Goal: Task Accomplishment & Management: Use online tool/utility

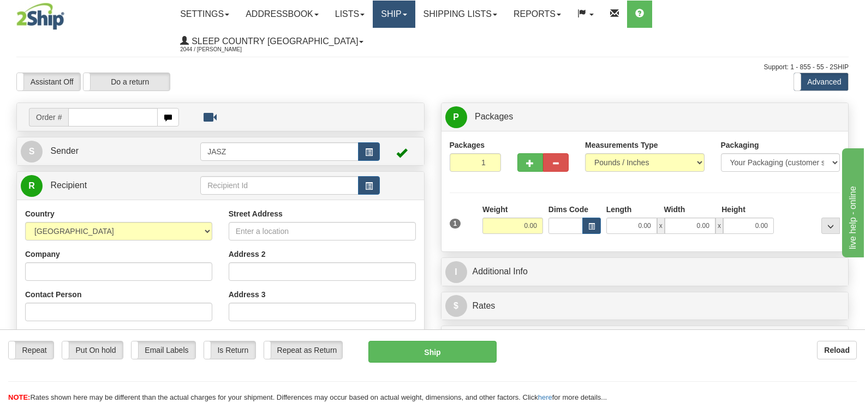
click at [415, 10] on link "Ship" at bounding box center [394, 14] width 42 height 27
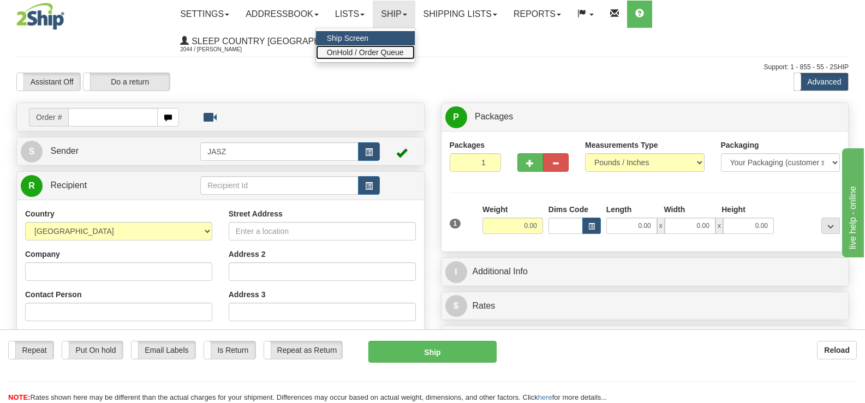
click at [415, 57] on link "OnHold / Order Queue" at bounding box center [365, 52] width 99 height 14
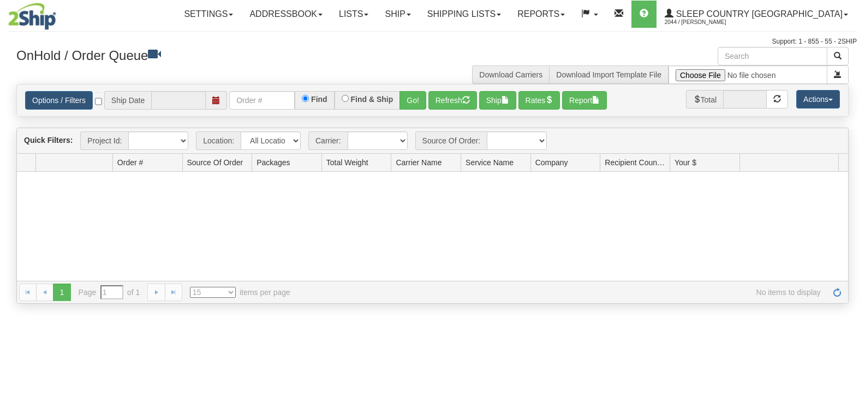
type input "[DATE]"
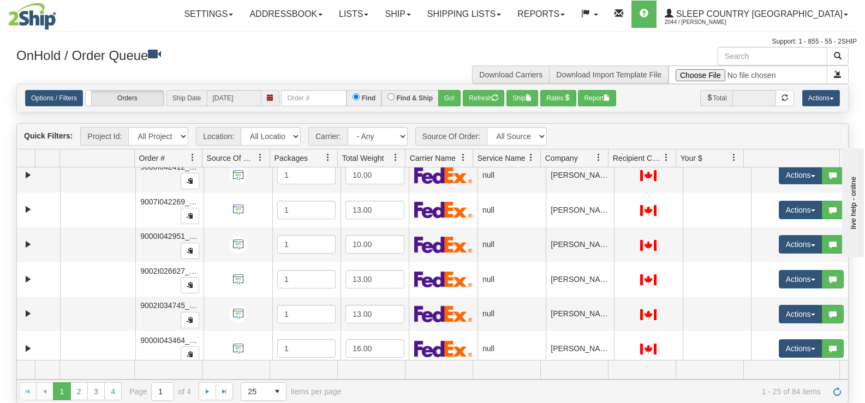
scroll to position [675, 0]
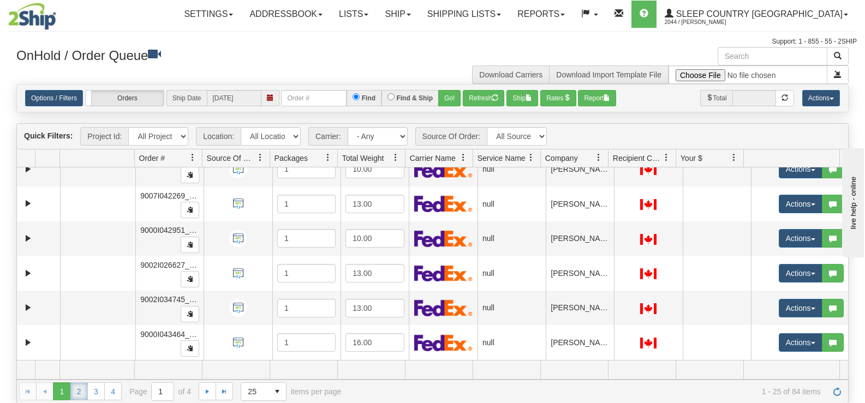
click at [81, 397] on link "2" at bounding box center [78, 390] width 17 height 17
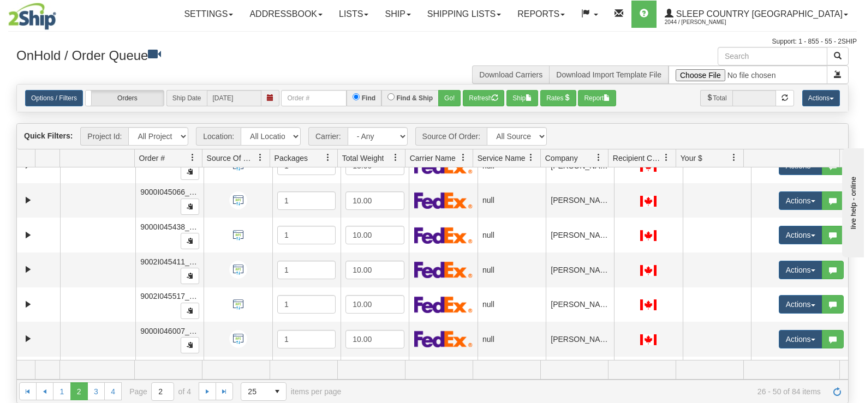
scroll to position [0, 0]
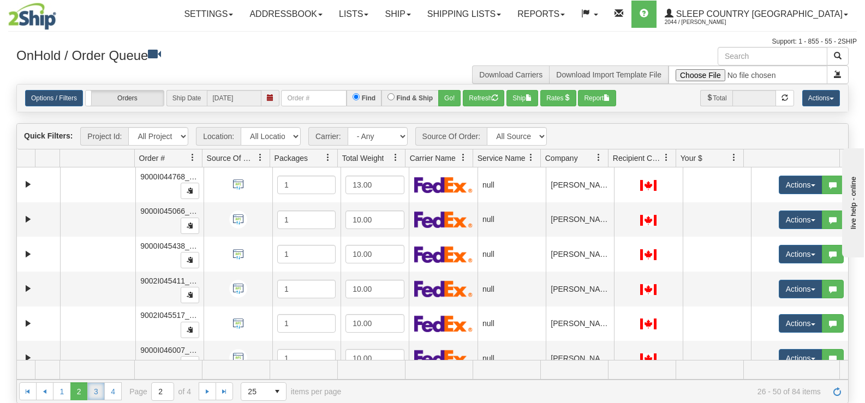
click at [99, 394] on link "3" at bounding box center [95, 390] width 17 height 17
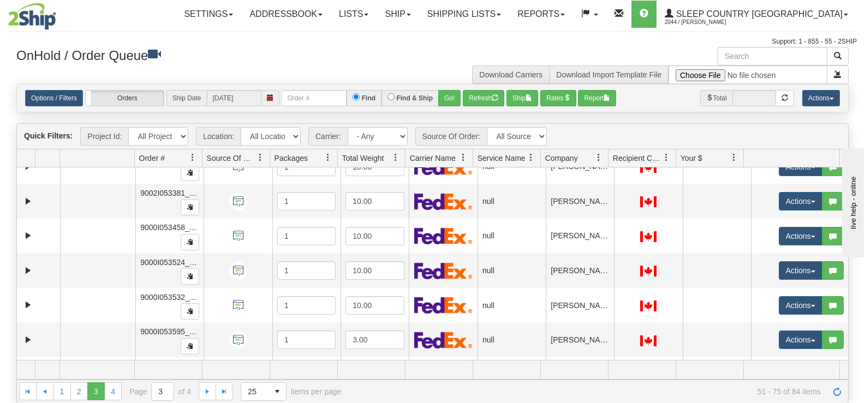
scroll to position [223, 0]
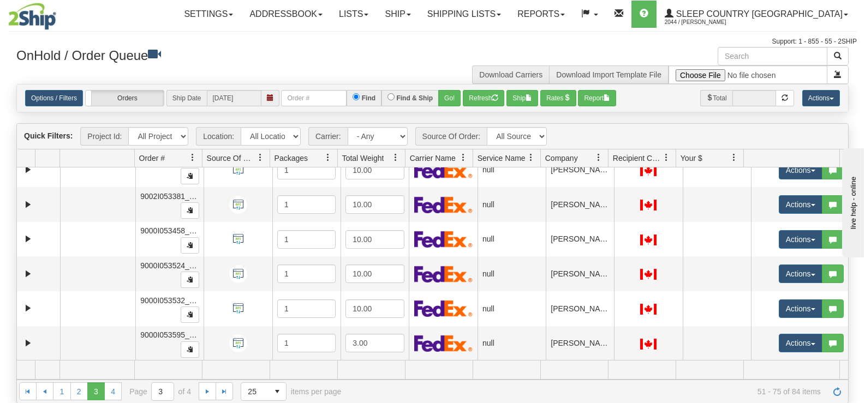
drag, startPoint x: 840, startPoint y: 260, endPoint x: 1681, endPoint y: 520, distance: 880.8
click html "live help - online"
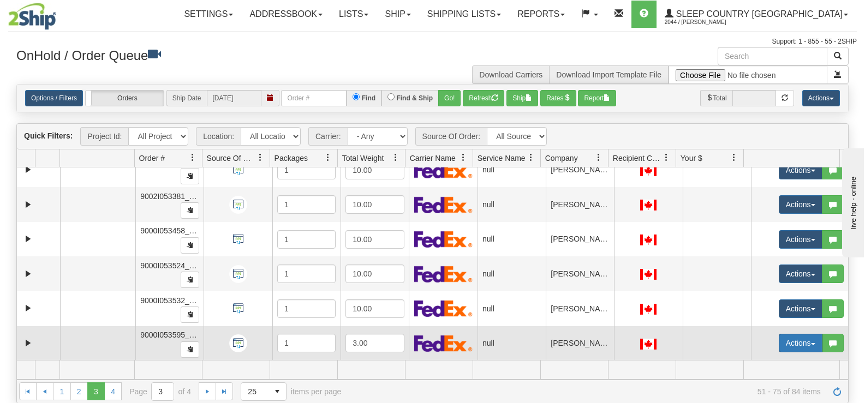
click at [791, 347] on button "Actions" at bounding box center [801, 343] width 44 height 19
click at [775, 356] on ul "Open Refresh Rates Rate All Services Ship Delete Edit Items AggregationHistory" at bounding box center [774, 407] width 95 height 106
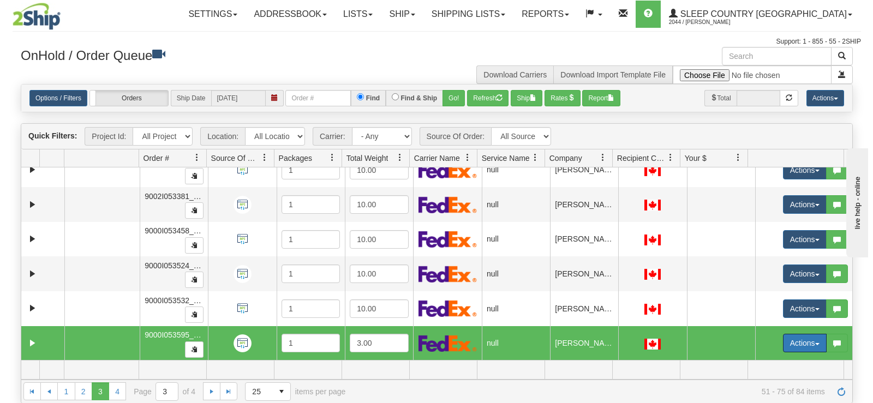
scroll to position [387, 0]
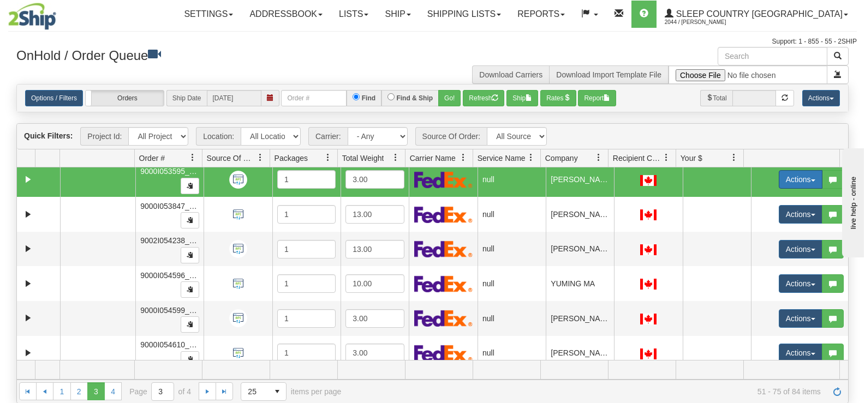
click at [799, 179] on button "Actions" at bounding box center [801, 179] width 44 height 19
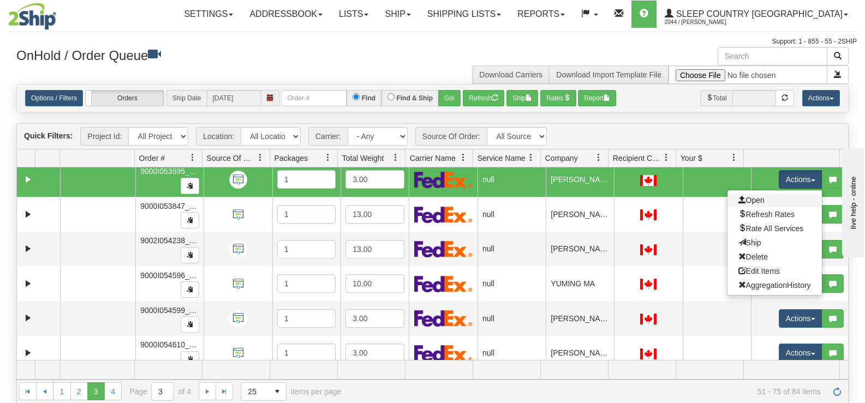
click at [770, 199] on link "Open" at bounding box center [774, 200] width 94 height 14
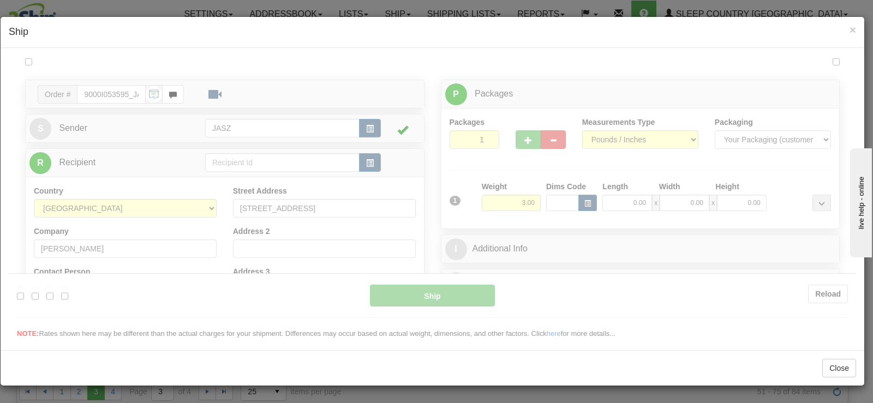
scroll to position [0, 0]
type input "13:27"
type input "16:00"
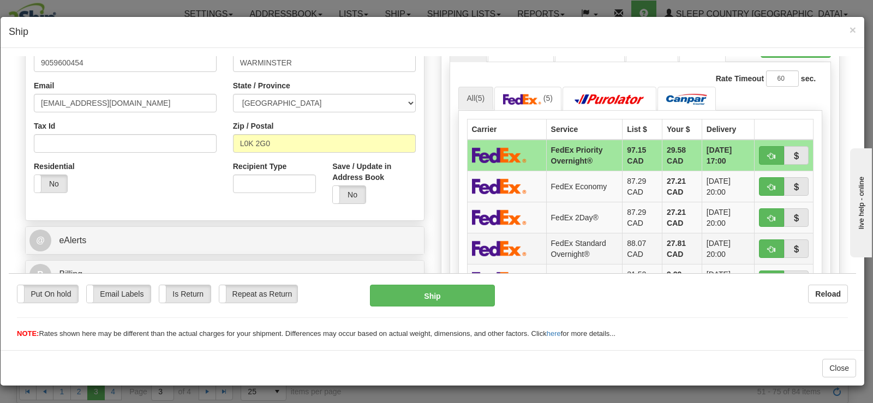
scroll to position [327, 0]
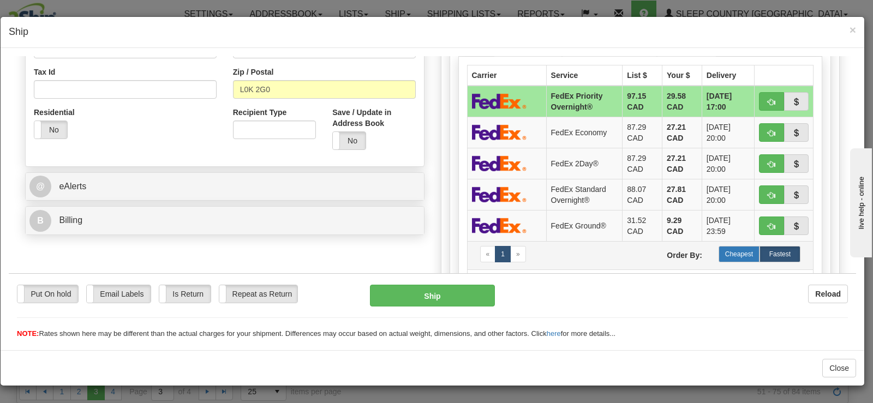
click at [719, 255] on label "Cheapest" at bounding box center [739, 254] width 41 height 16
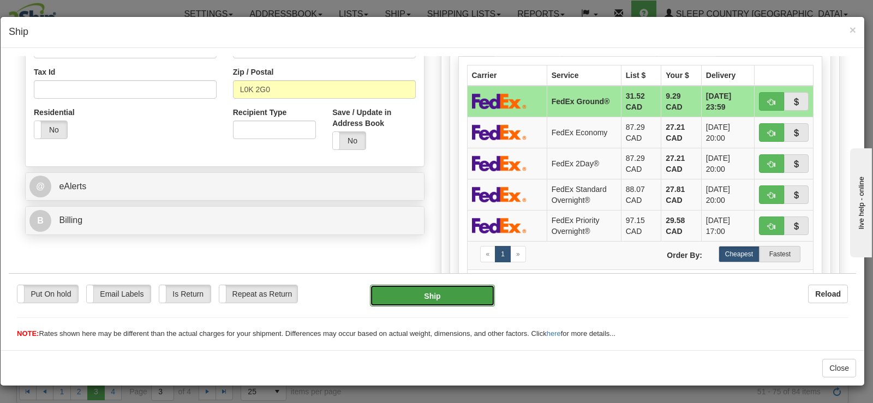
click at [424, 296] on button "Ship" at bounding box center [432, 295] width 125 height 22
type input "92"
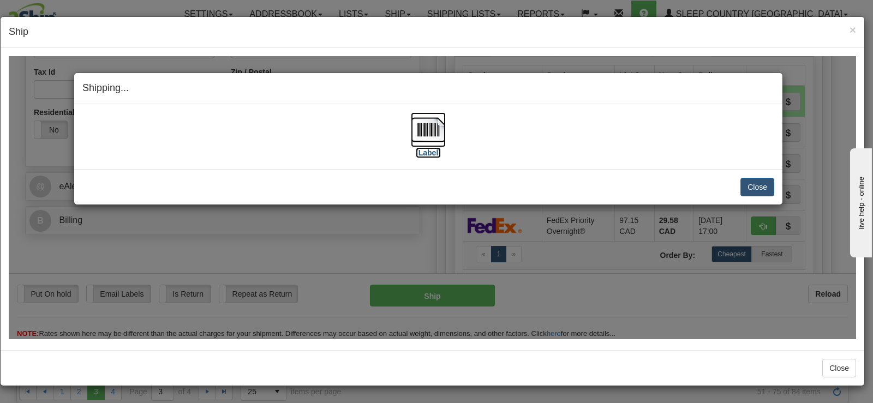
click at [428, 130] on img at bounding box center [428, 129] width 35 height 35
click at [761, 192] on button "Close" at bounding box center [757, 186] width 34 height 19
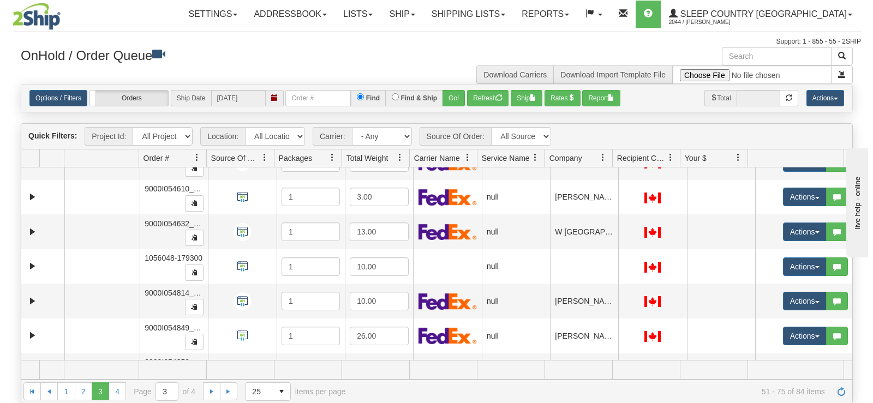
scroll to position [554, 0]
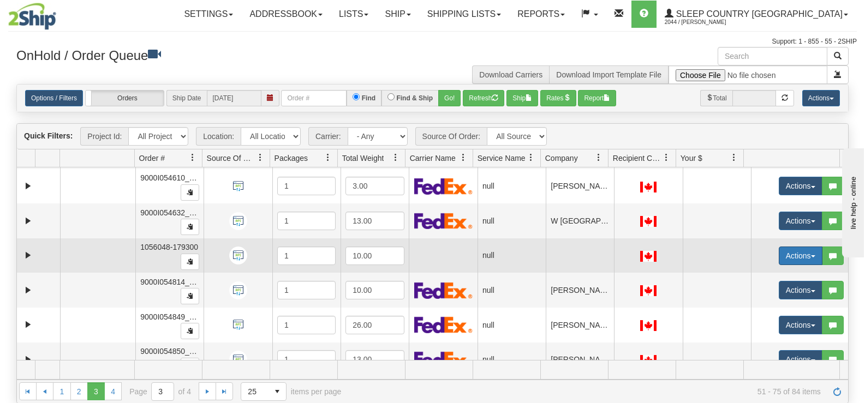
click at [783, 252] on button "Actions" at bounding box center [801, 256] width 44 height 19
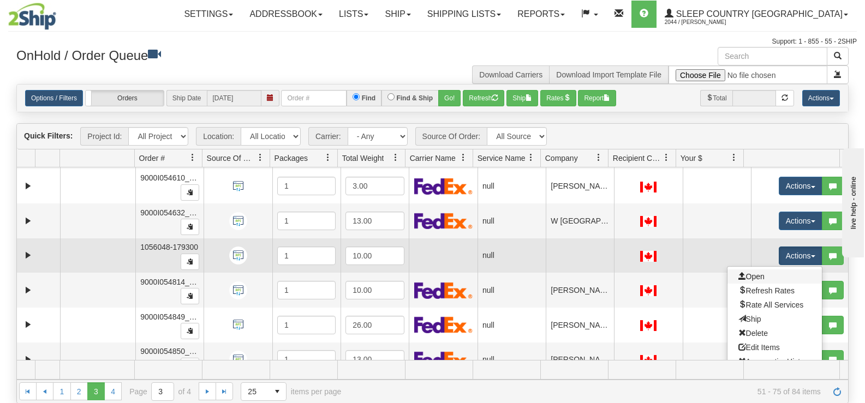
click at [768, 273] on link "Open" at bounding box center [774, 277] width 94 height 14
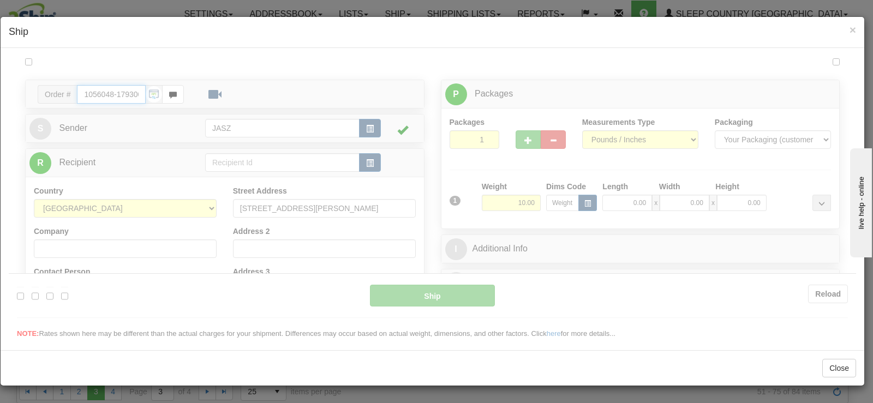
scroll to position [0, 0]
type input "13:28"
type input "16:00"
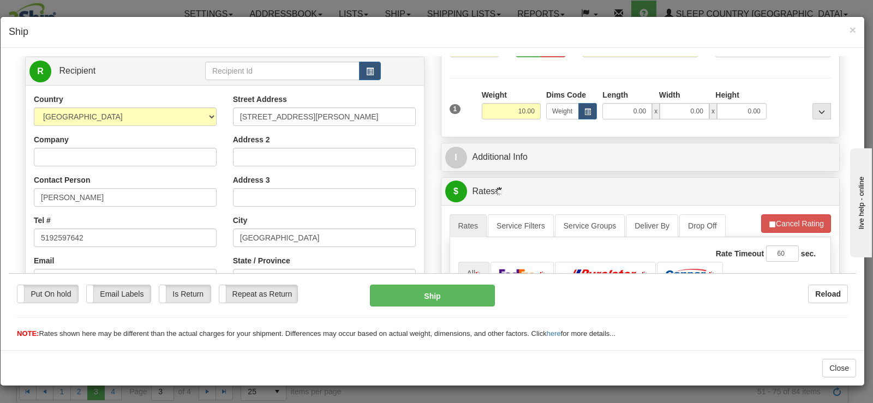
scroll to position [109, 0]
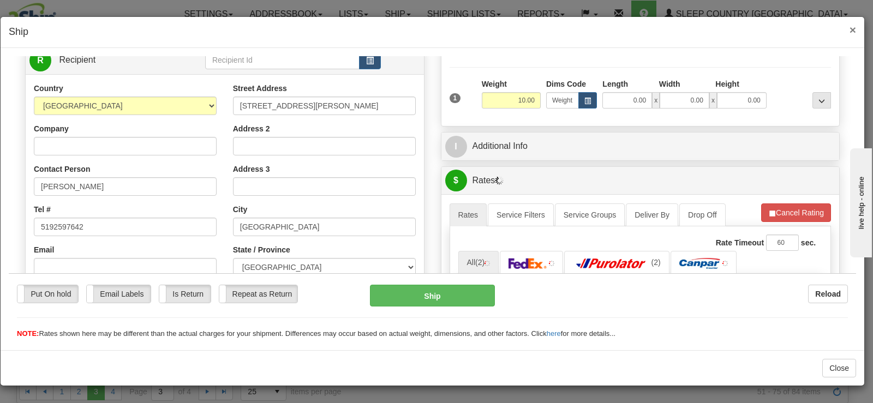
click at [851, 29] on span "×" at bounding box center [852, 29] width 7 height 13
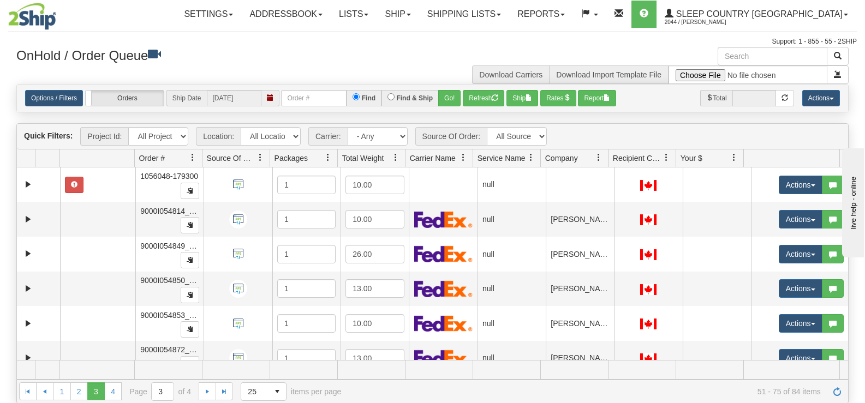
scroll to position [675, 0]
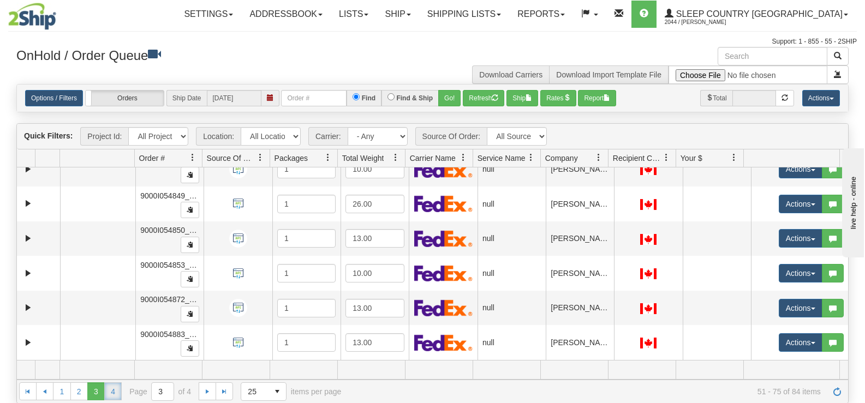
click at [107, 390] on link "4" at bounding box center [112, 390] width 17 height 17
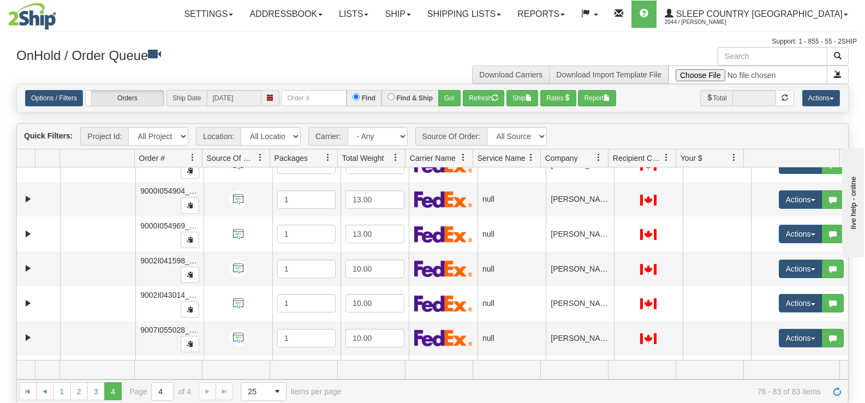
scroll to position [0, 0]
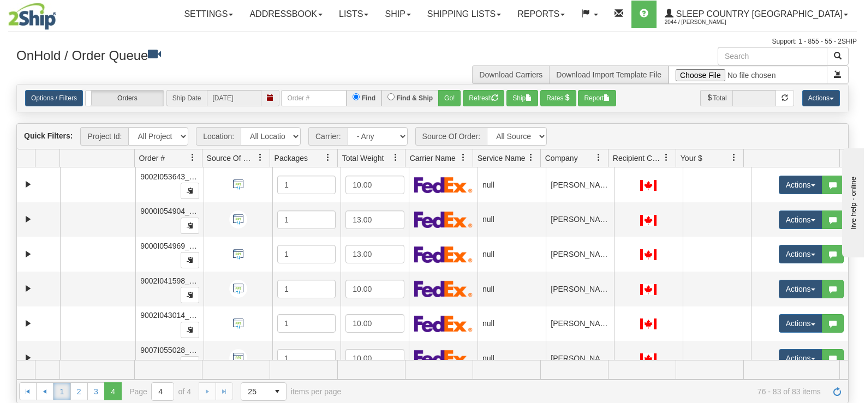
click at [59, 393] on link "1" at bounding box center [61, 390] width 17 height 17
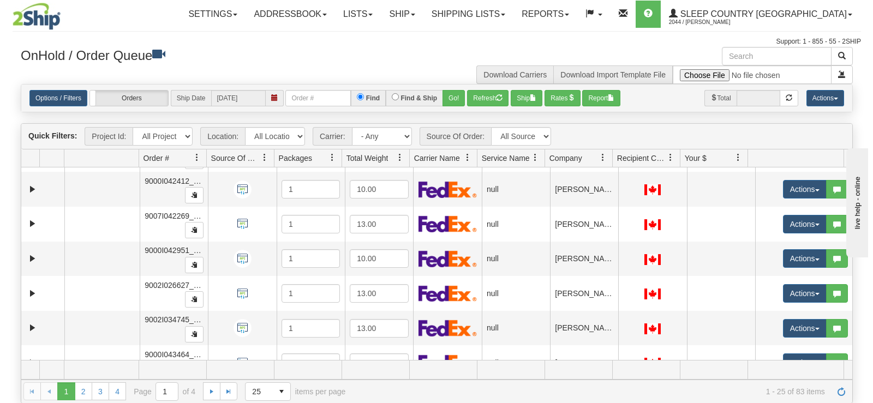
scroll to position [666, 0]
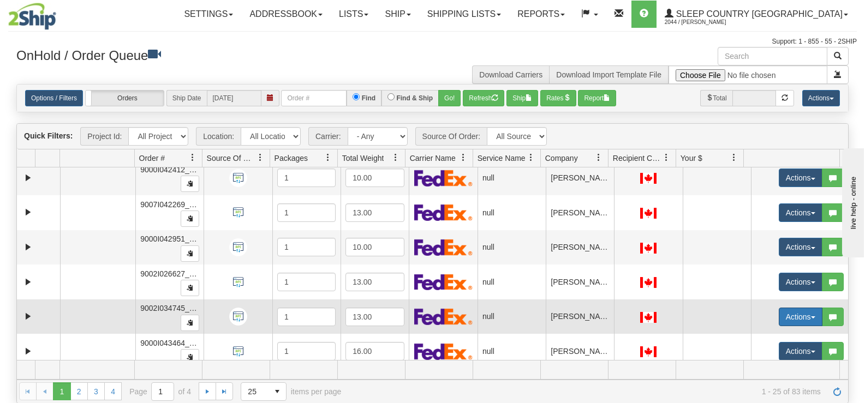
click at [798, 322] on button "Actions" at bounding box center [801, 317] width 44 height 19
click at [771, 333] on link "Open" at bounding box center [774, 338] width 94 height 14
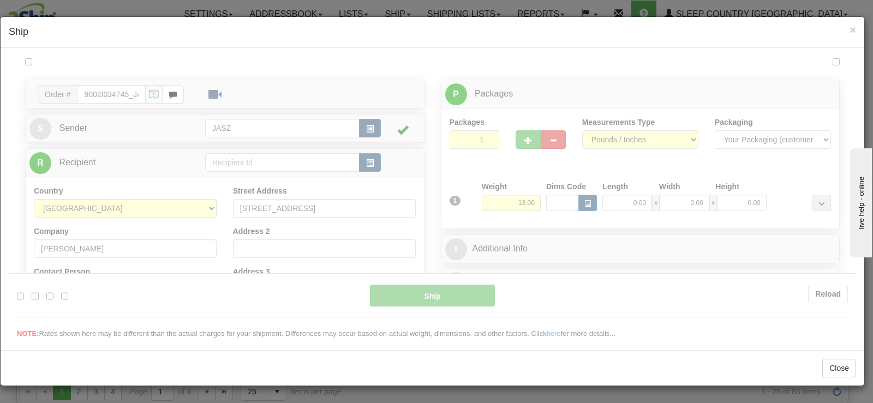
scroll to position [0, 0]
type input "13:28"
type input "16:00"
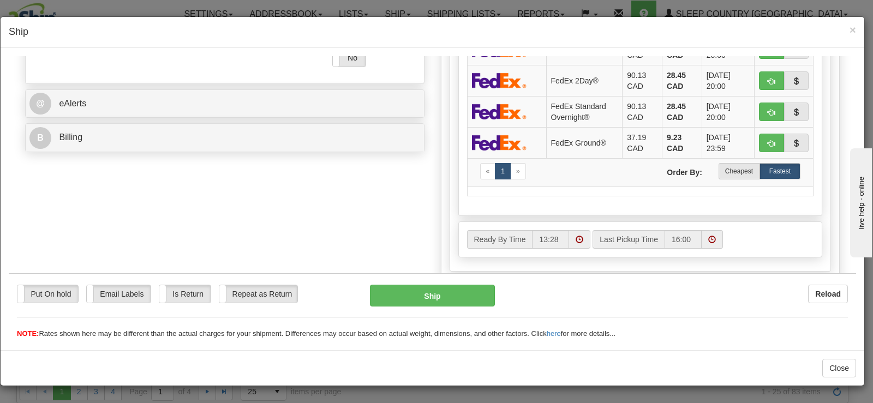
scroll to position [436, 0]
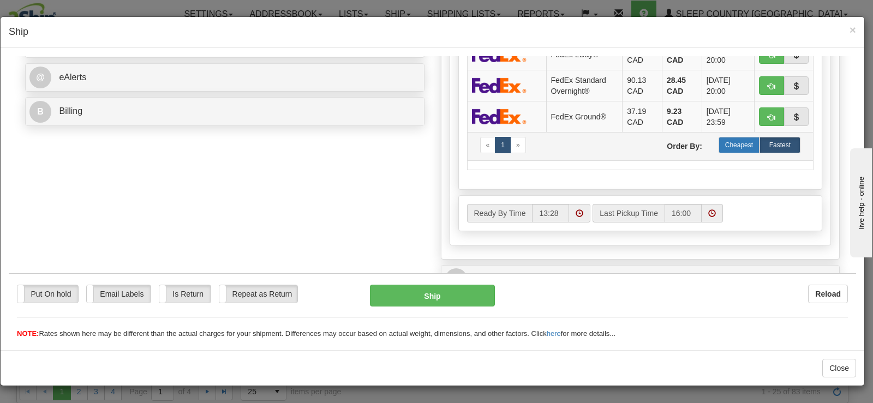
click at [726, 144] on label "Cheapest" at bounding box center [739, 144] width 41 height 16
click at [294, 227] on div "Order # 9002I034745_JASZ S JASZ" at bounding box center [432, 73] width 831 height 849
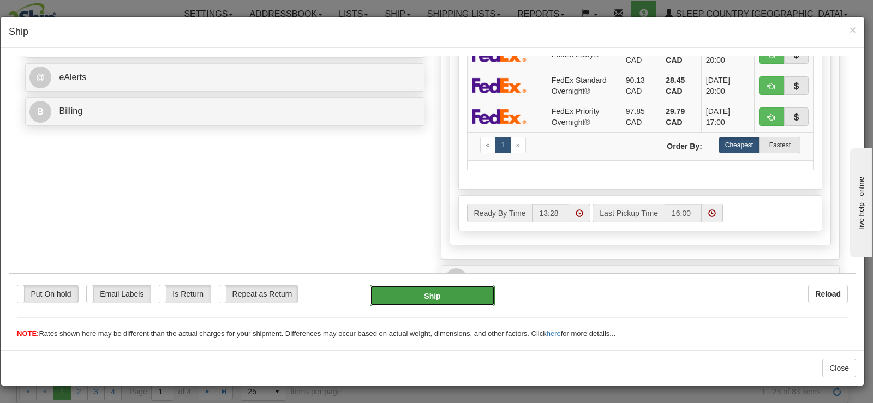
click at [418, 289] on button "Ship" at bounding box center [432, 295] width 125 height 22
type input "92"
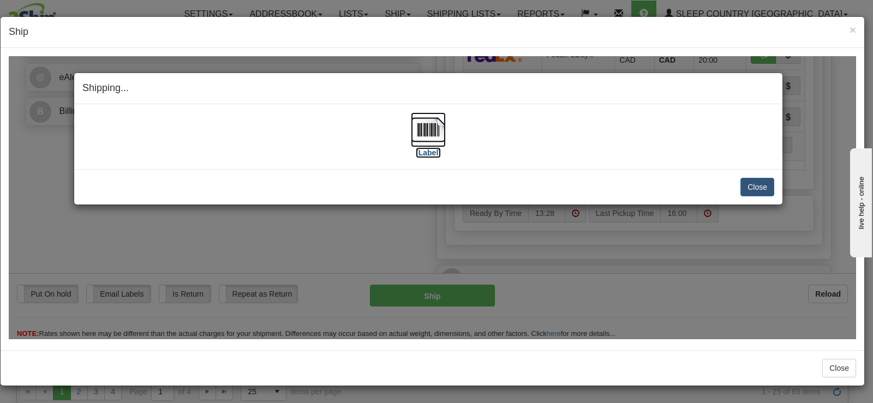
click at [443, 126] on img at bounding box center [428, 129] width 35 height 35
click at [746, 185] on button "Close" at bounding box center [757, 186] width 34 height 19
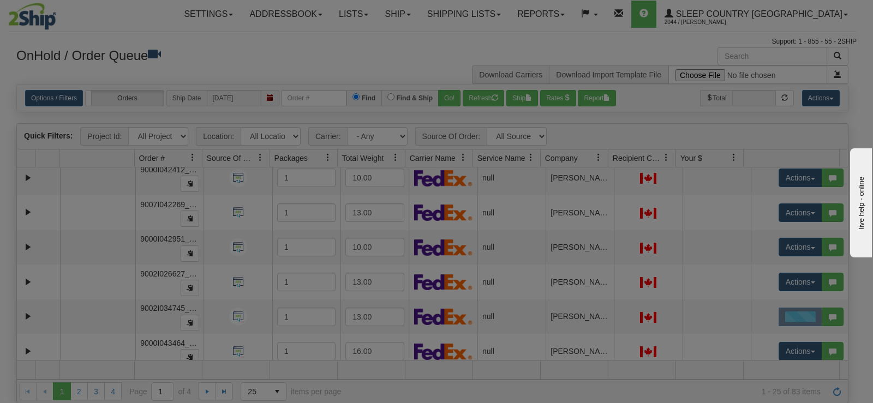
scroll to position [0, 0]
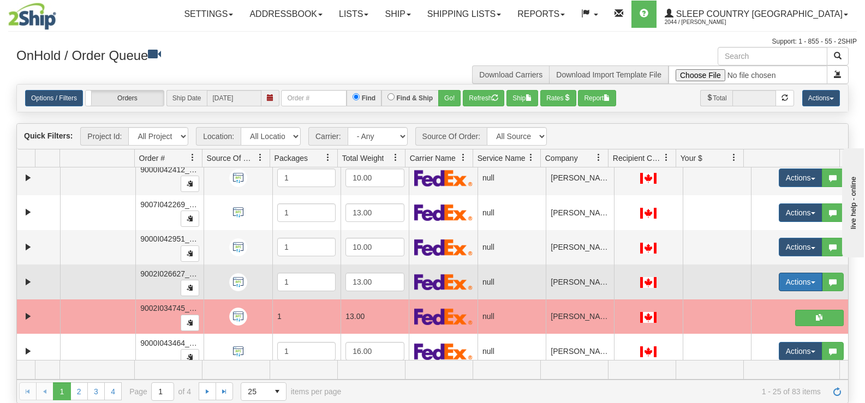
click at [779, 283] on button "Actions" at bounding box center [801, 282] width 44 height 19
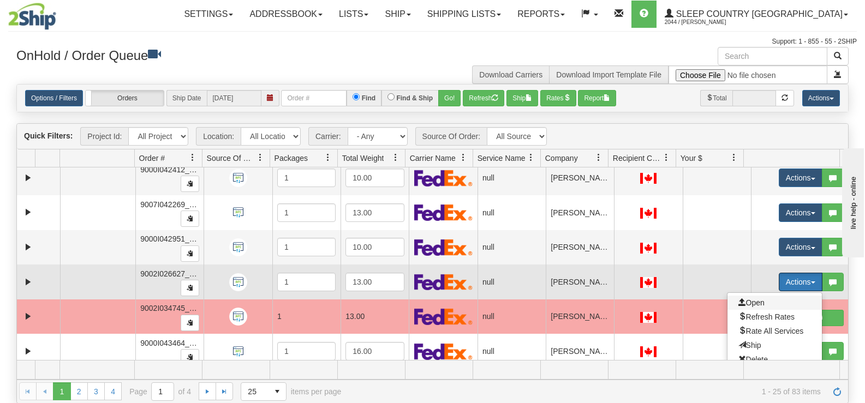
click at [756, 302] on span "Open" at bounding box center [751, 302] width 26 height 9
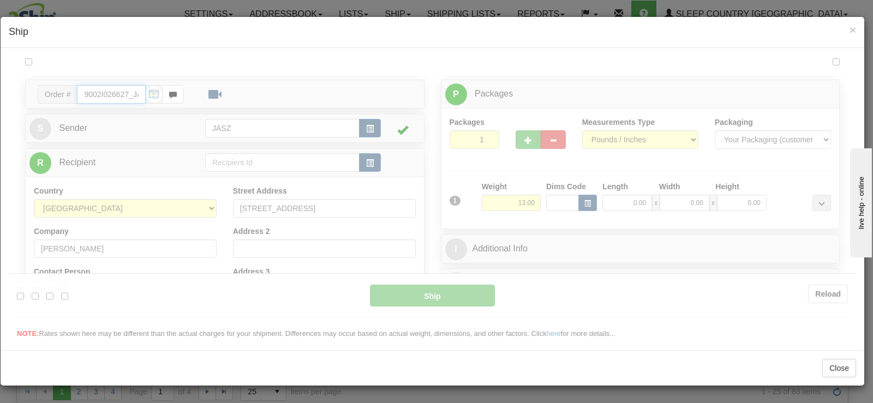
type input "13:29"
type input "16:00"
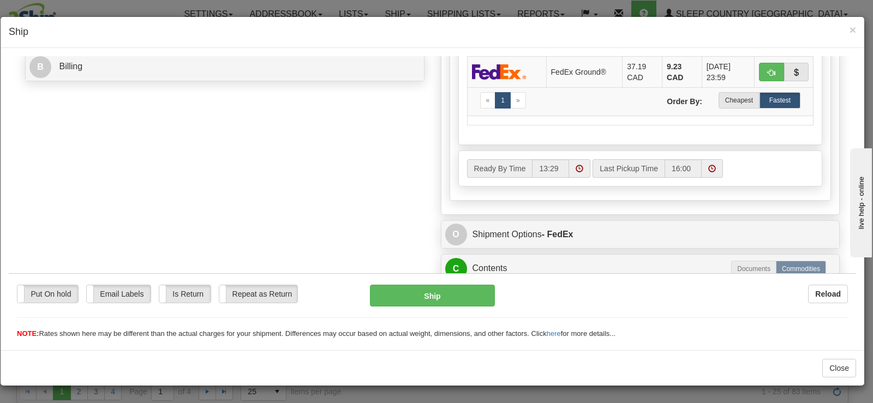
scroll to position [491, 0]
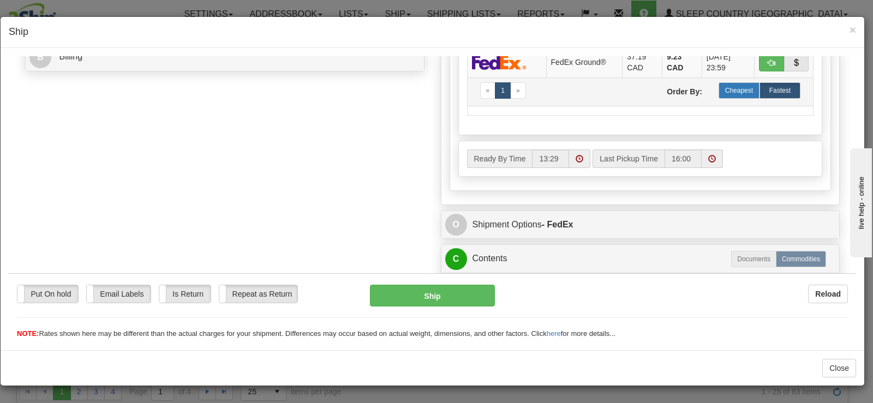
click at [725, 98] on label "Cheapest" at bounding box center [739, 90] width 41 height 16
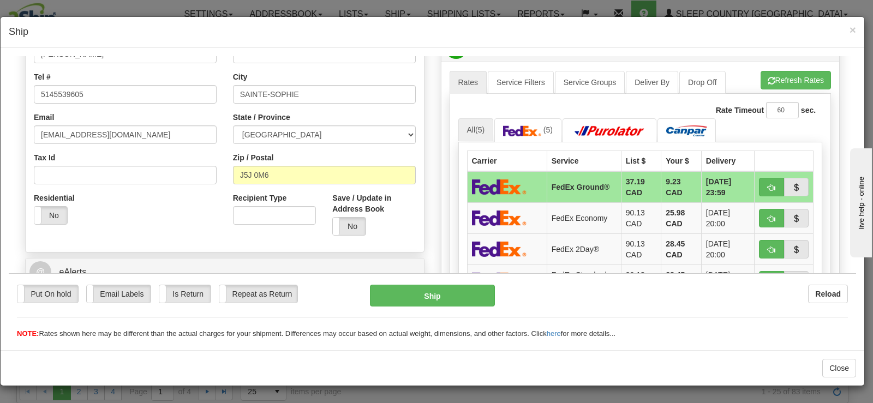
scroll to position [218, 0]
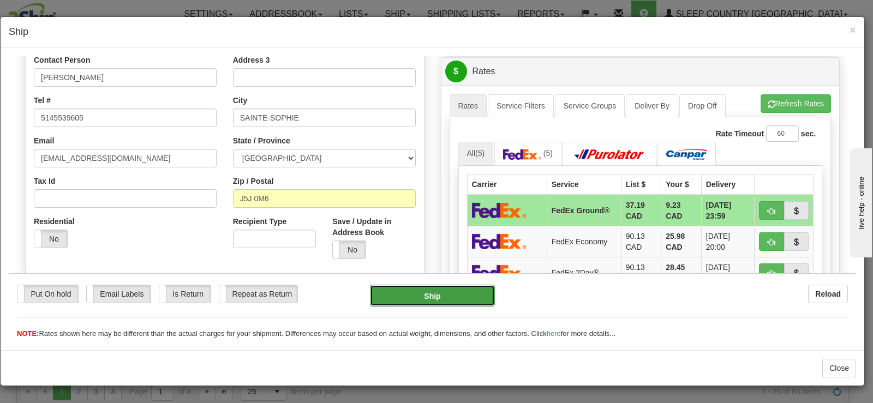
click at [415, 297] on button "Ship" at bounding box center [432, 295] width 125 height 22
type input "92"
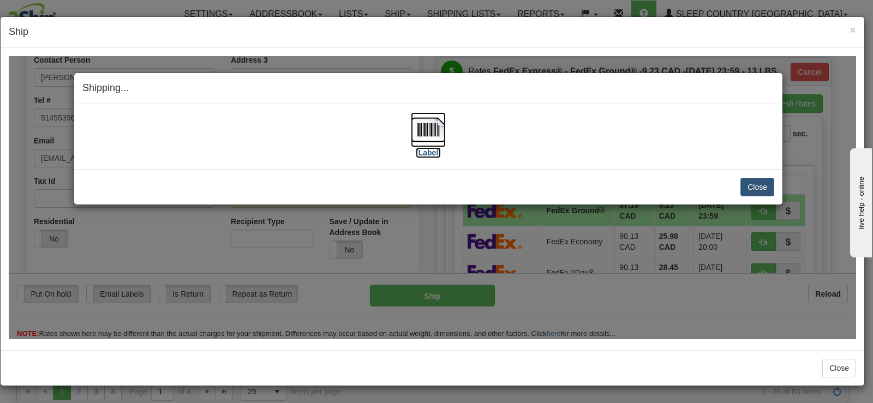
click at [427, 132] on img at bounding box center [428, 129] width 35 height 35
click at [744, 185] on button "Close" at bounding box center [757, 186] width 34 height 19
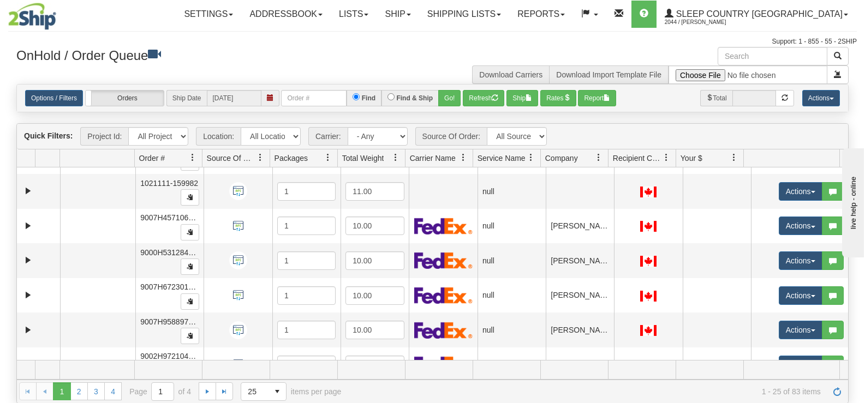
scroll to position [51, 0]
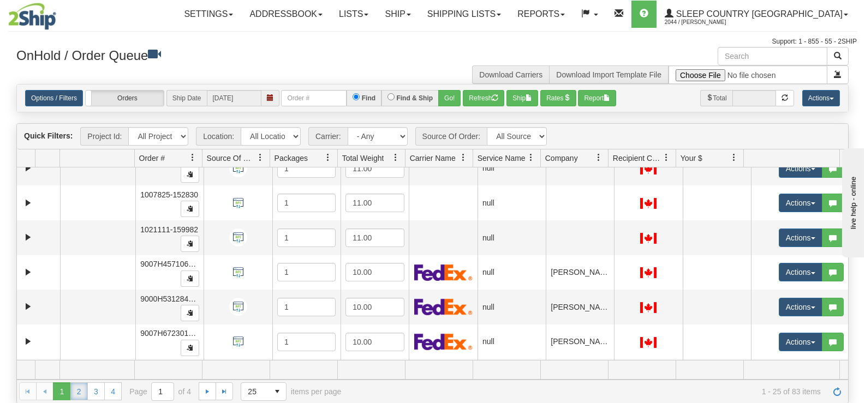
click at [75, 390] on link "2" at bounding box center [78, 390] width 17 height 17
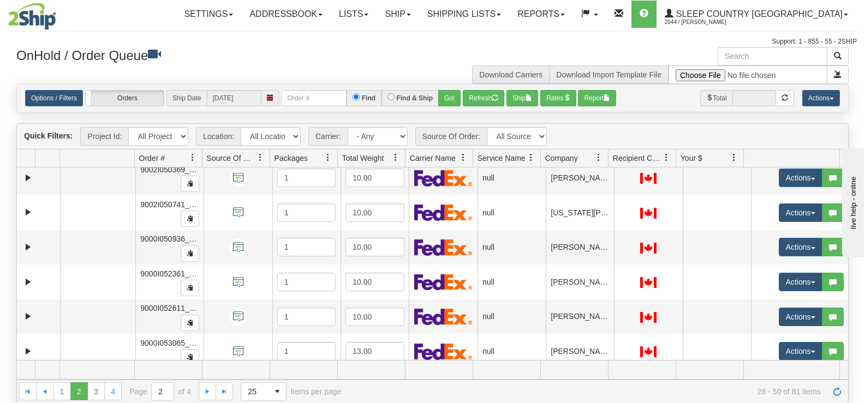
scroll to position [675, 0]
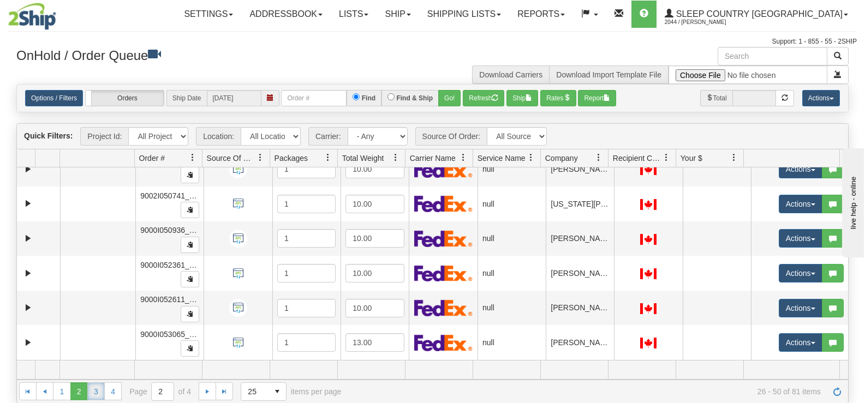
click at [100, 390] on link "3" at bounding box center [95, 390] width 17 height 17
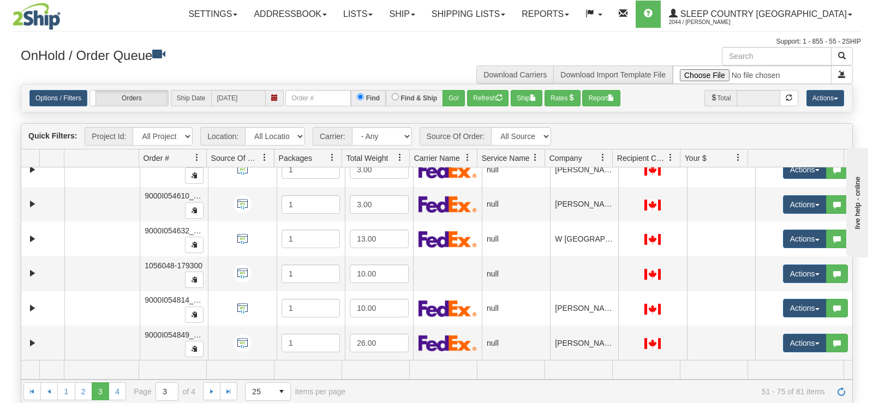
scroll to position [429, 0]
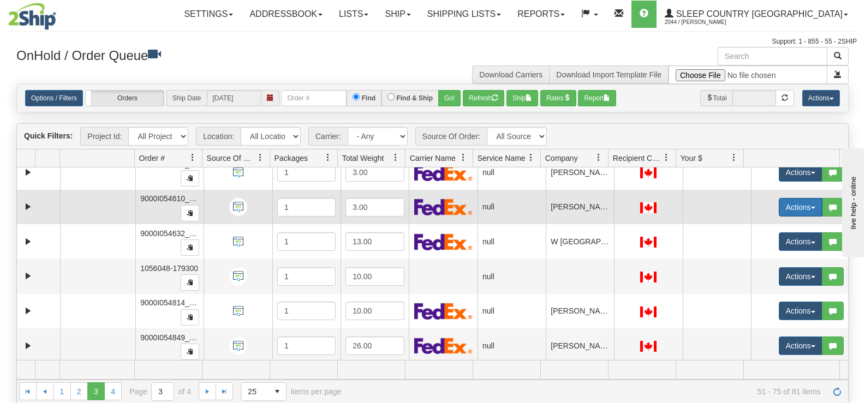
click at [781, 201] on button "Actions" at bounding box center [801, 207] width 44 height 19
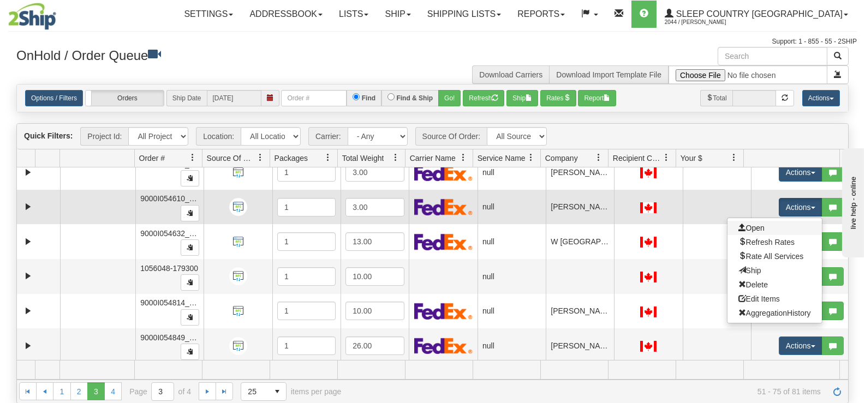
click at [758, 229] on link "Open" at bounding box center [774, 228] width 94 height 14
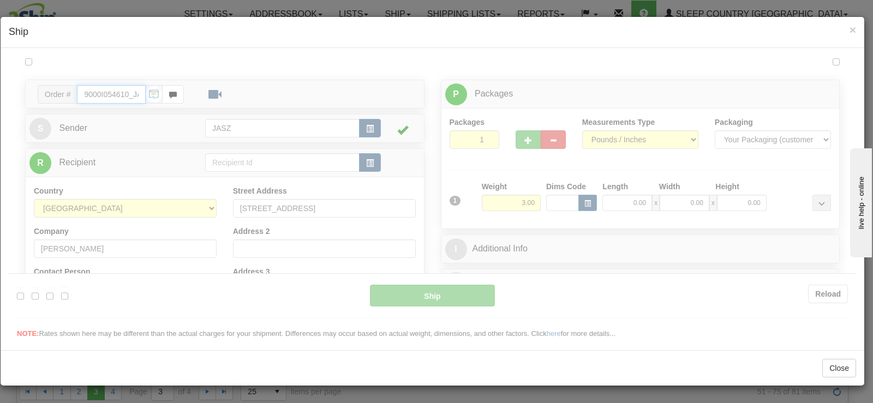
scroll to position [0, 0]
type input "13:31"
type input "16:00"
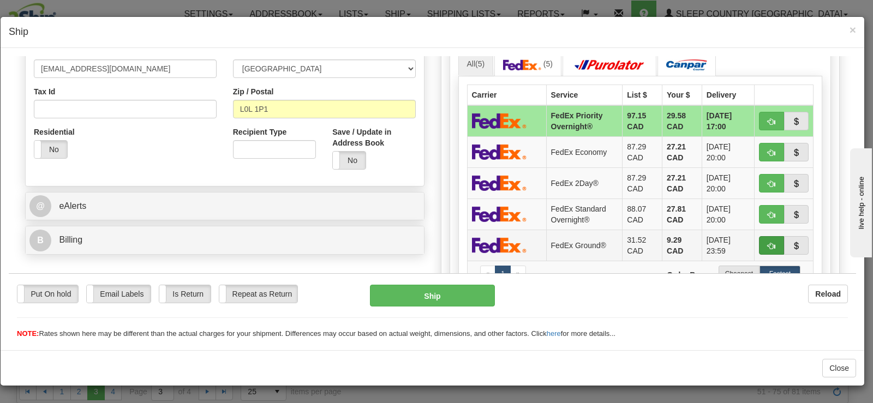
scroll to position [327, 0]
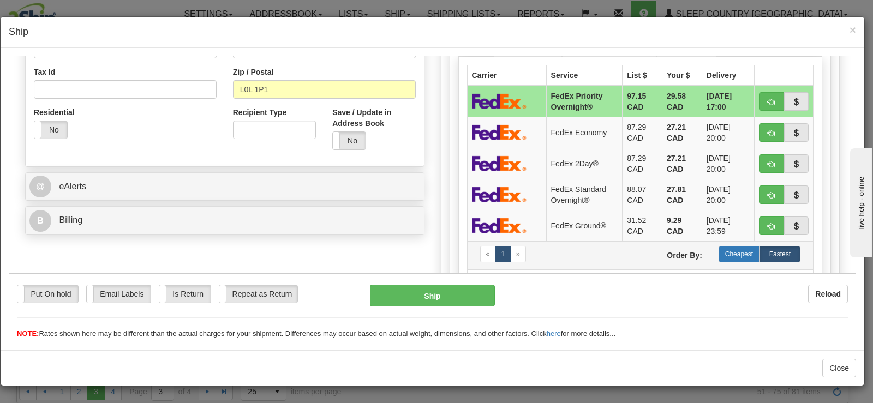
click at [738, 260] on label "Cheapest" at bounding box center [739, 254] width 41 height 16
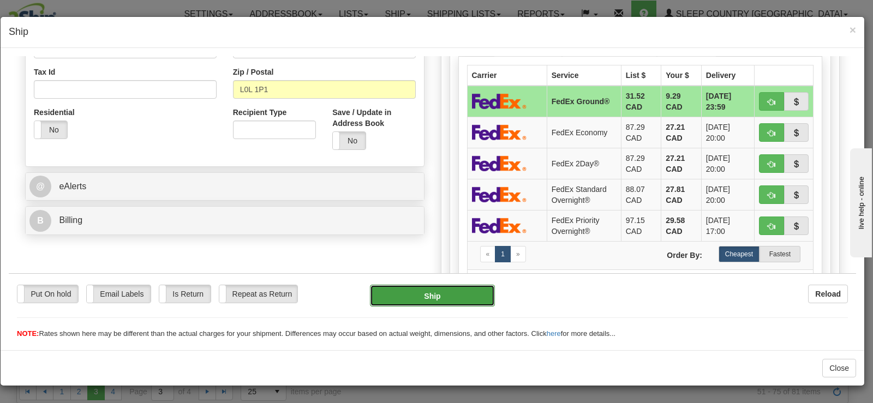
click at [416, 296] on button "Ship" at bounding box center [432, 295] width 125 height 22
type input "92"
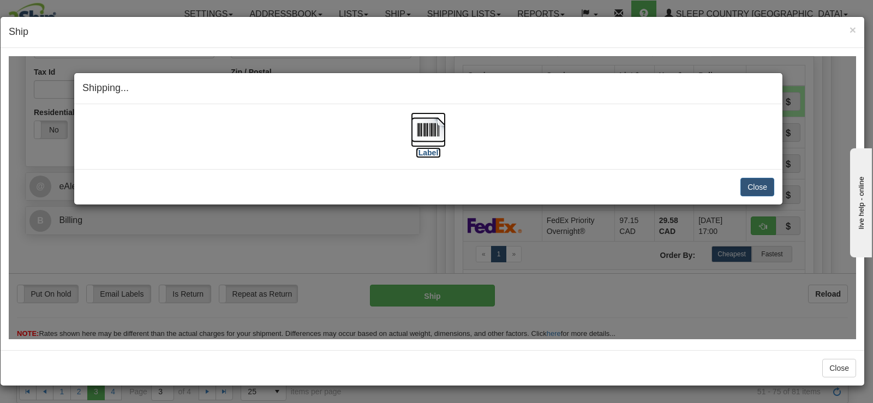
click at [433, 136] on img at bounding box center [428, 129] width 35 height 35
click at [749, 191] on button "Close" at bounding box center [757, 186] width 34 height 19
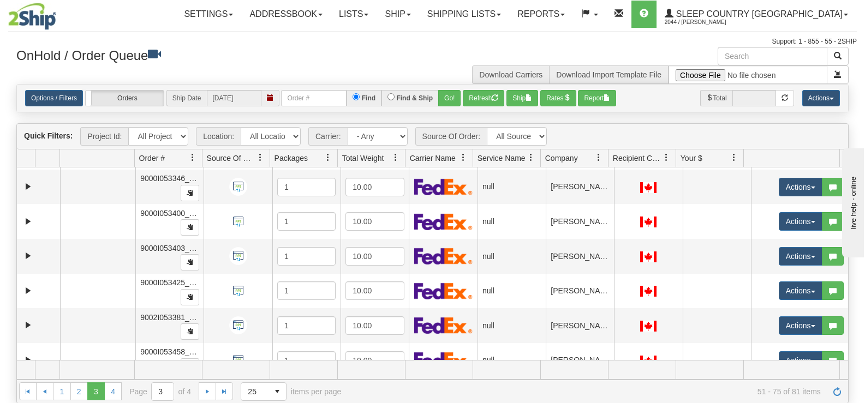
scroll to position [0, 0]
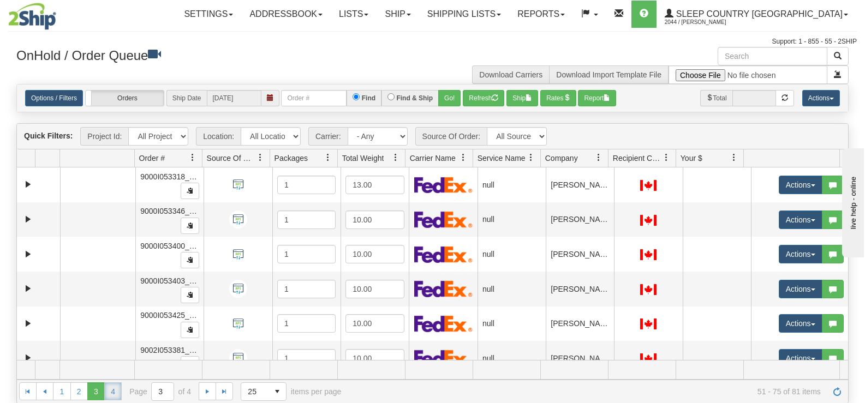
click at [116, 394] on link "4" at bounding box center [112, 390] width 17 height 17
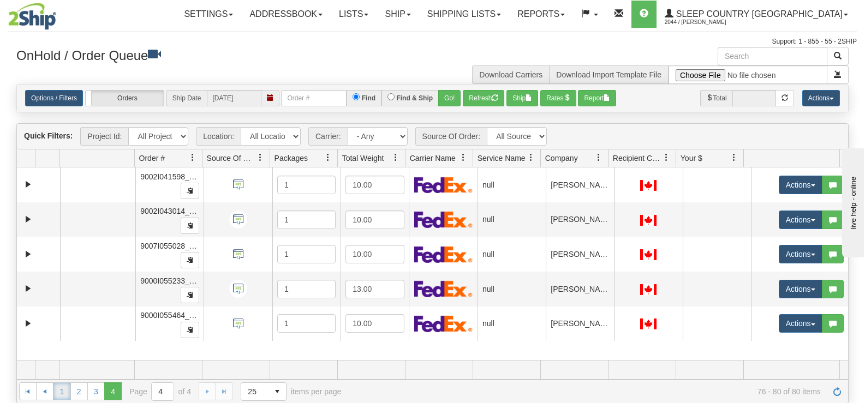
click at [65, 396] on link "1" at bounding box center [61, 390] width 17 height 17
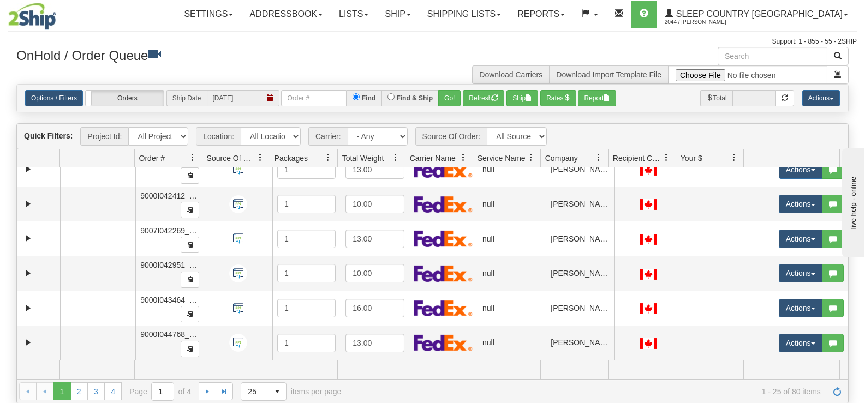
scroll to position [675, 0]
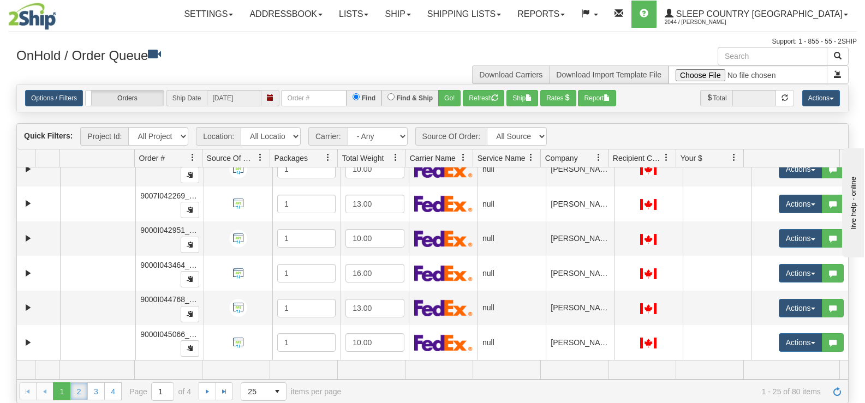
click at [80, 397] on link "2" at bounding box center [78, 390] width 17 height 17
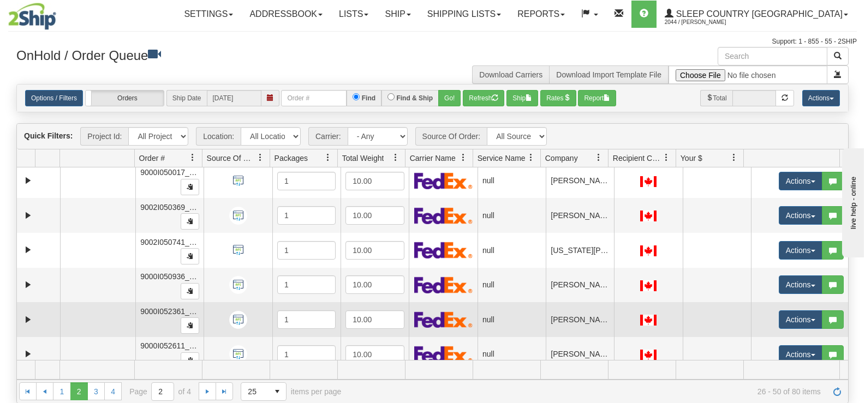
scroll to position [623, 0]
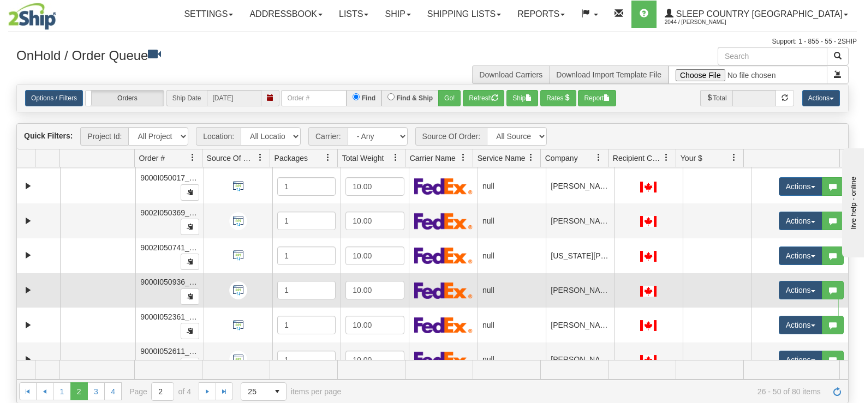
drag, startPoint x: 839, startPoint y: 324, endPoint x: 836, endPoint y: 290, distance: 33.9
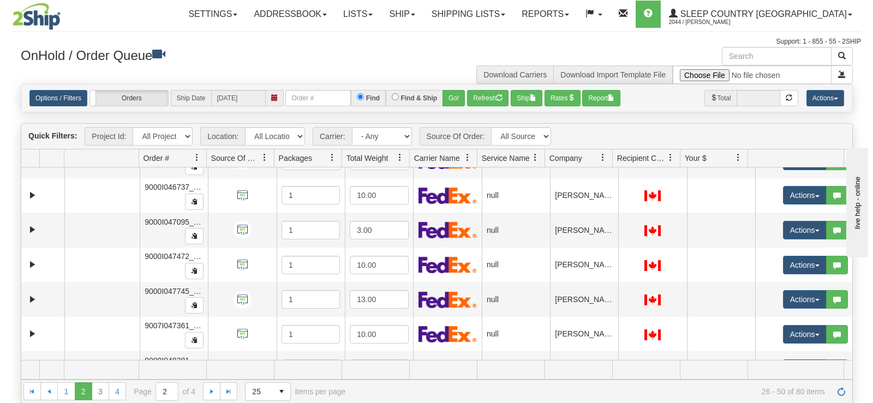
scroll to position [98, 0]
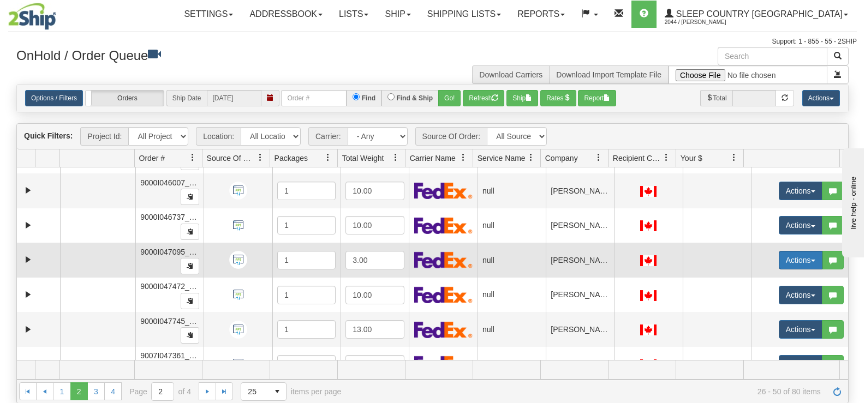
click at [779, 259] on button "Actions" at bounding box center [801, 260] width 44 height 19
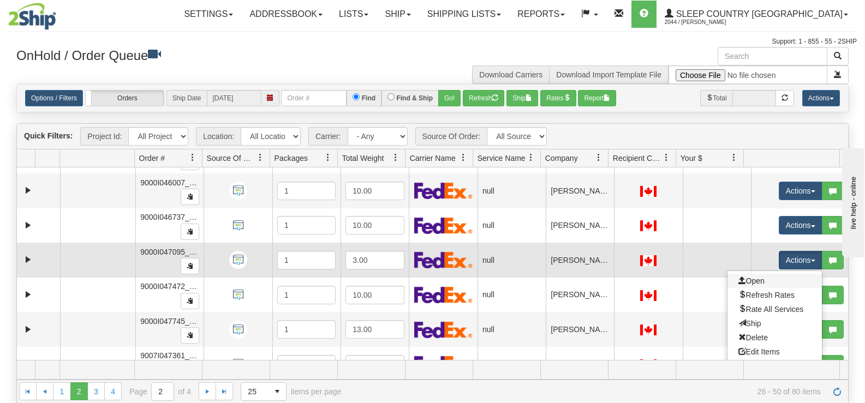
click at [768, 280] on link "Open" at bounding box center [774, 281] width 94 height 14
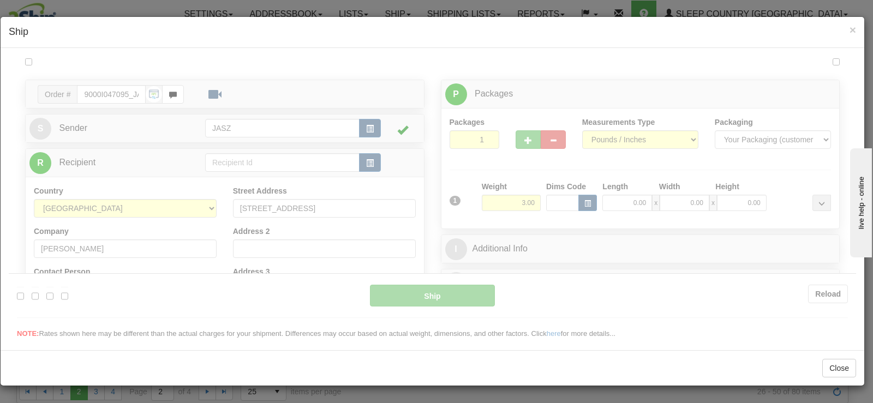
scroll to position [0, 0]
type input "13:33"
type input "16:00"
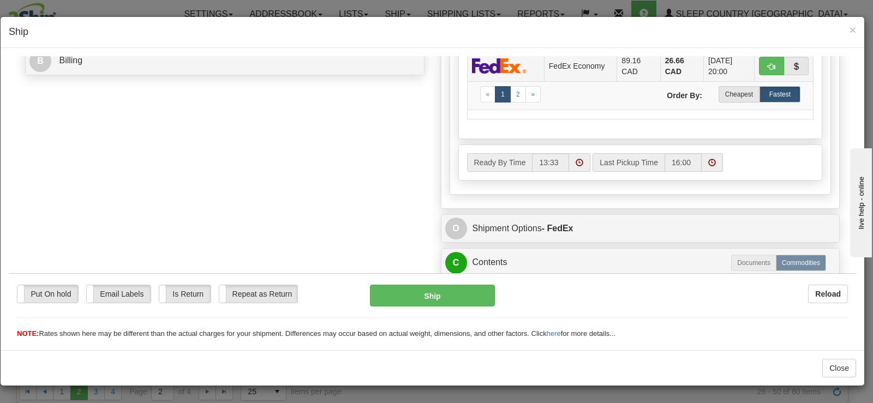
scroll to position [495, 0]
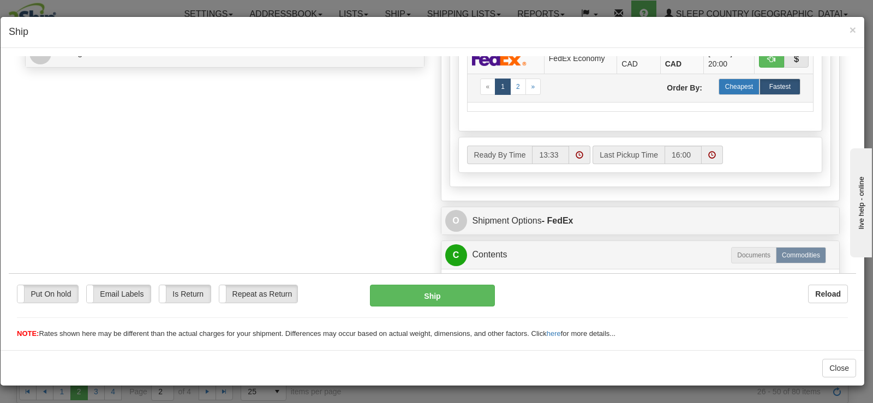
click at [723, 80] on label "Cheapest" at bounding box center [739, 86] width 41 height 16
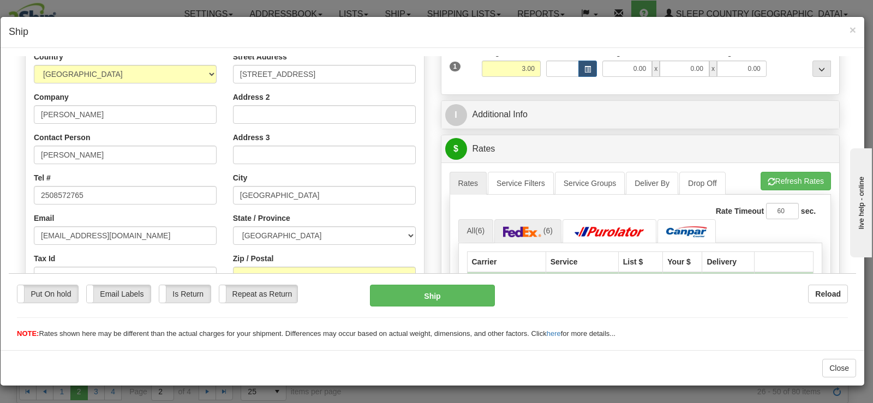
scroll to position [164, 0]
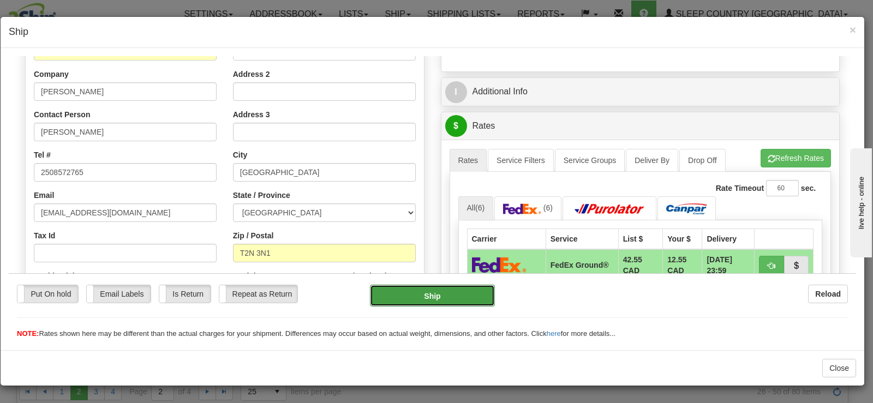
click at [452, 292] on button "Ship" at bounding box center [432, 295] width 125 height 22
type input "92"
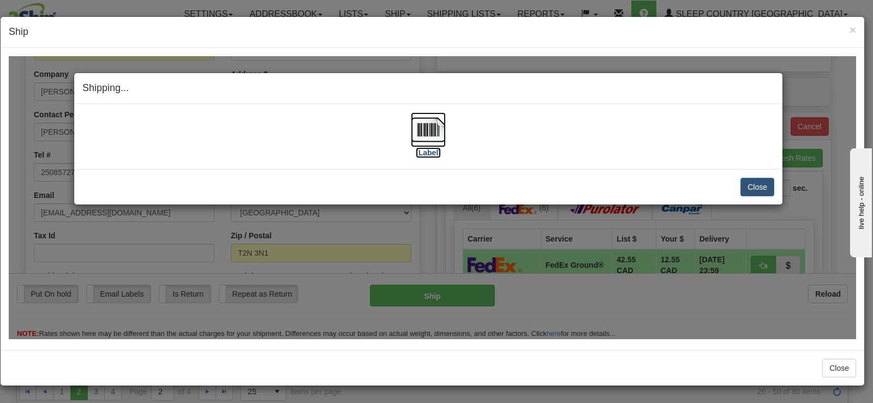
click at [438, 134] on img at bounding box center [428, 129] width 35 height 35
click at [749, 180] on button "Close" at bounding box center [757, 186] width 34 height 19
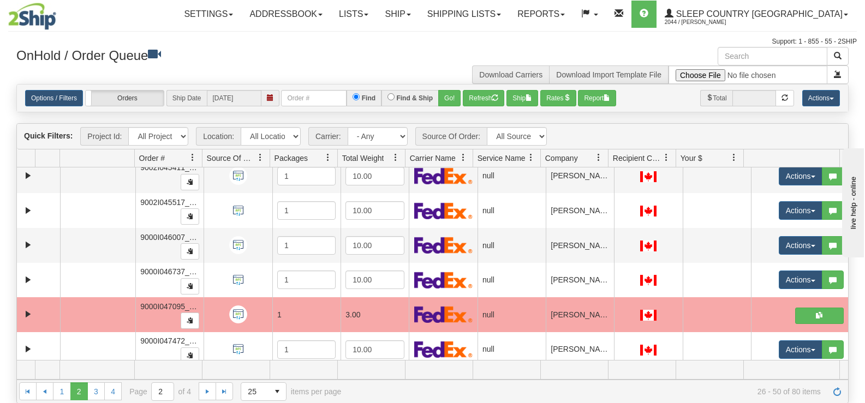
scroll to position [0, 0]
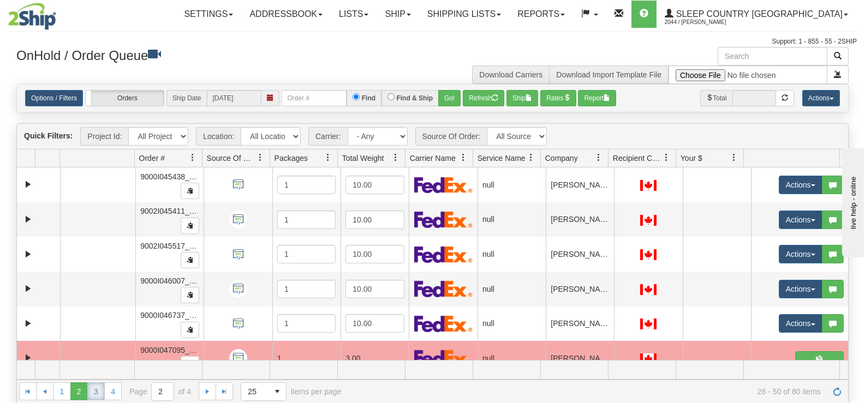
click at [97, 391] on link "3" at bounding box center [95, 390] width 17 height 17
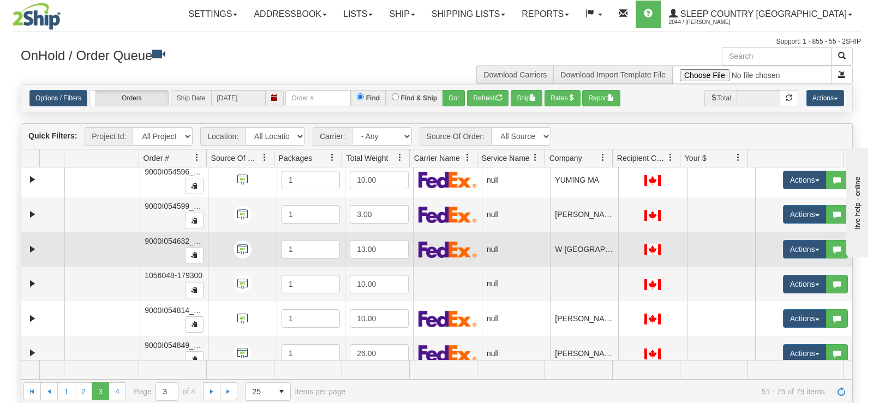
scroll to position [349, 0]
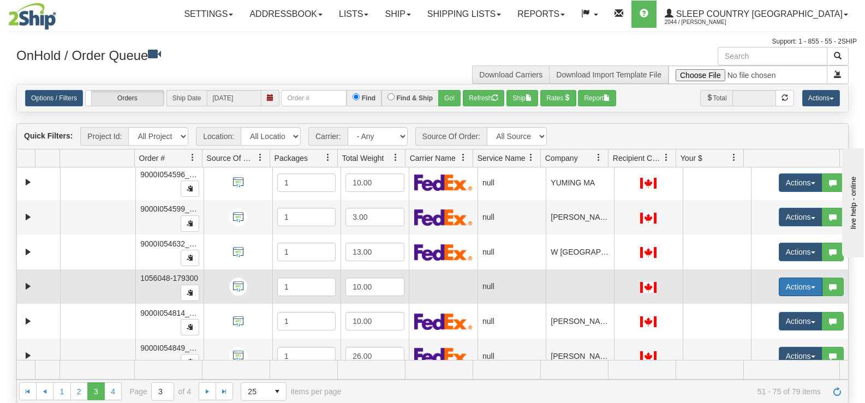
click at [779, 283] on button "Actions" at bounding box center [801, 287] width 44 height 19
click at [749, 304] on span "Open" at bounding box center [751, 307] width 26 height 9
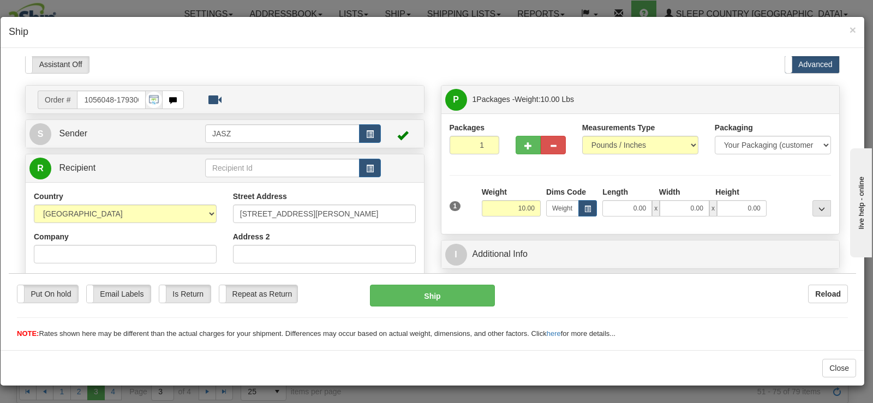
scroll to position [55, 0]
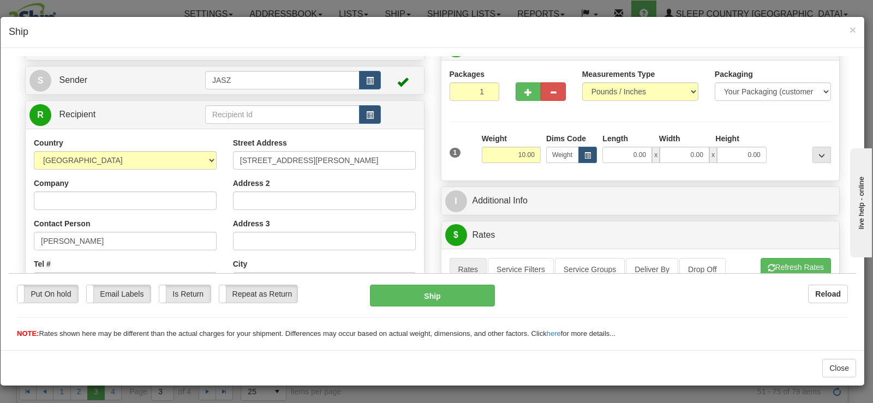
click at [856, 36] on div "× Ship" at bounding box center [433, 32] width 864 height 31
click at [854, 28] on span "×" at bounding box center [852, 29] width 7 height 13
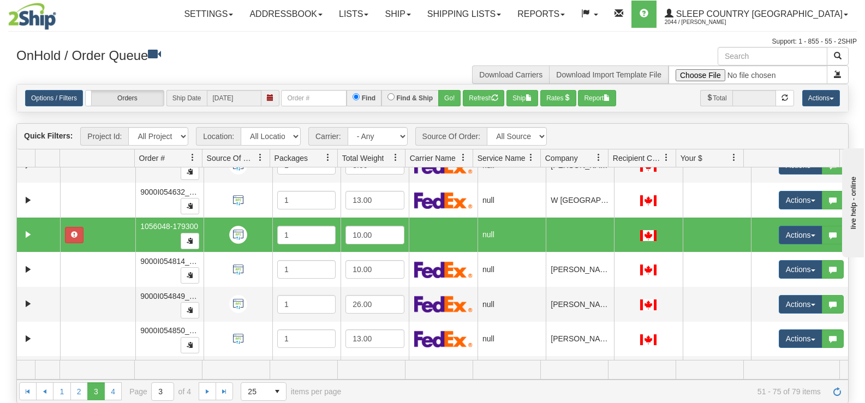
scroll to position [404, 0]
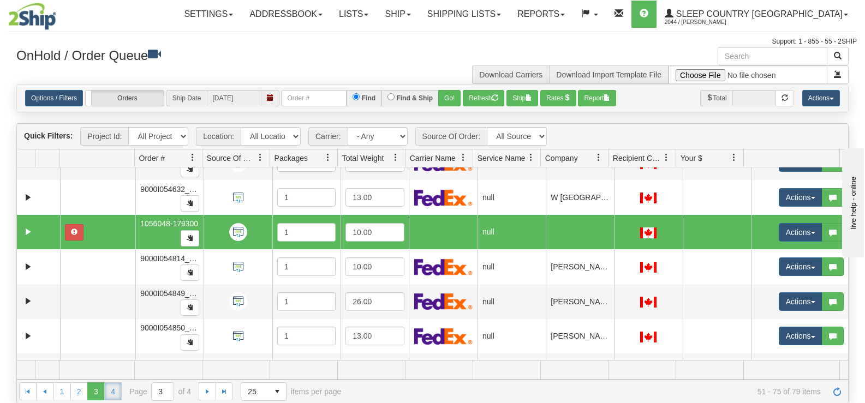
click at [120, 390] on link "4" at bounding box center [112, 390] width 17 height 17
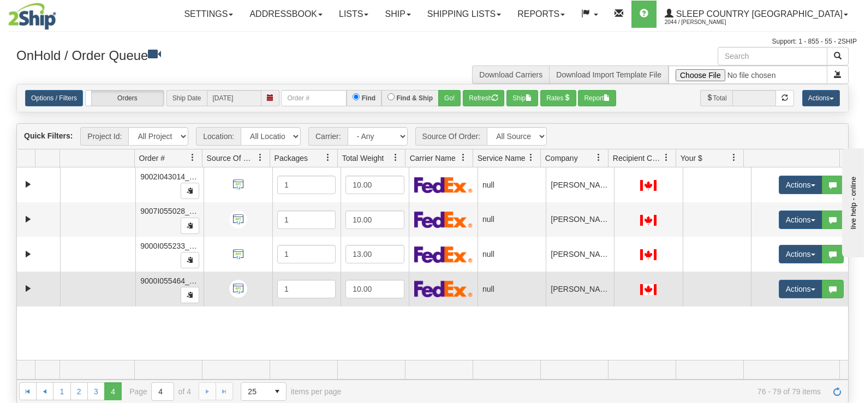
scroll to position [55, 0]
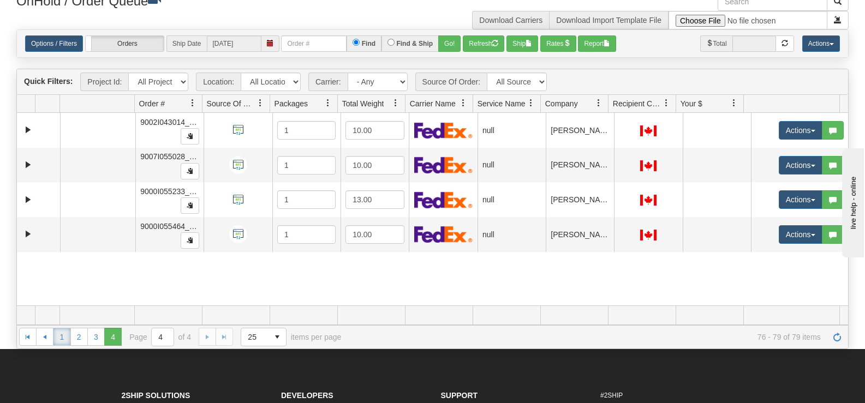
click at [64, 338] on link "1" at bounding box center [61, 336] width 17 height 17
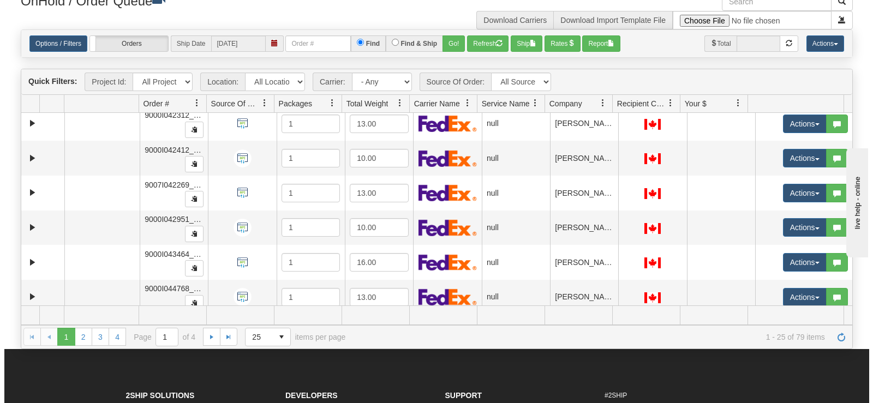
scroll to position [656, 0]
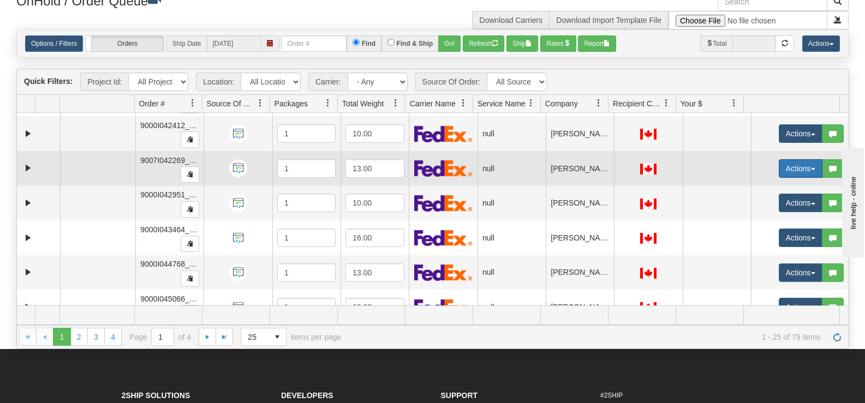
click at [779, 175] on button "Actions" at bounding box center [801, 168] width 44 height 19
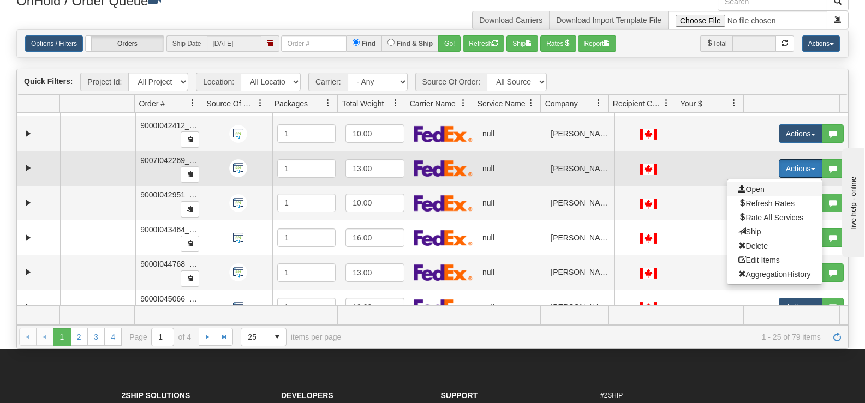
click at [741, 190] on span "Open" at bounding box center [751, 189] width 26 height 9
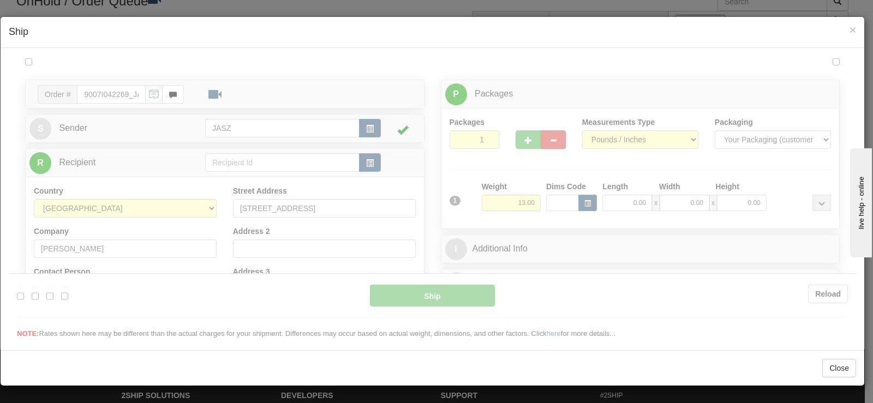
scroll to position [0, 0]
type input "13:39"
type input "16:00"
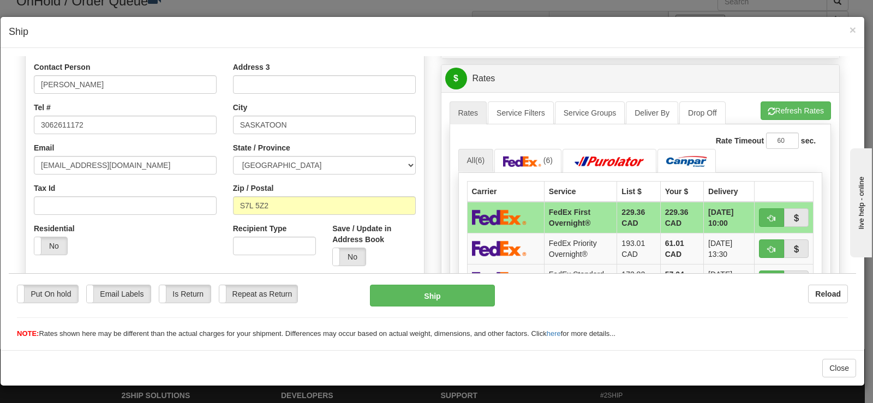
scroll to position [327, 0]
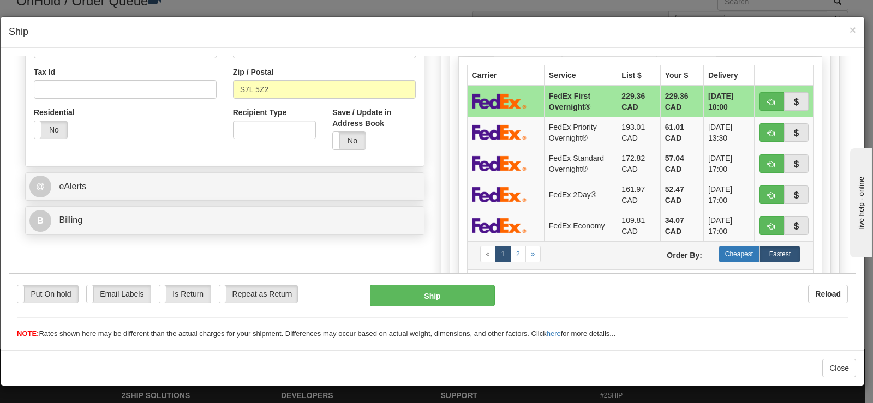
click at [719, 248] on label "Cheapest" at bounding box center [739, 254] width 41 height 16
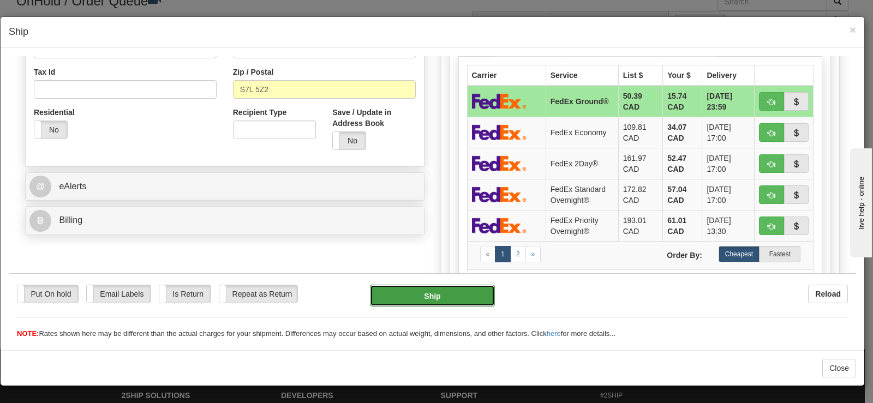
click at [448, 286] on button "Ship" at bounding box center [432, 295] width 125 height 22
type input "92"
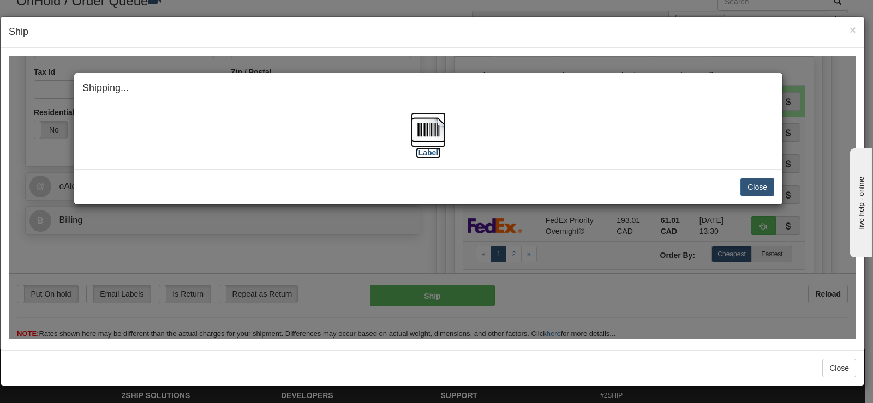
click at [424, 130] on img at bounding box center [428, 129] width 35 height 35
click at [769, 188] on button "Close" at bounding box center [757, 186] width 34 height 19
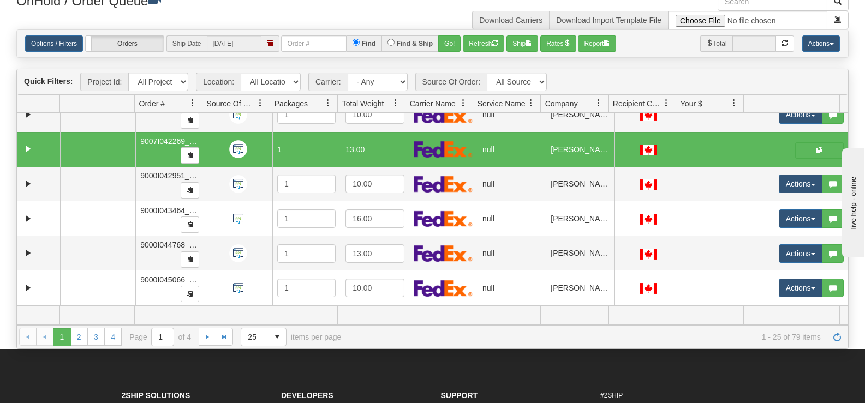
scroll to position [620, 0]
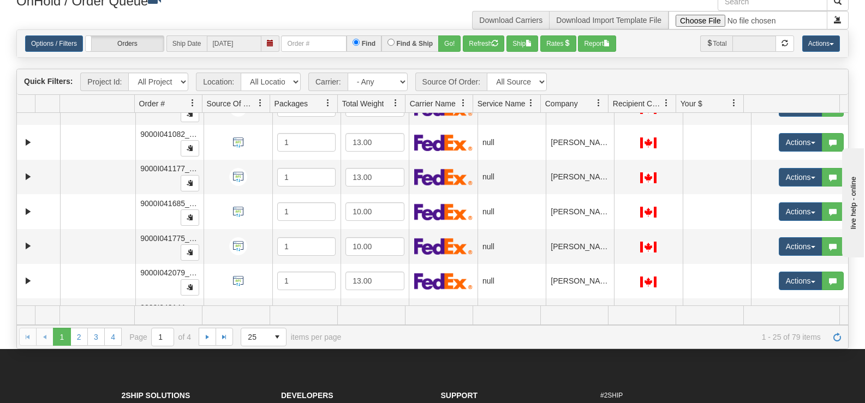
scroll to position [388, 0]
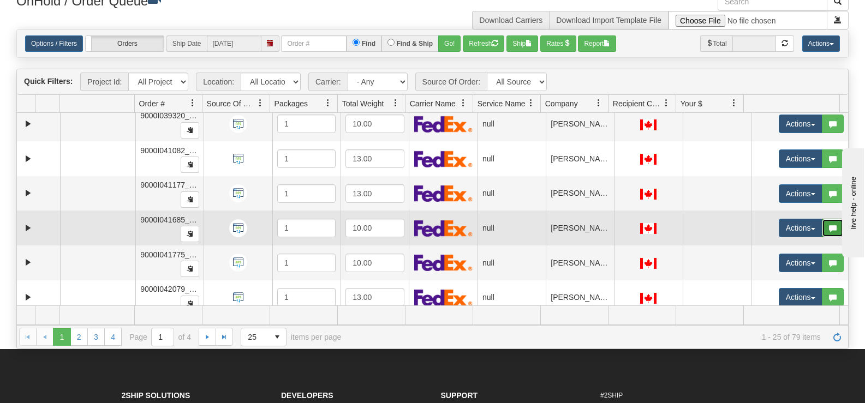
click at [833, 221] on button "button" at bounding box center [833, 228] width 22 height 19
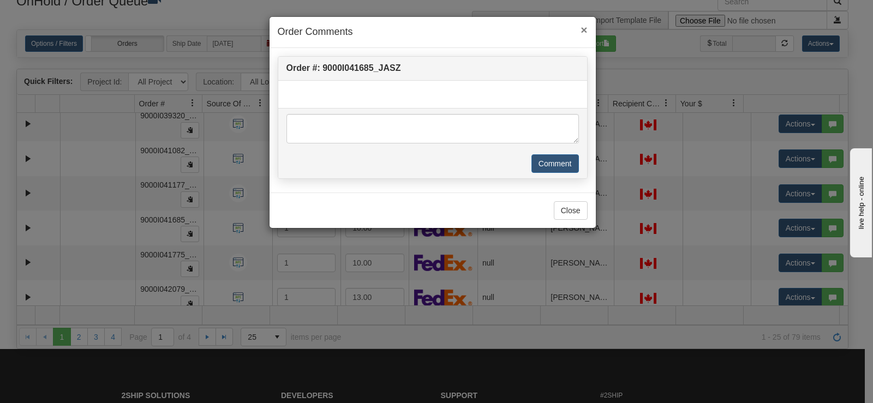
click at [586, 27] on span "×" at bounding box center [584, 29] width 7 height 13
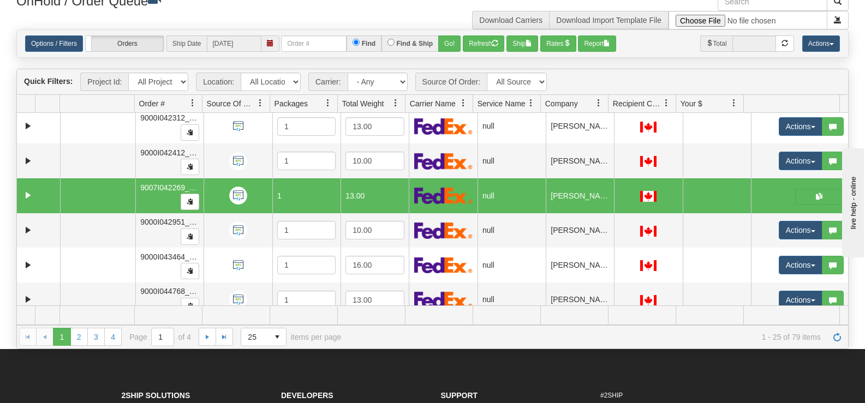
scroll to position [675, 0]
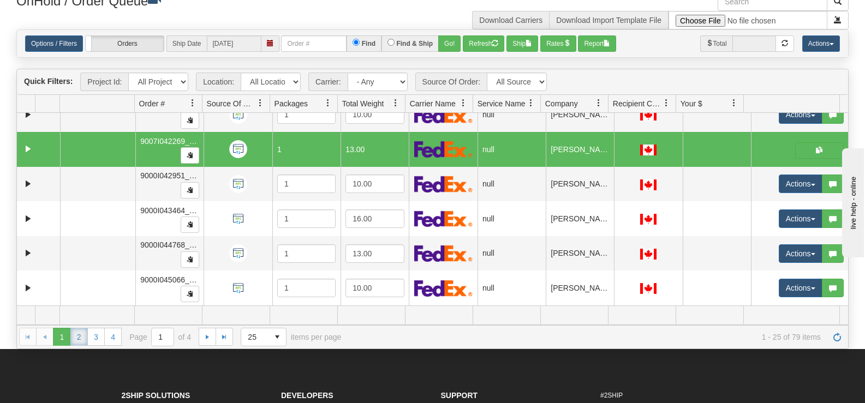
click at [81, 338] on link "2" at bounding box center [78, 336] width 17 height 17
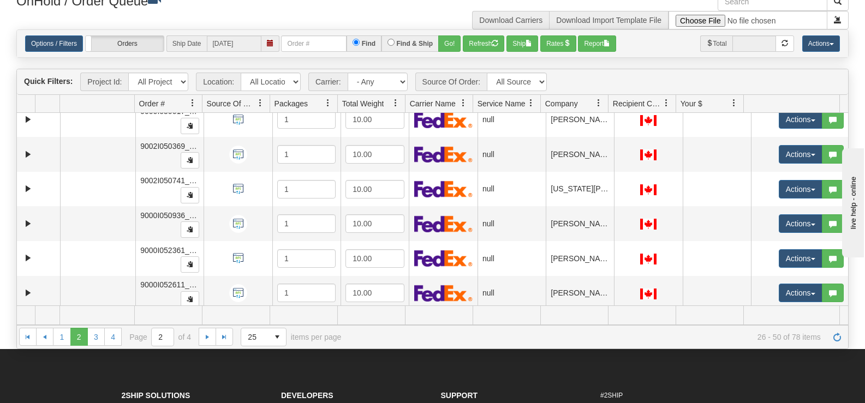
scroll to position [530, 0]
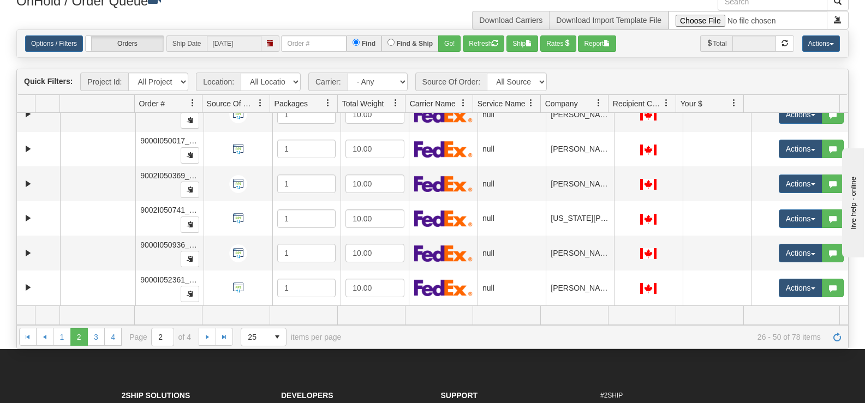
drag, startPoint x: 842, startPoint y: 263, endPoint x: 11, endPoint y: 1, distance: 870.9
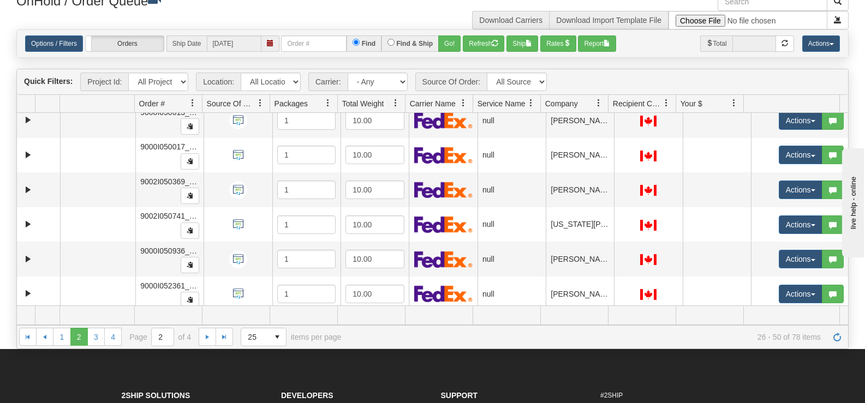
drag, startPoint x: 853, startPoint y: 256, endPoint x: 861, endPoint y: 255, distance: 8.9
click html "live help - online"
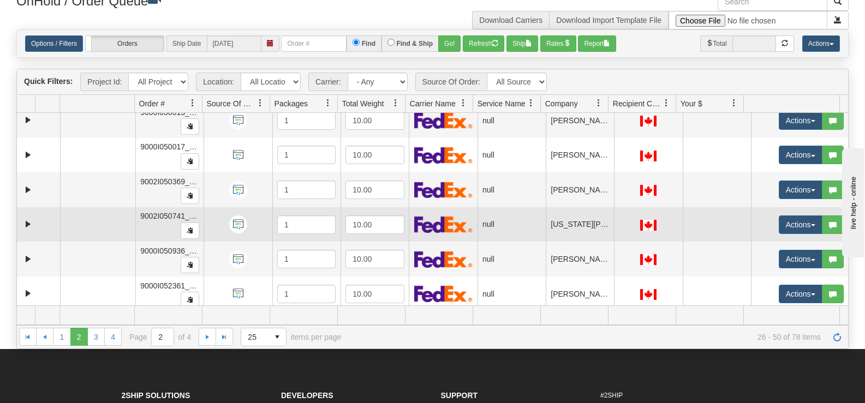
click at [835, 216] on td "Actions Open Refresh Rates Rate All Services Ship Delete Edit Items Aggregation…" at bounding box center [799, 224] width 97 height 35
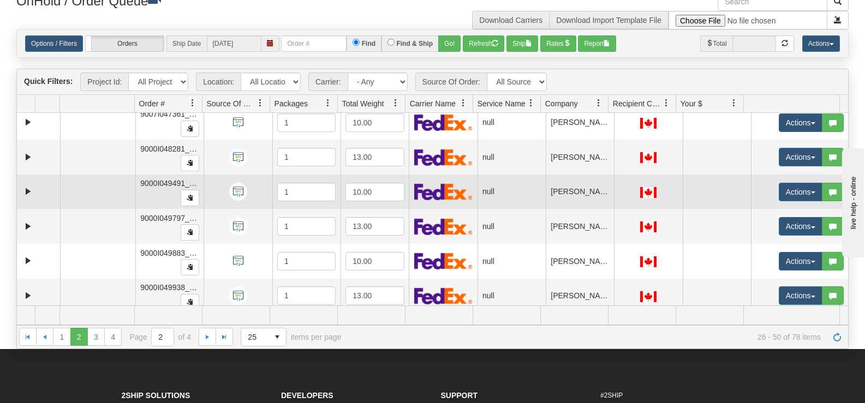
scroll to position [200, 0]
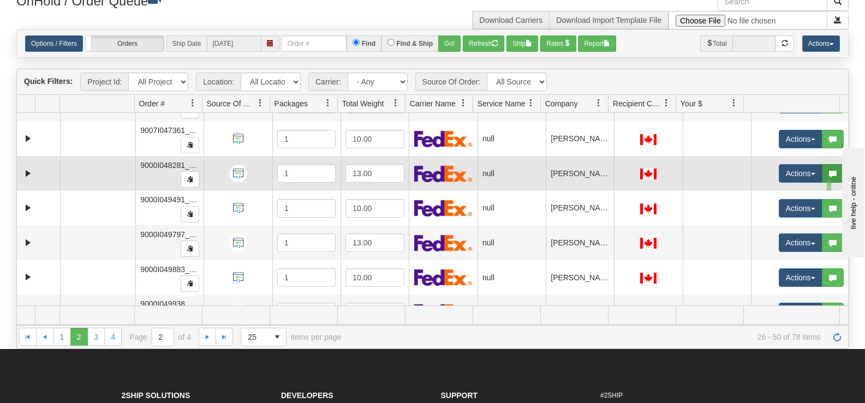
drag, startPoint x: 830, startPoint y: 188, endPoint x: 823, endPoint y: 169, distance: 20.9
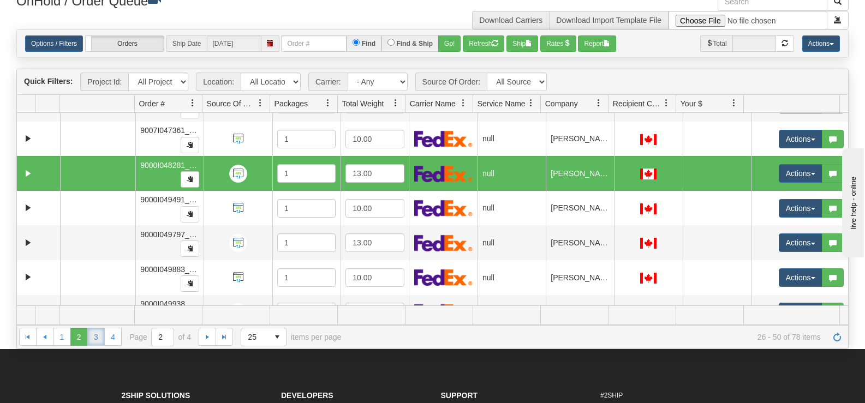
click at [99, 339] on link "3" at bounding box center [95, 336] width 17 height 17
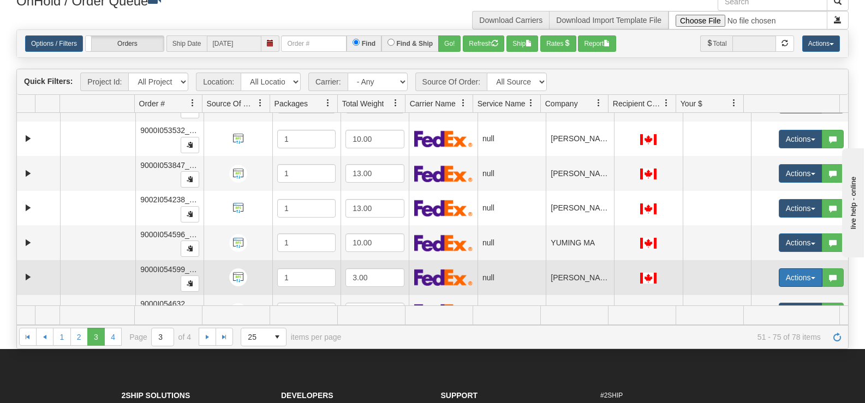
click at [786, 271] on button "Actions" at bounding box center [801, 277] width 44 height 19
click at [763, 295] on link "Open" at bounding box center [774, 298] width 94 height 14
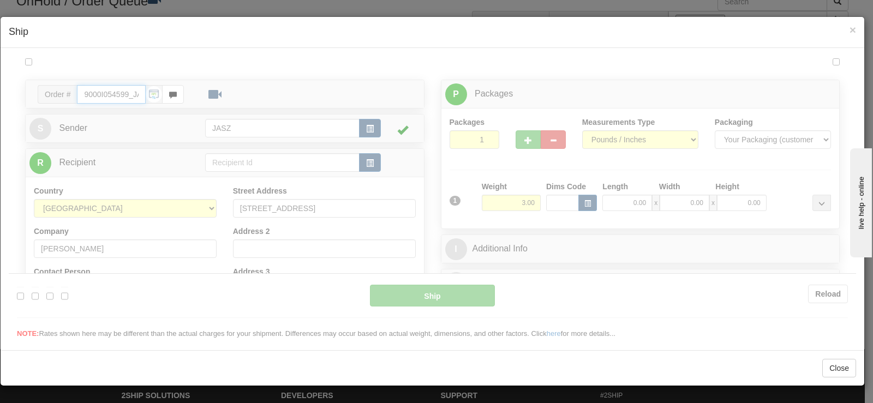
scroll to position [0, 0]
type input "13:40"
type input "16:00"
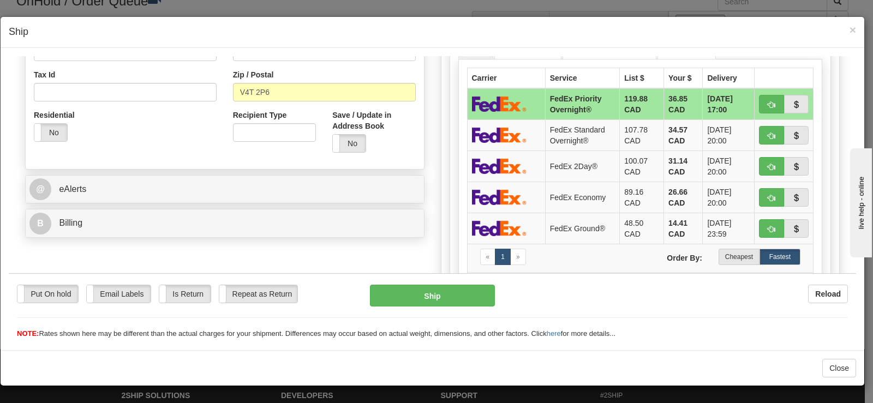
scroll to position [342, 0]
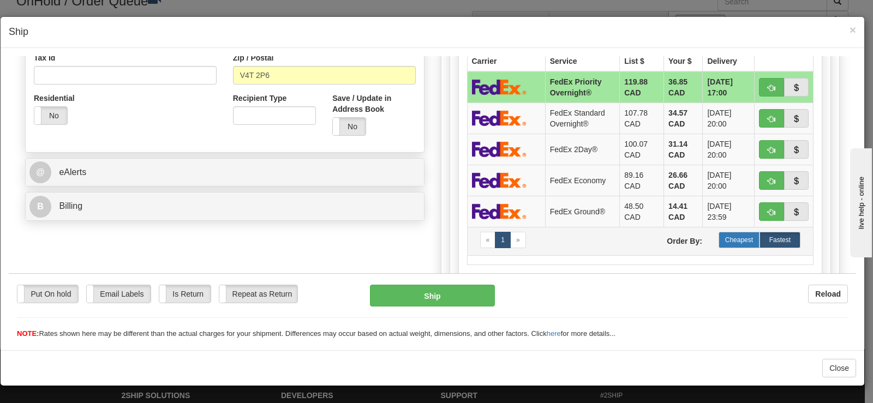
click at [728, 242] on label "Cheapest" at bounding box center [739, 239] width 41 height 16
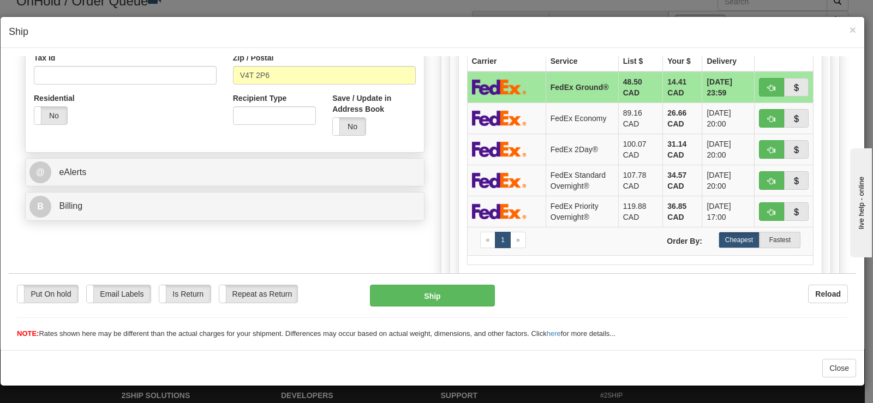
click at [449, 279] on div "Put On hold Put On hold Email Labels Email Labels Edit Is Return Is Return Repe…" at bounding box center [432, 306] width 847 height 66
click at [443, 283] on div "Put On hold Put On hold Email Labels Email Labels Edit Is Return Is Return Repe…" at bounding box center [432, 306] width 847 height 66
click at [435, 289] on button "Ship" at bounding box center [432, 295] width 125 height 22
type input "92"
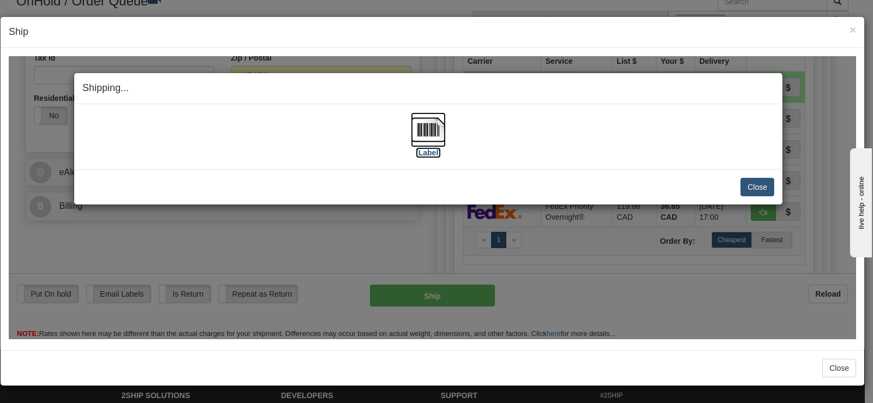
click at [424, 127] on img at bounding box center [428, 129] width 35 height 35
click at [748, 190] on button "Close" at bounding box center [757, 186] width 34 height 19
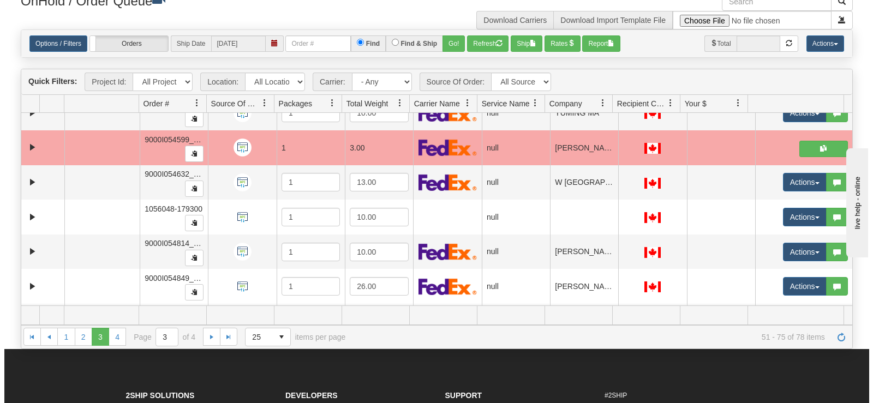
scroll to position [338, 0]
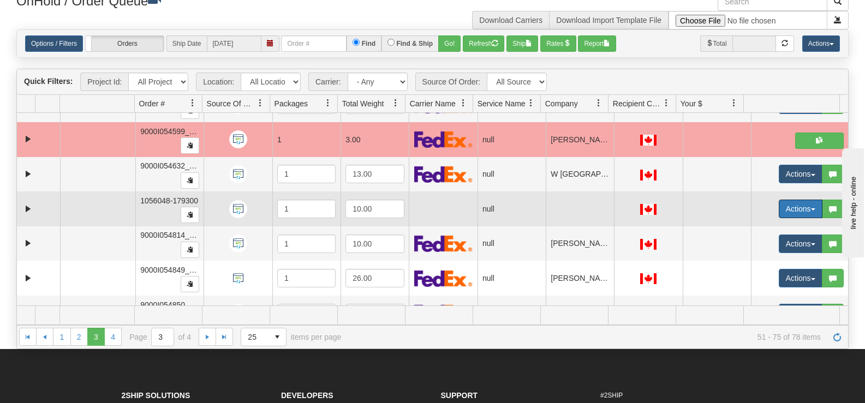
drag, startPoint x: 789, startPoint y: 206, endPoint x: 780, endPoint y: 228, distance: 24.2
click at [788, 206] on button "Actions" at bounding box center [801, 209] width 44 height 19
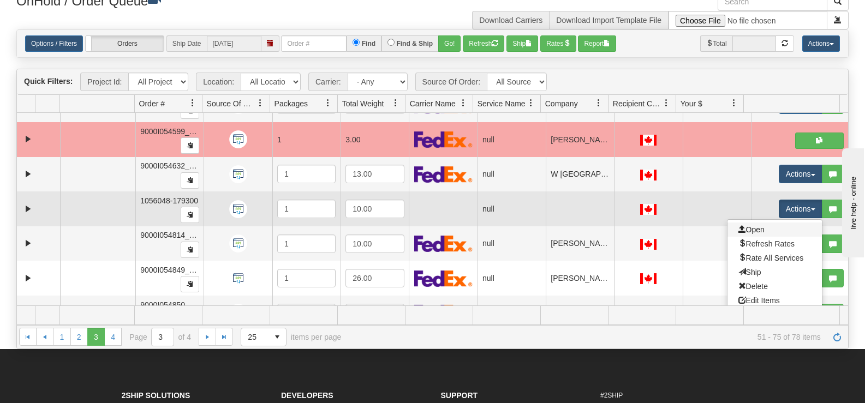
click at [772, 232] on link "Open" at bounding box center [774, 230] width 94 height 14
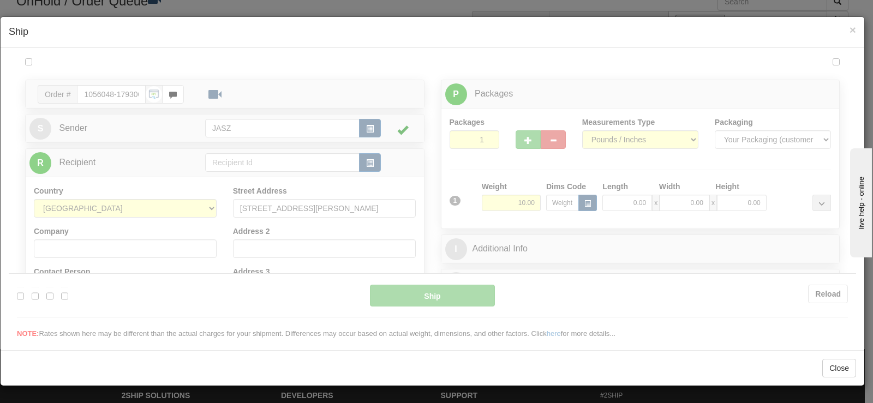
scroll to position [0, 0]
type input "13:45"
type input "16:00"
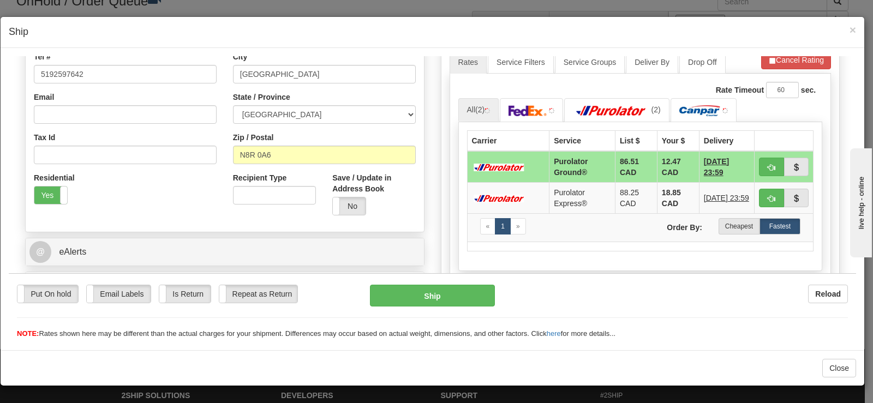
scroll to position [164, 0]
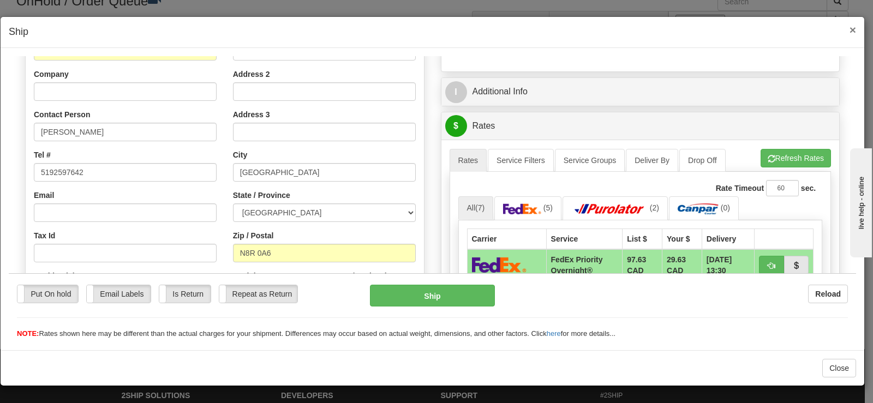
click at [854, 28] on span "×" at bounding box center [852, 29] width 7 height 13
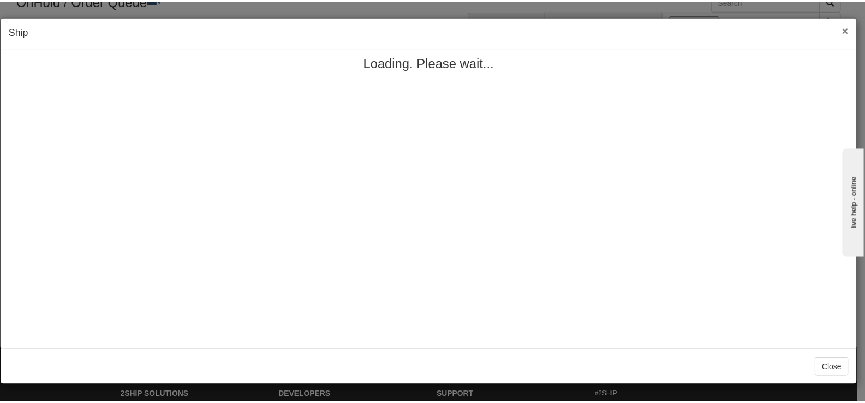
scroll to position [0, 0]
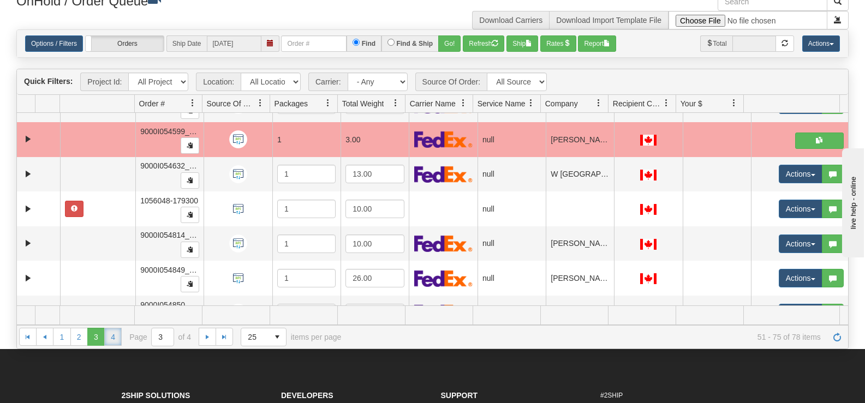
click at [114, 333] on link "4" at bounding box center [112, 336] width 17 height 17
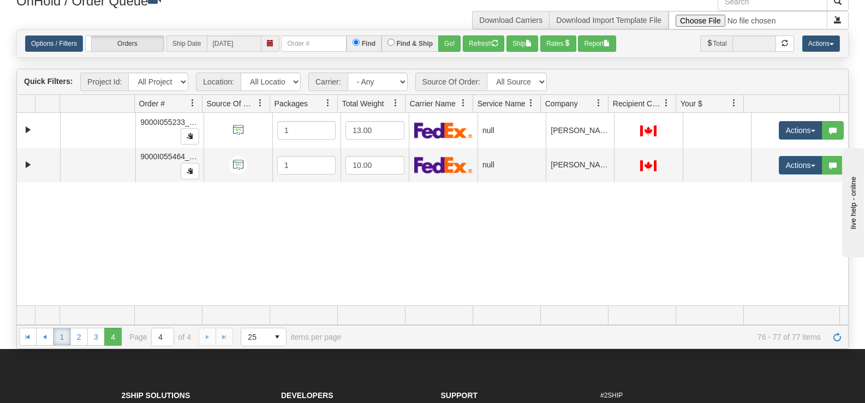
click at [63, 334] on link "1" at bounding box center [61, 336] width 17 height 17
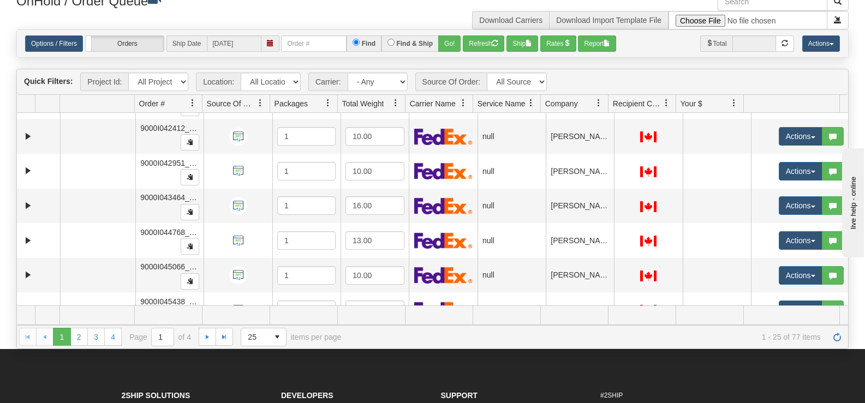
scroll to position [675, 0]
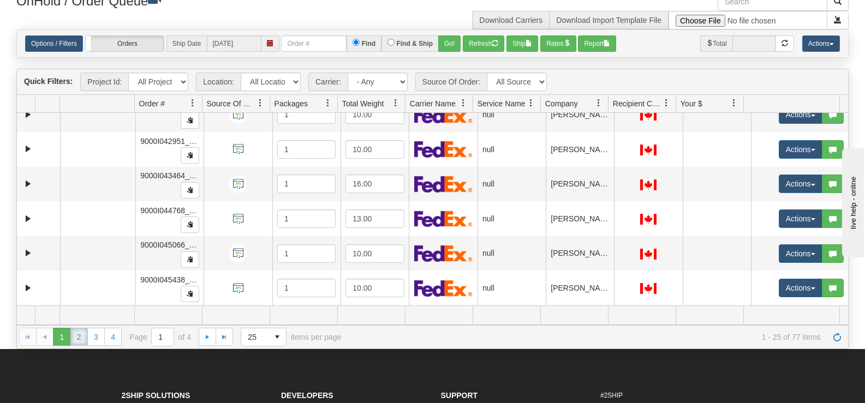
click at [77, 334] on link "2" at bounding box center [78, 336] width 17 height 17
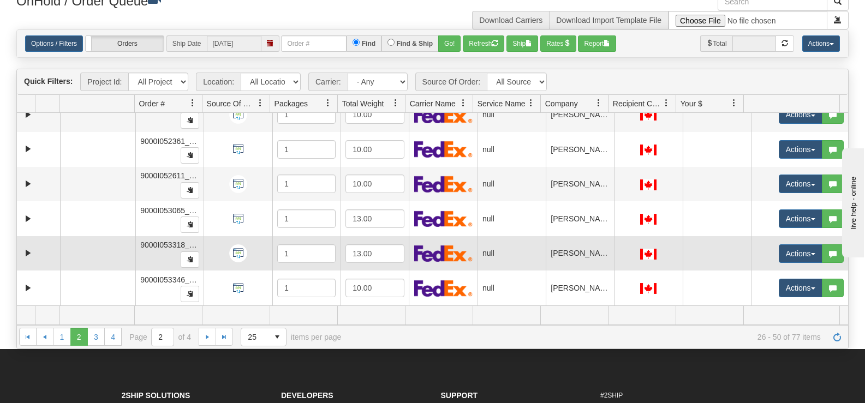
click at [837, 259] on td "Actions Open Refresh Rates Rate All Services Ship Delete Edit Items Aggregation…" at bounding box center [799, 253] width 97 height 35
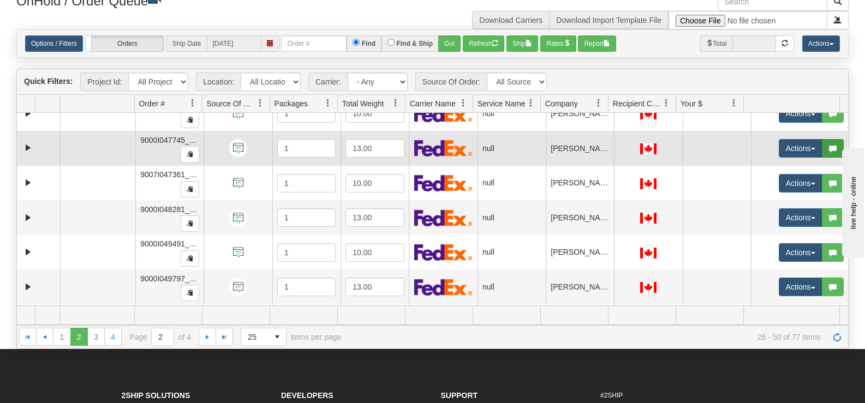
scroll to position [153, 0]
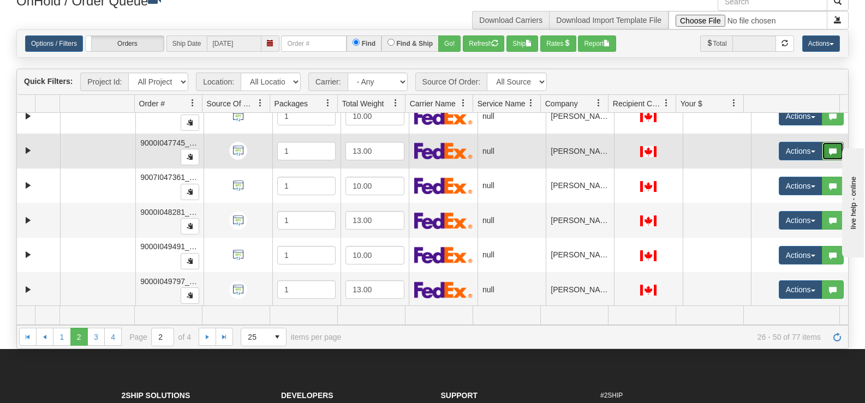
click at [834, 142] on button "button" at bounding box center [833, 151] width 22 height 19
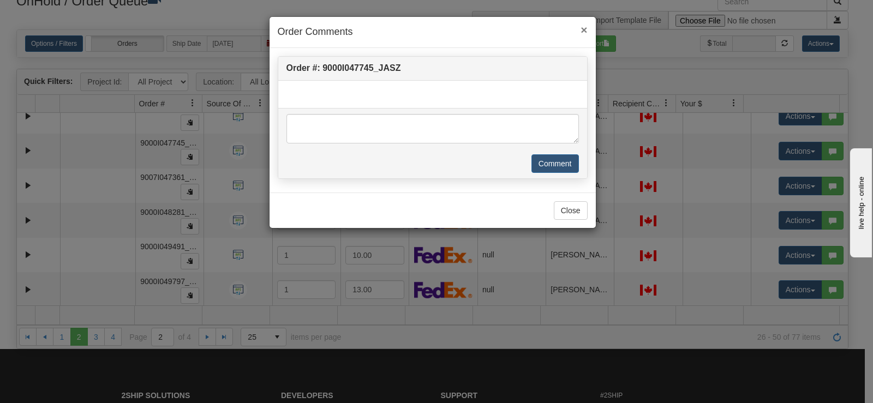
click at [584, 26] on span "×" at bounding box center [584, 29] width 7 height 13
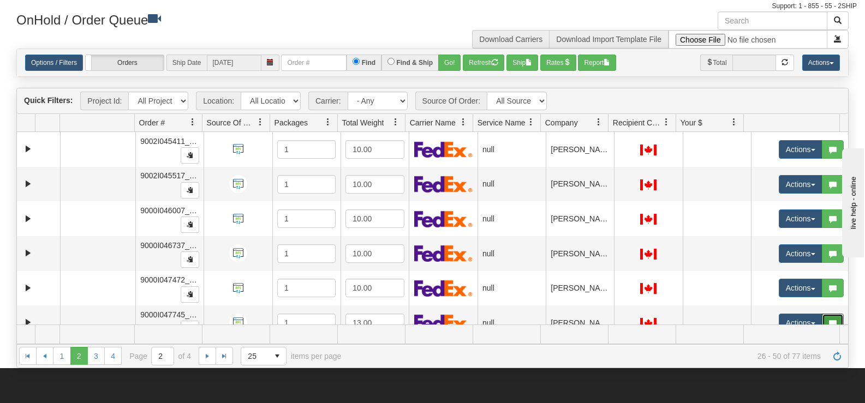
scroll to position [55, 0]
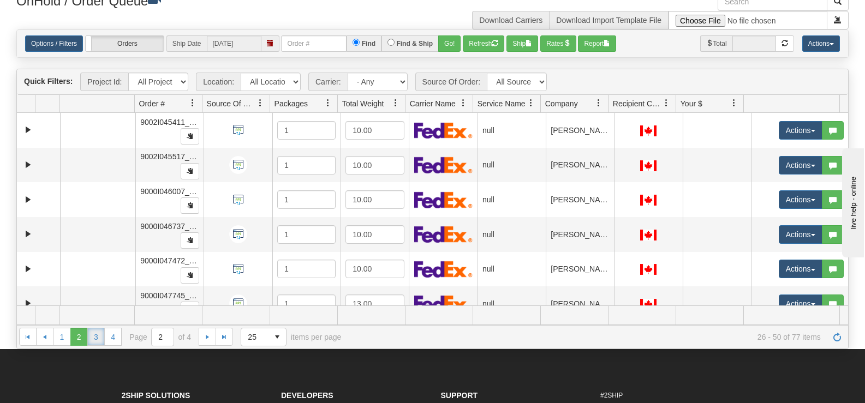
click at [92, 331] on link "3" at bounding box center [95, 336] width 17 height 17
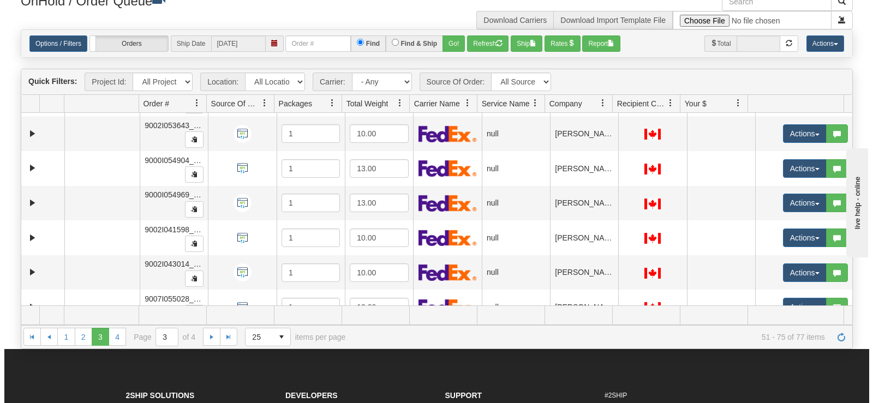
scroll to position [675, 0]
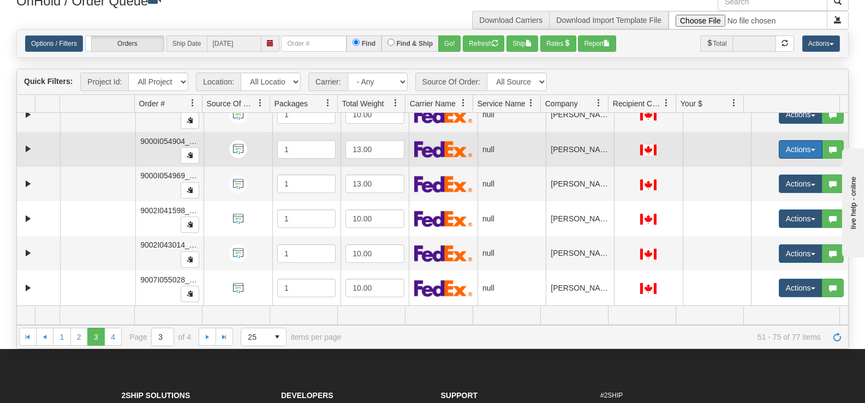
click at [794, 151] on button "Actions" at bounding box center [801, 149] width 44 height 19
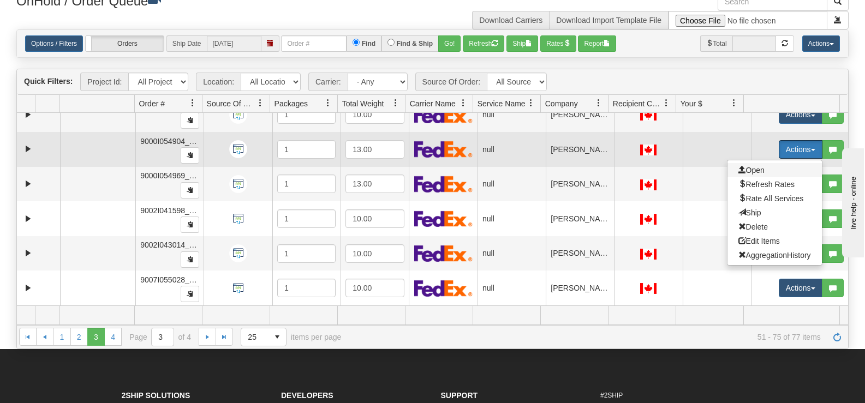
click at [755, 170] on span "Open" at bounding box center [751, 170] width 26 height 9
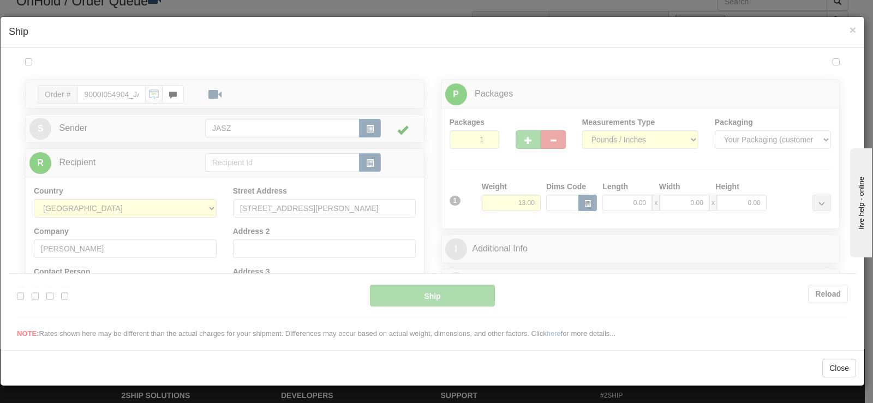
scroll to position [0, 0]
type input "13:46"
type input "16:00"
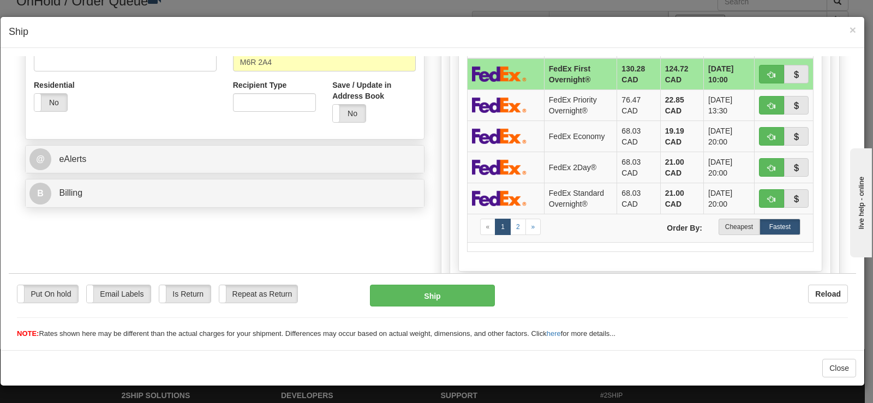
scroll to position [382, 0]
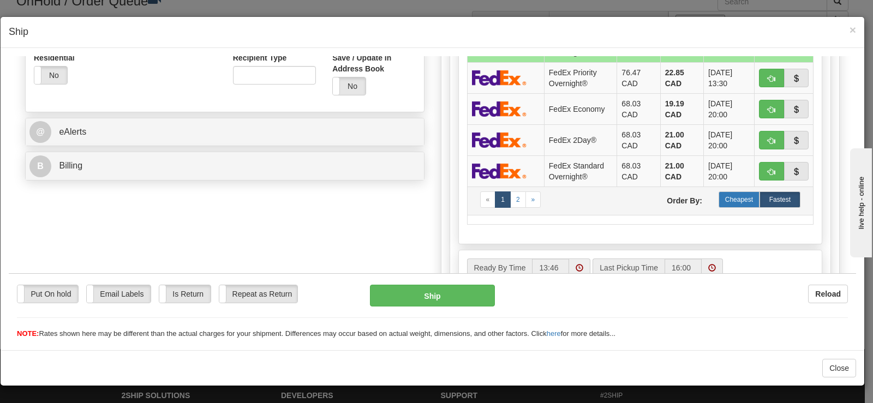
click at [719, 195] on label "Cheapest" at bounding box center [739, 199] width 41 height 16
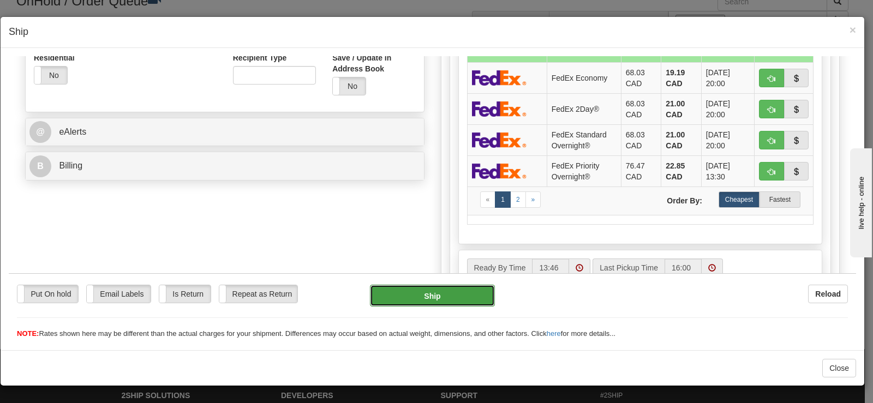
click at [474, 304] on button "Ship" at bounding box center [432, 295] width 125 height 22
type input "92"
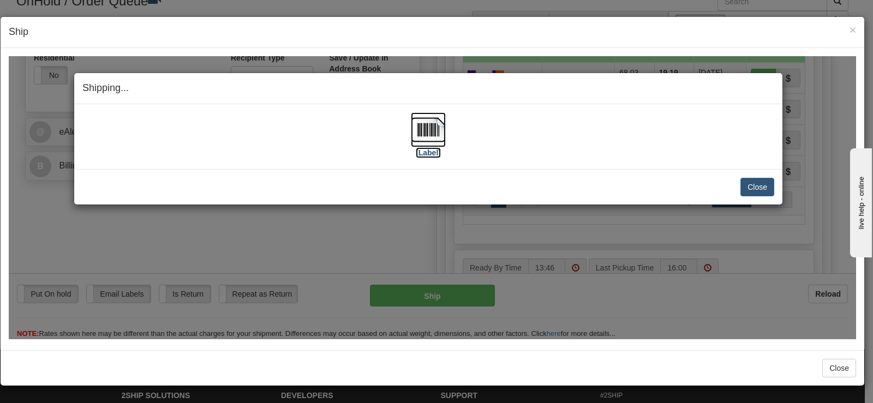
click at [429, 132] on img at bounding box center [428, 129] width 35 height 35
click at [754, 189] on button "Close" at bounding box center [757, 186] width 34 height 19
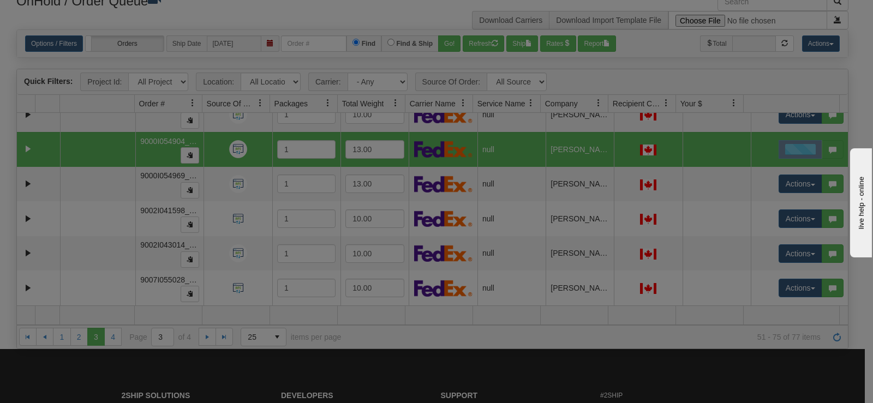
scroll to position [0, 0]
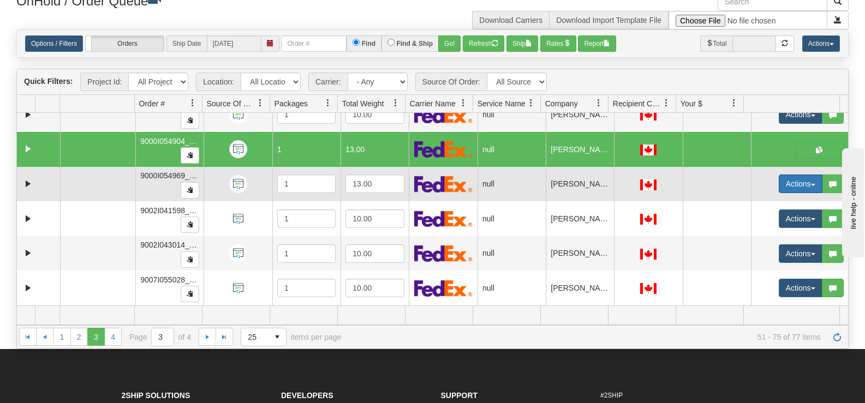
click at [796, 182] on button "Actions" at bounding box center [801, 184] width 44 height 19
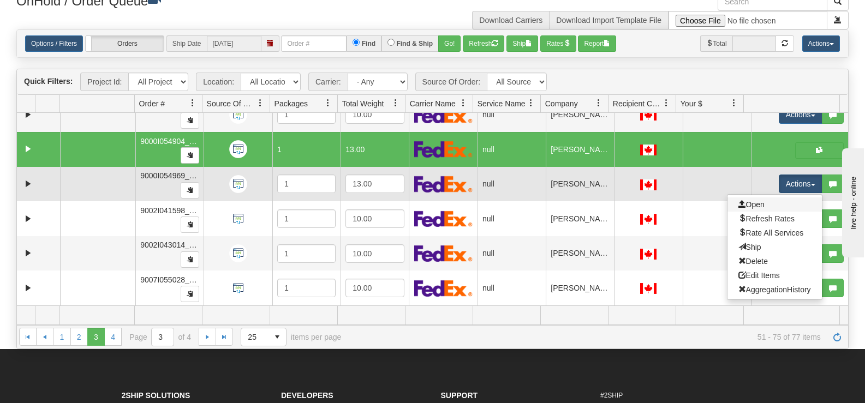
click at [779, 203] on link "Open" at bounding box center [774, 205] width 94 height 14
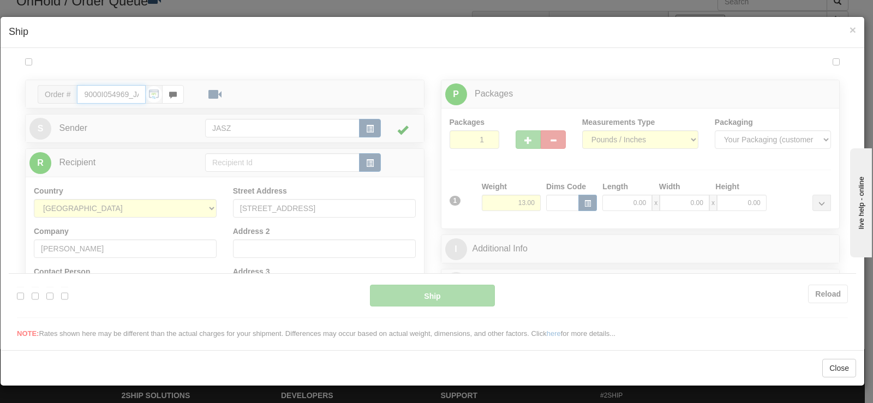
type input "13:50"
type input "16:00"
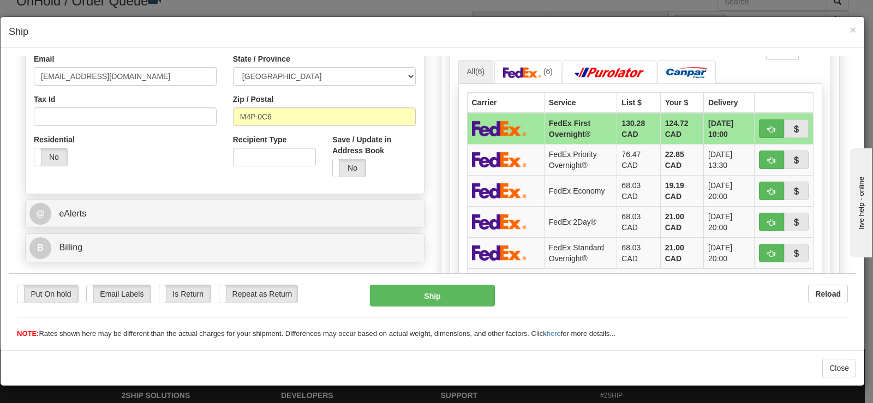
scroll to position [351, 0]
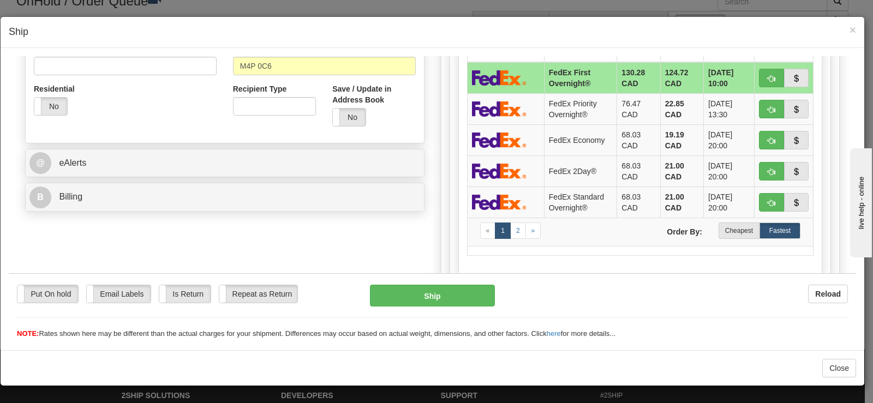
drag, startPoint x: 855, startPoint y: 109, endPoint x: 73, endPoint y: 57, distance: 784.0
click at [719, 229] on label "Cheapest" at bounding box center [739, 230] width 41 height 16
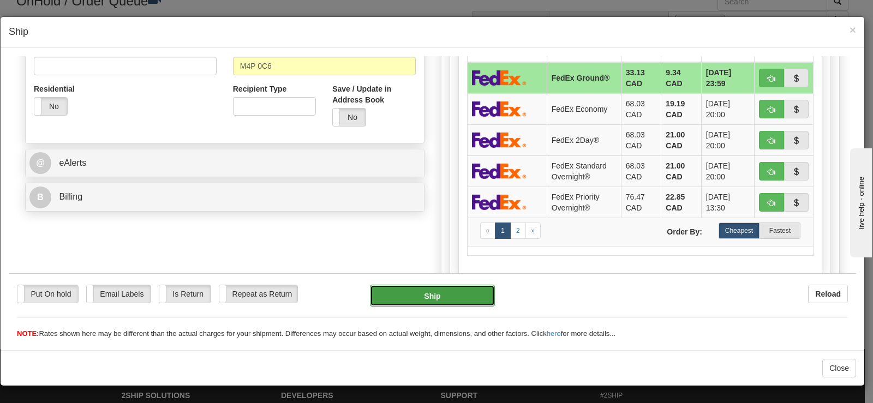
click at [455, 293] on button "Ship" at bounding box center [432, 295] width 125 height 22
type input "92"
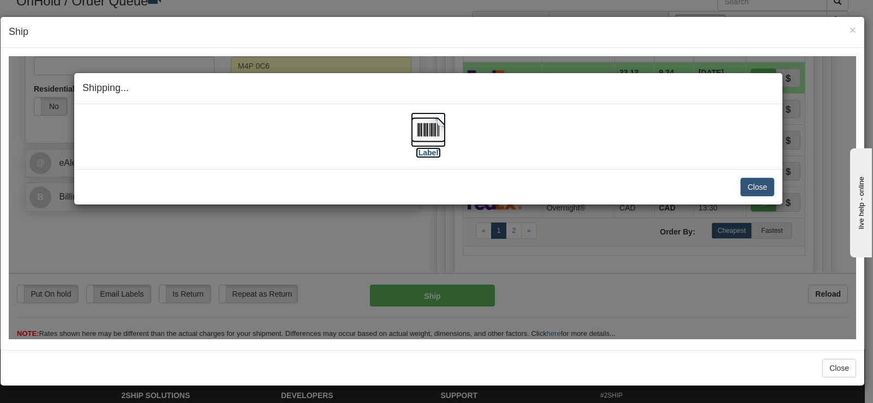
click at [425, 133] on img at bounding box center [428, 129] width 35 height 35
click at [757, 189] on button "Close" at bounding box center [757, 186] width 34 height 19
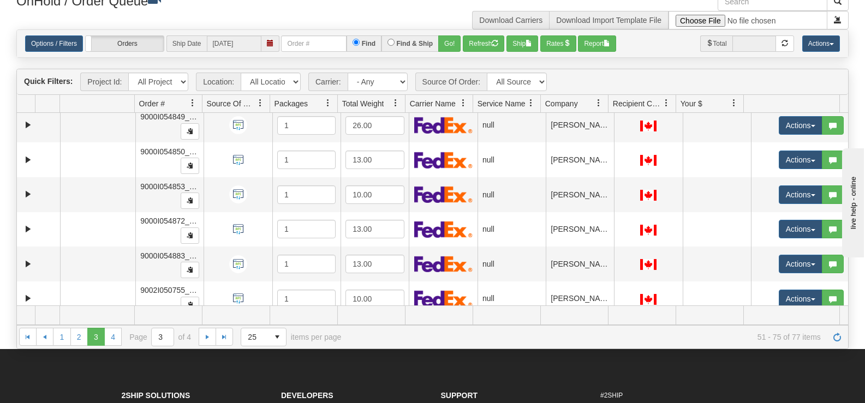
scroll to position [448, 0]
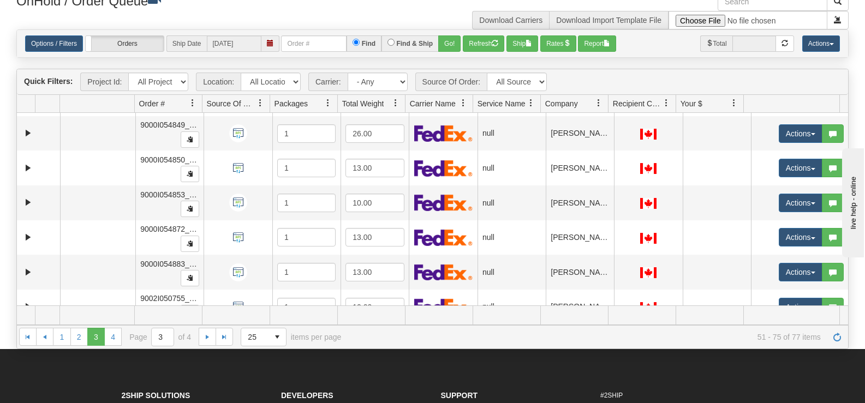
drag, startPoint x: 878, startPoint y: 279, endPoint x: 918, endPoint y: 265, distance: 42.5
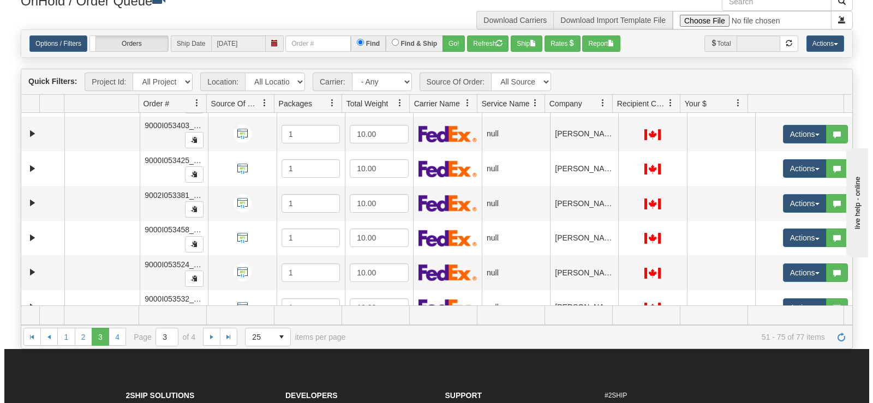
scroll to position [0, 0]
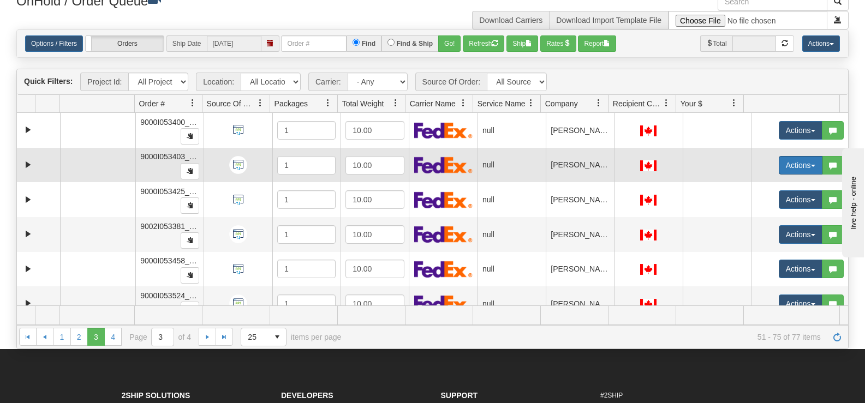
click at [779, 163] on button "Actions" at bounding box center [801, 165] width 44 height 19
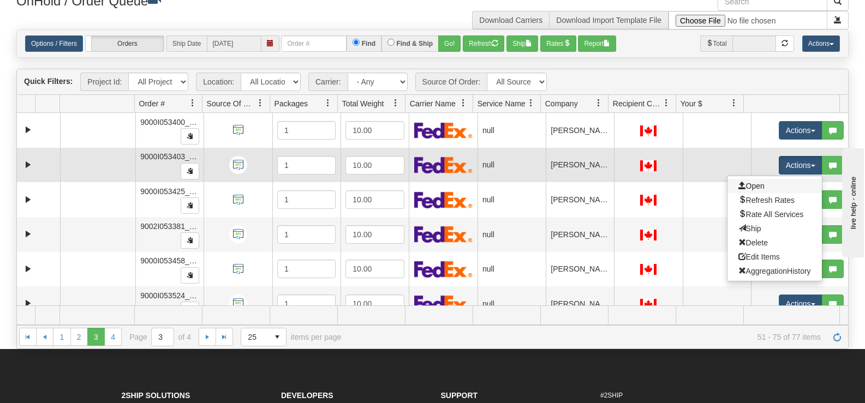
click at [758, 188] on link "Open" at bounding box center [774, 186] width 94 height 14
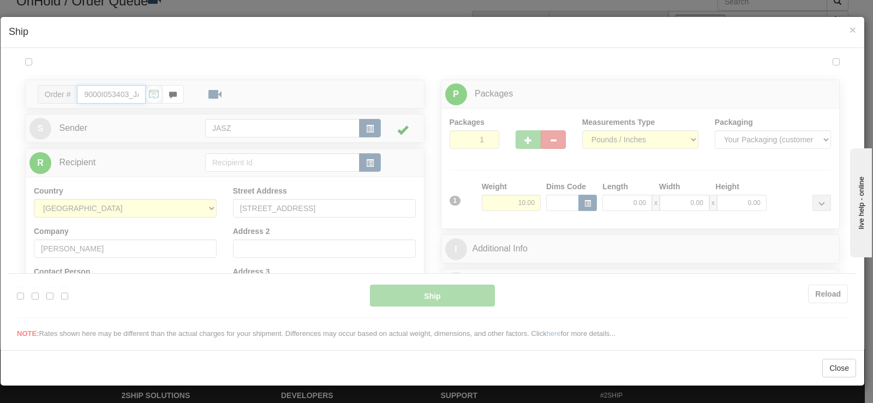
type input "13:54"
type input "16:00"
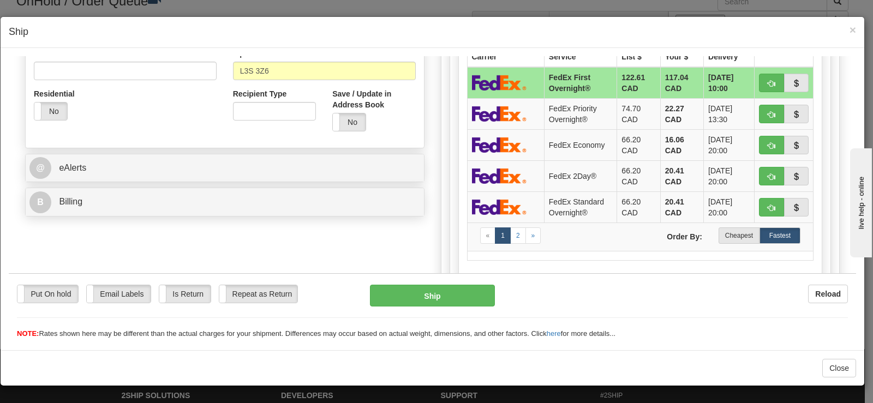
scroll to position [357, 0]
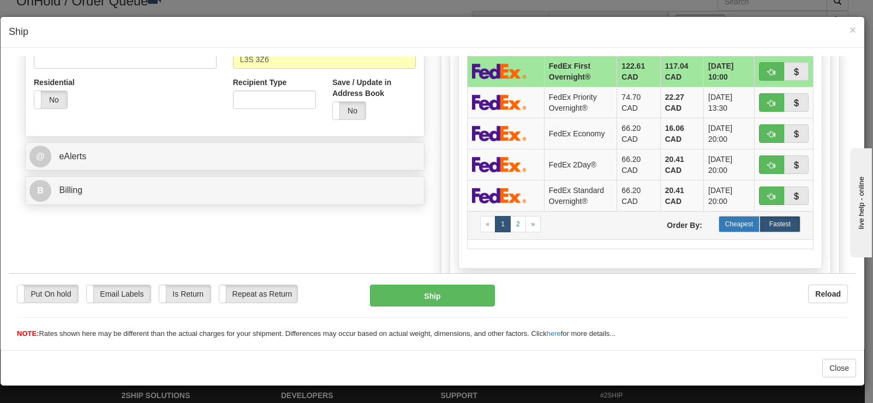
click at [738, 223] on label "Cheapest" at bounding box center [739, 224] width 41 height 16
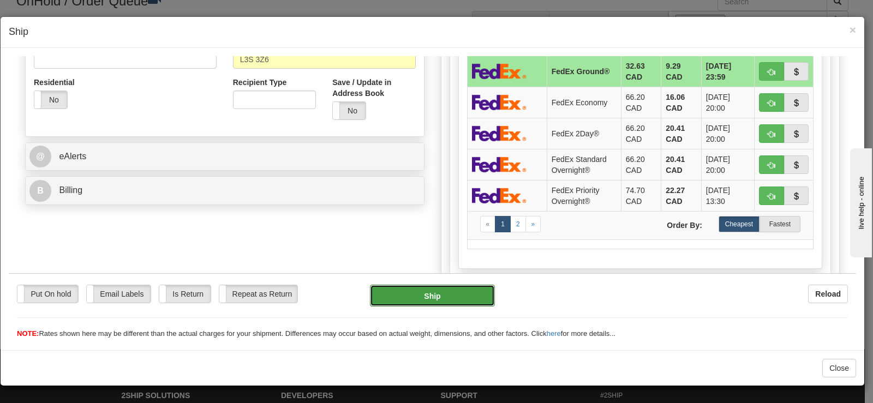
click at [405, 296] on button "Ship" at bounding box center [432, 295] width 125 height 22
type input "92"
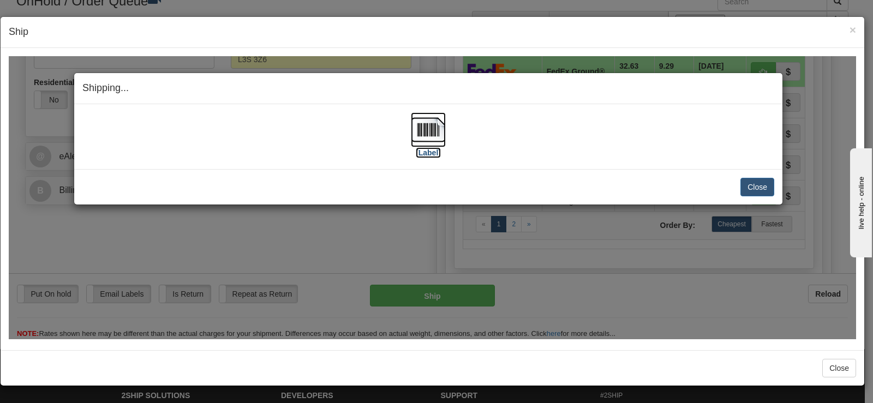
click at [422, 145] on img at bounding box center [428, 129] width 35 height 35
click at [755, 179] on button "Close" at bounding box center [757, 186] width 34 height 19
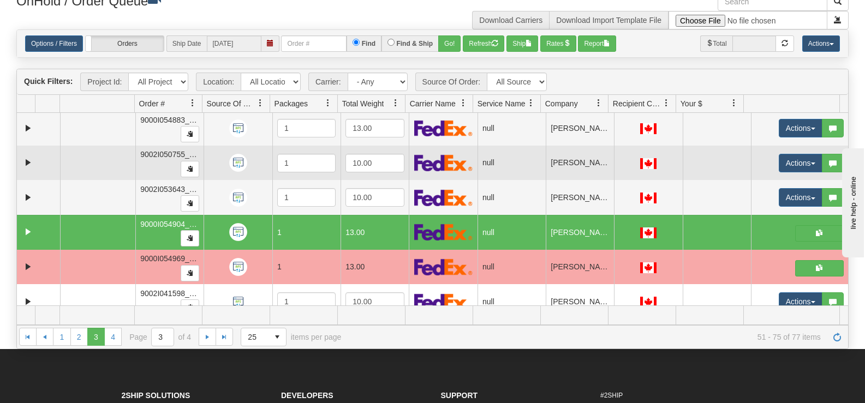
scroll to position [566, 0]
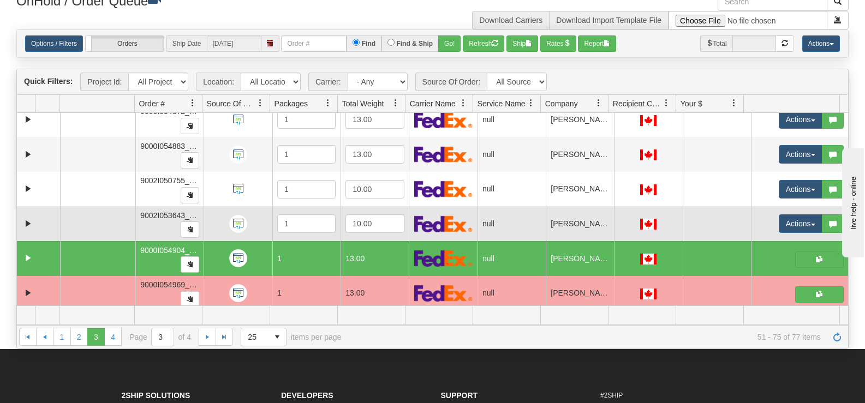
drag, startPoint x: 834, startPoint y: 248, endPoint x: 830, endPoint y: 234, distance: 15.1
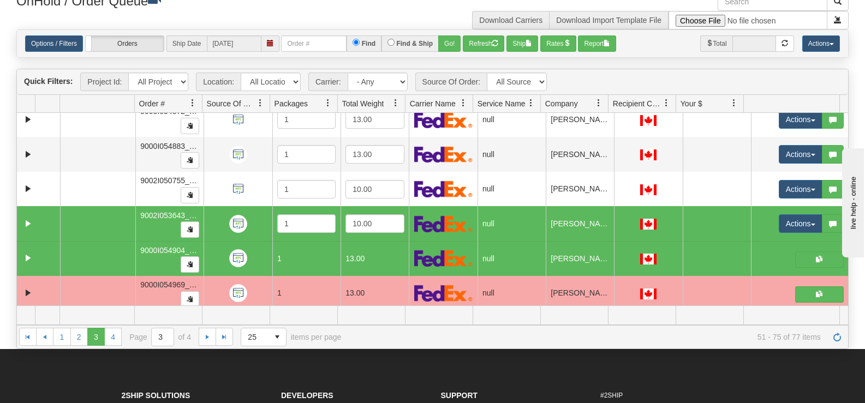
click at [831, 212] on td "Actions Open Refresh Rates Rate All Services Ship Delete Edit Items Aggregation…" at bounding box center [799, 223] width 97 height 35
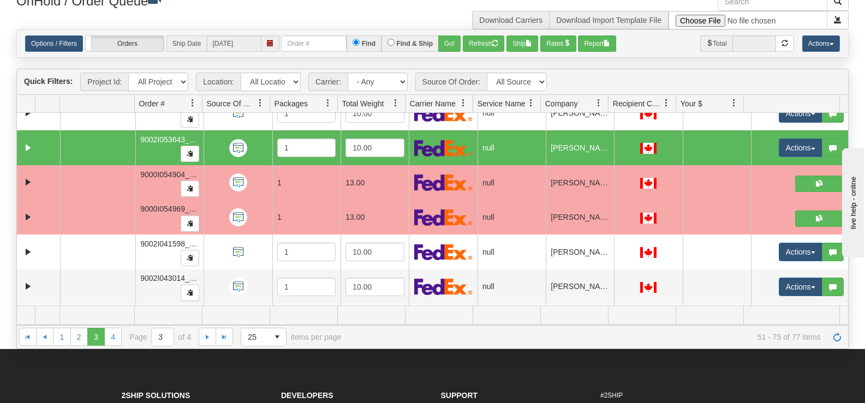
scroll to position [675, 0]
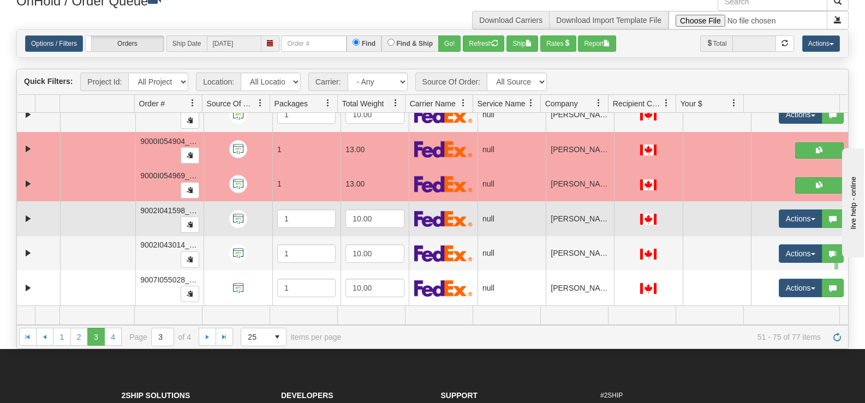
drag, startPoint x: 837, startPoint y: 267, endPoint x: 831, endPoint y: 232, distance: 35.4
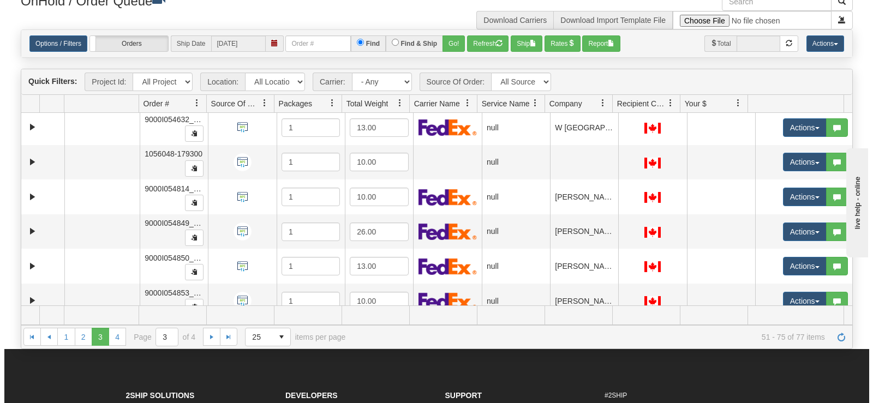
scroll to position [309, 0]
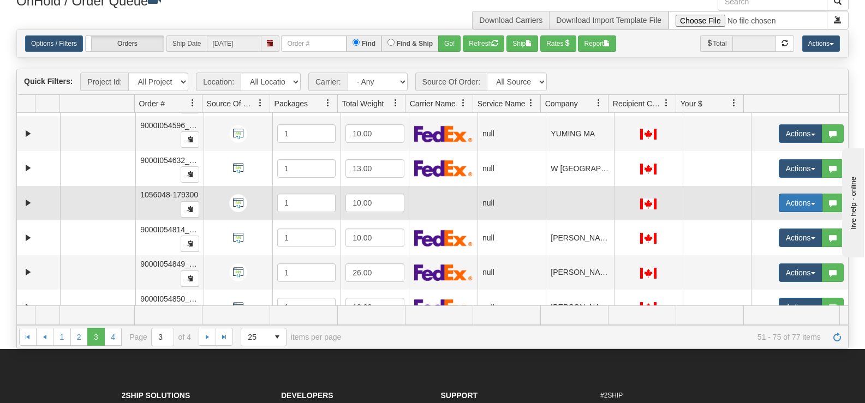
click at [793, 200] on button "Actions" at bounding box center [801, 203] width 44 height 19
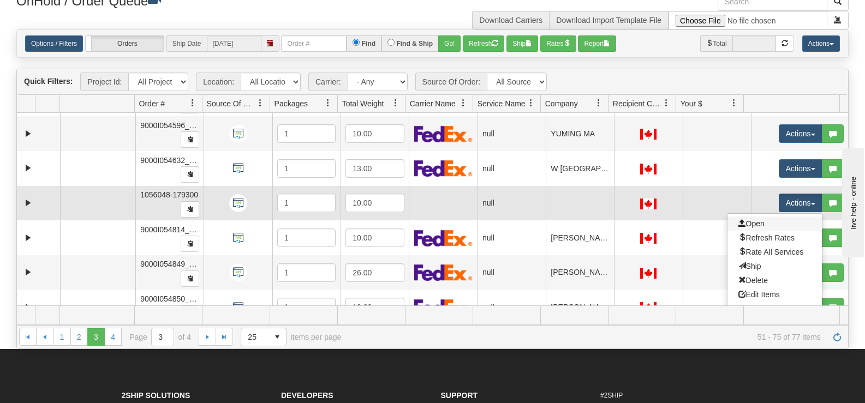
click at [768, 224] on link "Open" at bounding box center [774, 224] width 94 height 14
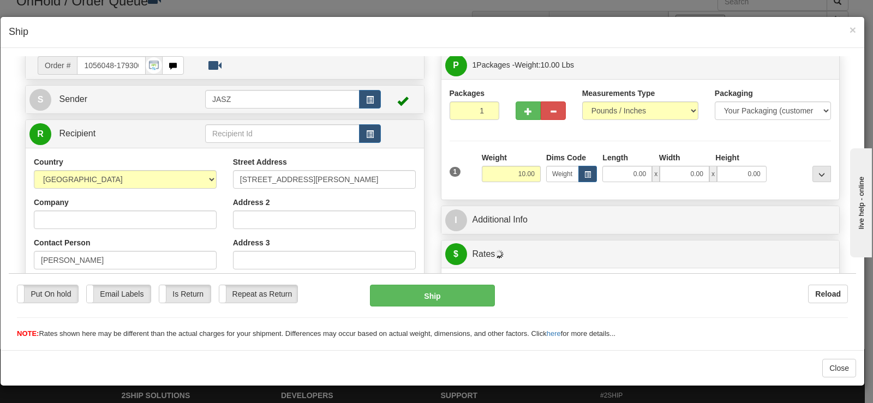
scroll to position [109, 0]
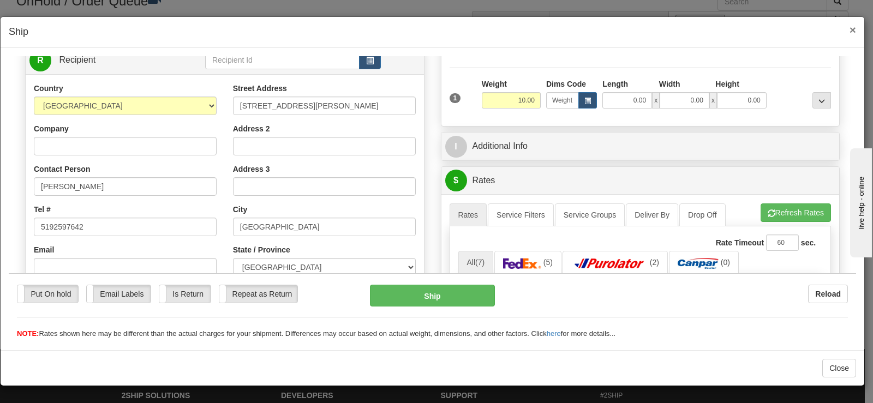
click at [853, 26] on span "×" at bounding box center [852, 29] width 7 height 13
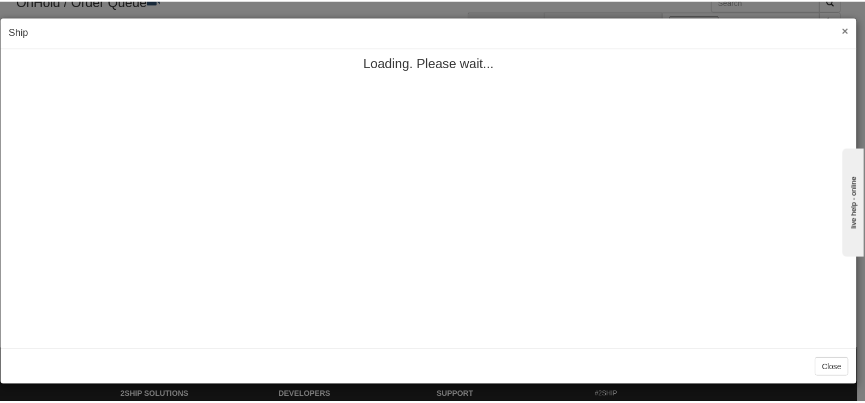
scroll to position [0, 0]
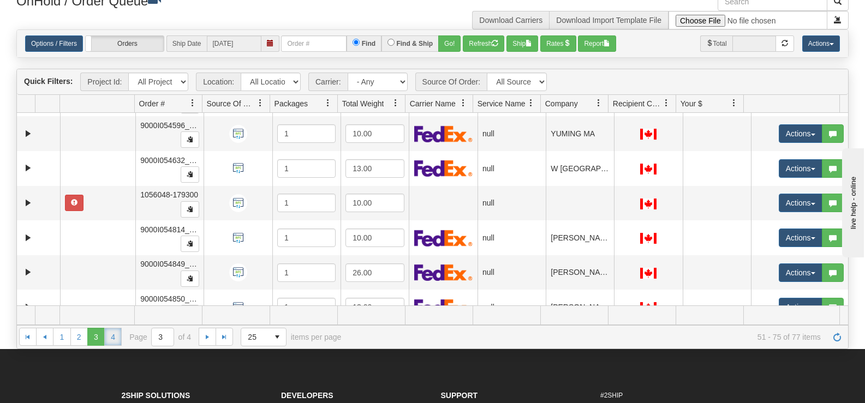
click at [113, 339] on link "4" at bounding box center [112, 336] width 17 height 17
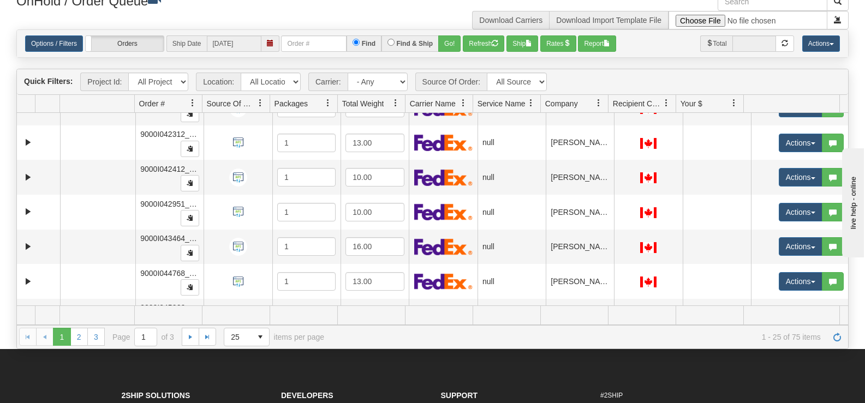
scroll to position [675, 0]
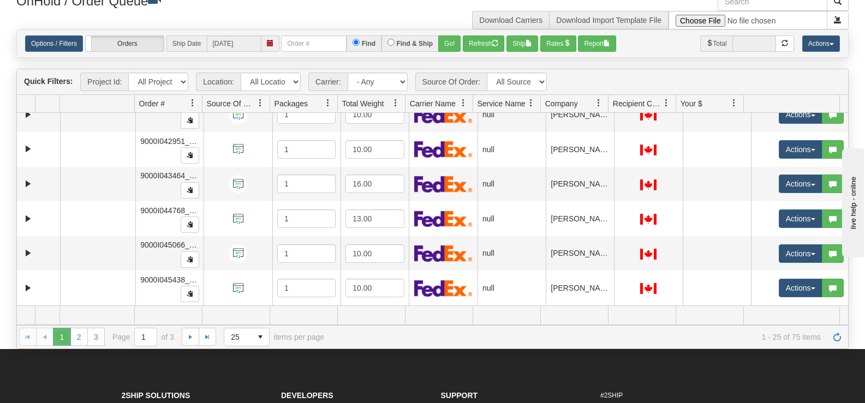
click at [65, 336] on span "1" at bounding box center [61, 336] width 17 height 17
click at [84, 340] on link "2" at bounding box center [78, 336] width 17 height 17
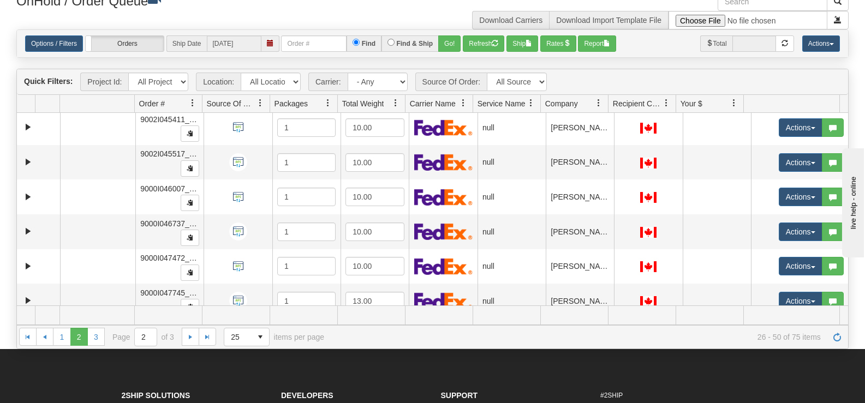
scroll to position [0, 0]
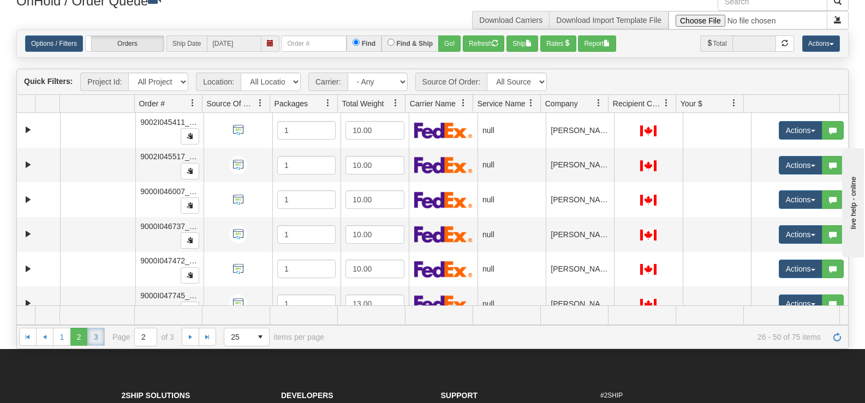
click at [95, 339] on link "3" at bounding box center [95, 336] width 17 height 17
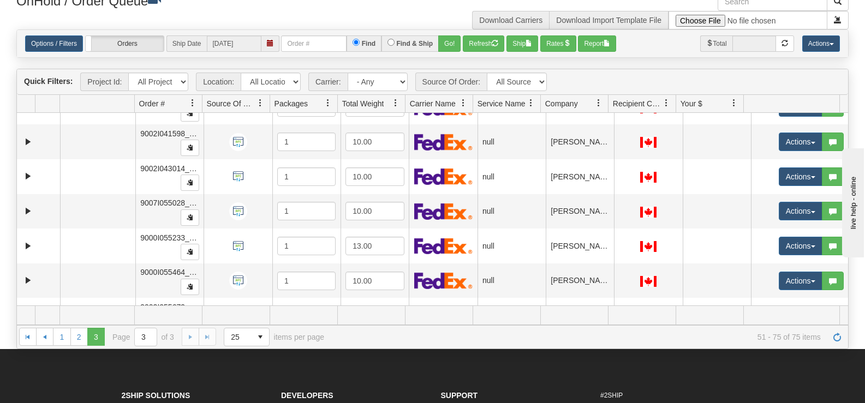
scroll to position [675, 0]
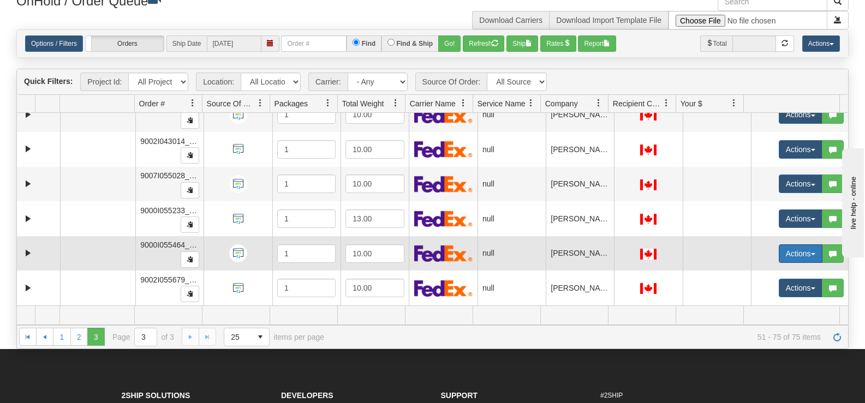
click at [791, 254] on button "Actions" at bounding box center [801, 253] width 44 height 19
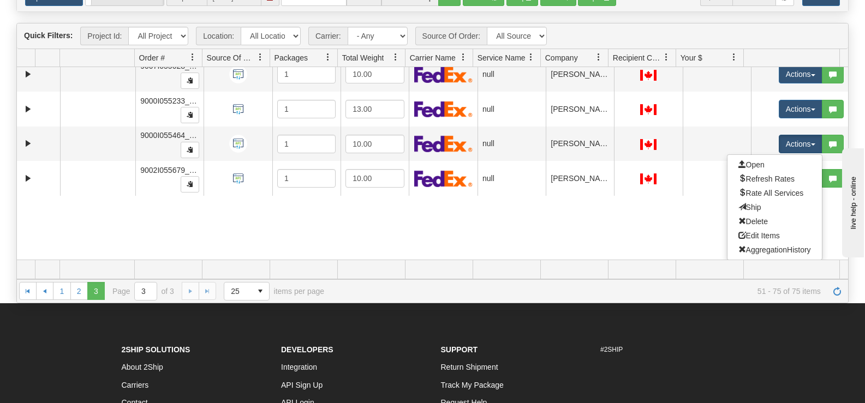
scroll to position [226, 0]
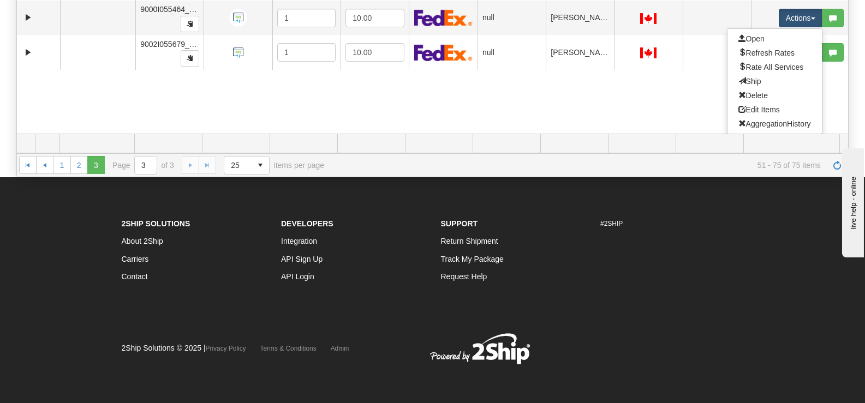
drag, startPoint x: 757, startPoint y: 272, endPoint x: 684, endPoint y: 424, distance: 169.4
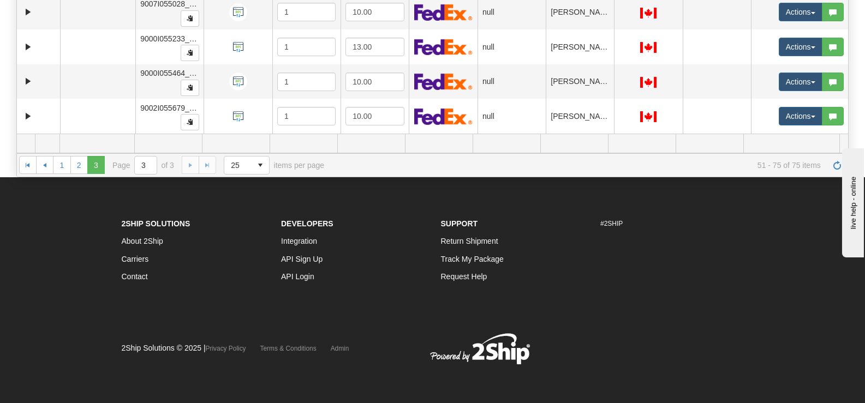
scroll to position [675, 0]
click at [61, 163] on link "1" at bounding box center [61, 164] width 17 height 17
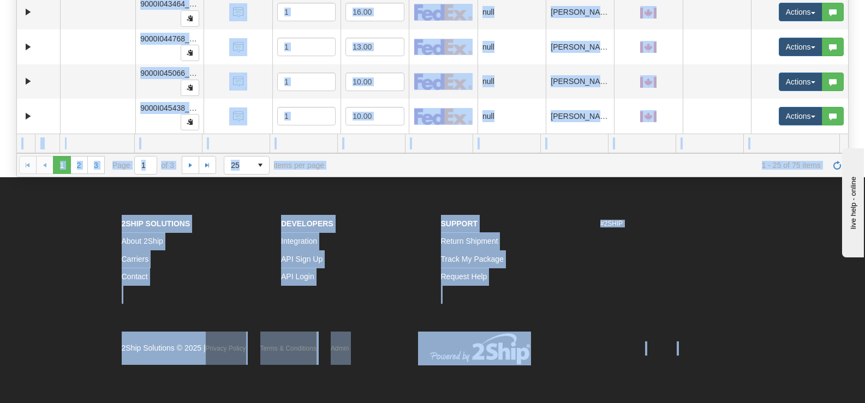
click at [784, 244] on footer "2Ship Solutions About 2Ship Carriers Contact Developers Integration API Sign Up…" at bounding box center [432, 290] width 865 height 226
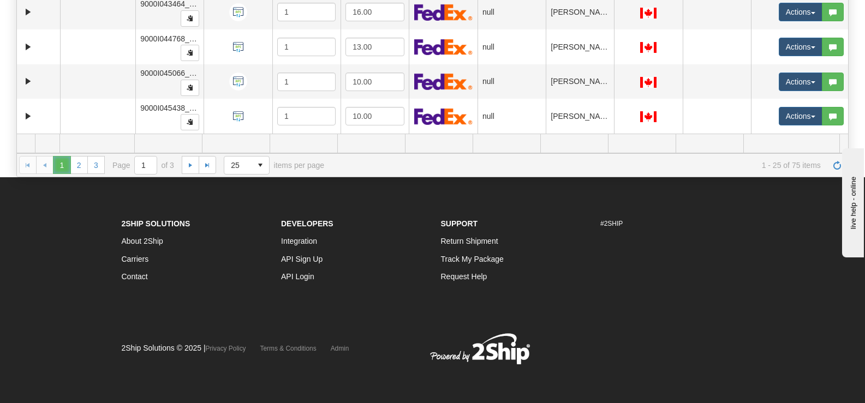
click at [60, 168] on span "1" at bounding box center [61, 164] width 17 height 17
drag, startPoint x: 848, startPoint y: 97, endPoint x: 844, endPoint y: 69, distance: 27.6
click at [844, 69] on div "Is equal to Is not equal to Contains Does not contains CAD USD EUR ZAR RON ANG …" at bounding box center [432, 17] width 848 height 319
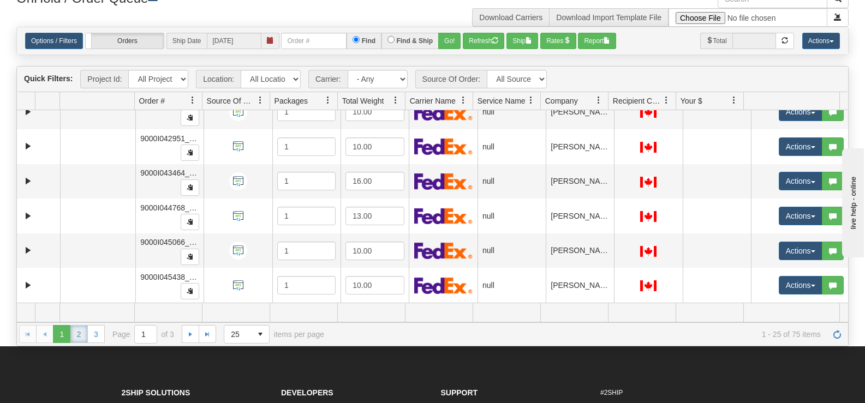
click at [83, 336] on link "2" at bounding box center [78, 333] width 17 height 17
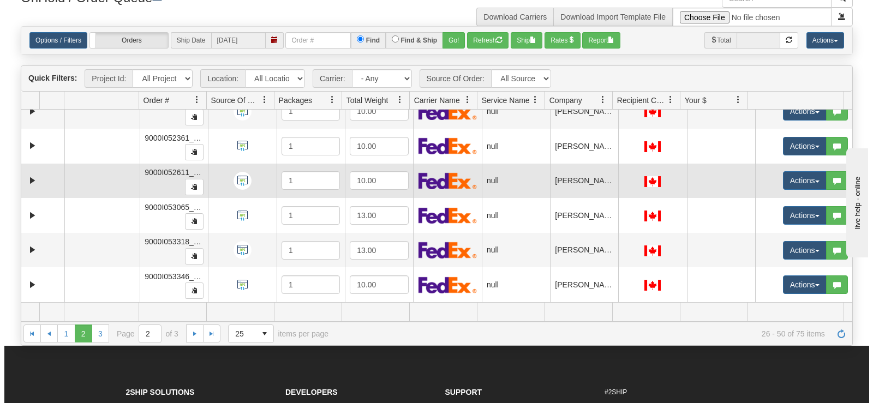
scroll to position [57, 0]
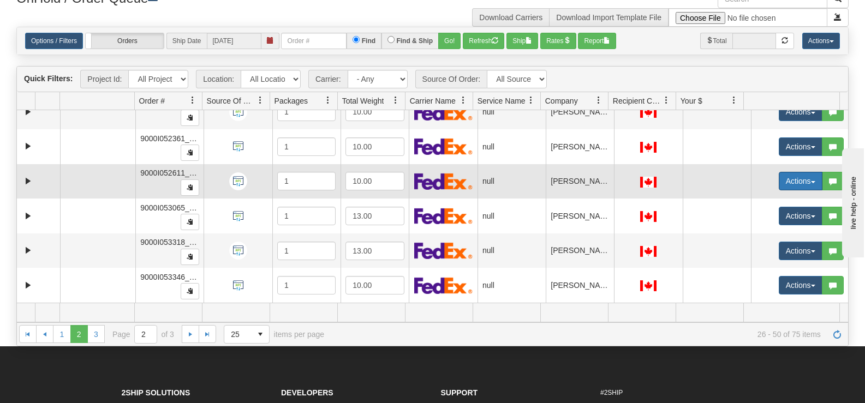
click at [786, 176] on button "Actions" at bounding box center [801, 181] width 44 height 19
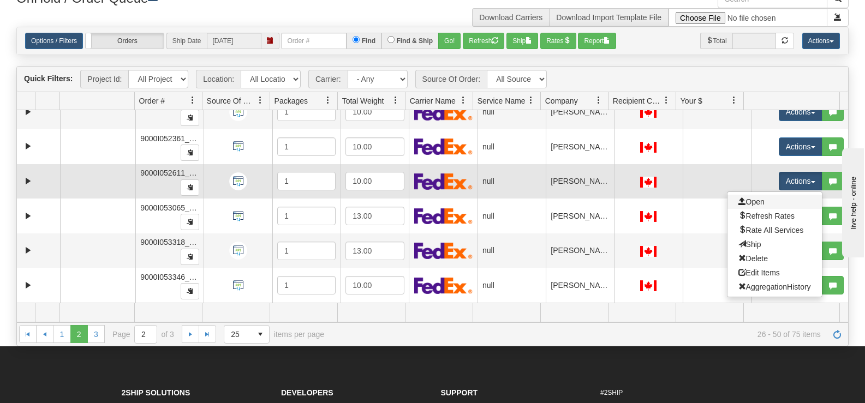
click at [761, 202] on link "Open" at bounding box center [774, 202] width 94 height 14
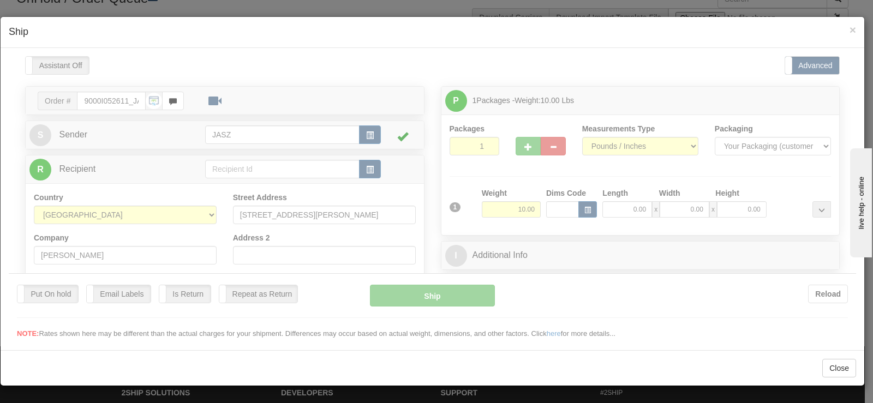
scroll to position [0, 0]
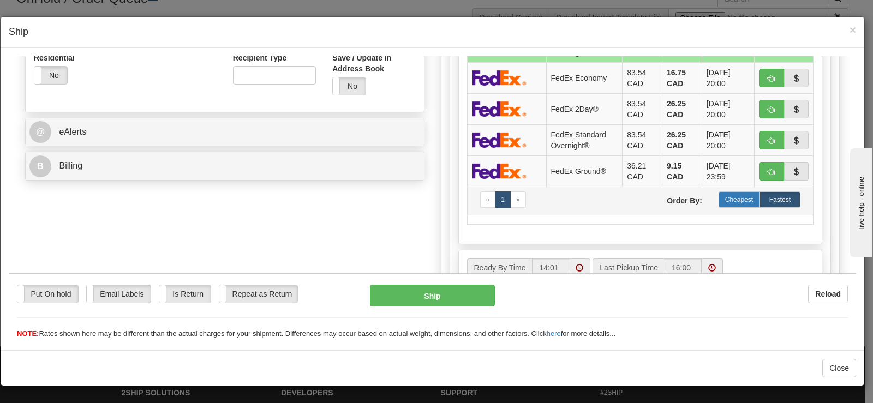
click at [746, 201] on label "Cheapest" at bounding box center [739, 199] width 41 height 16
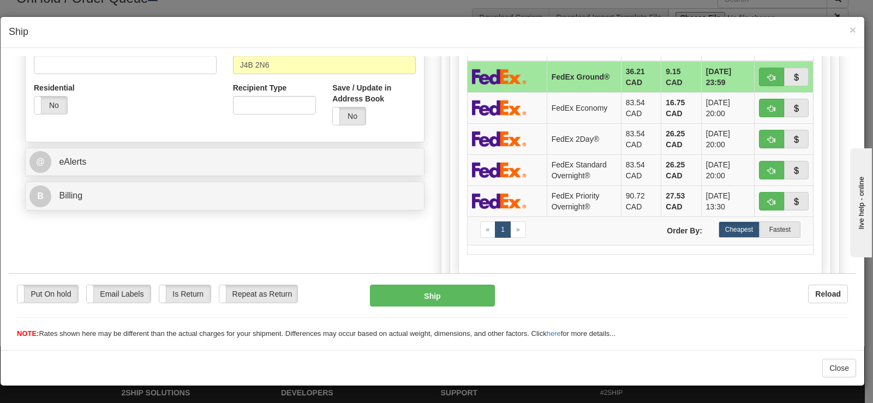
scroll to position [327, 0]
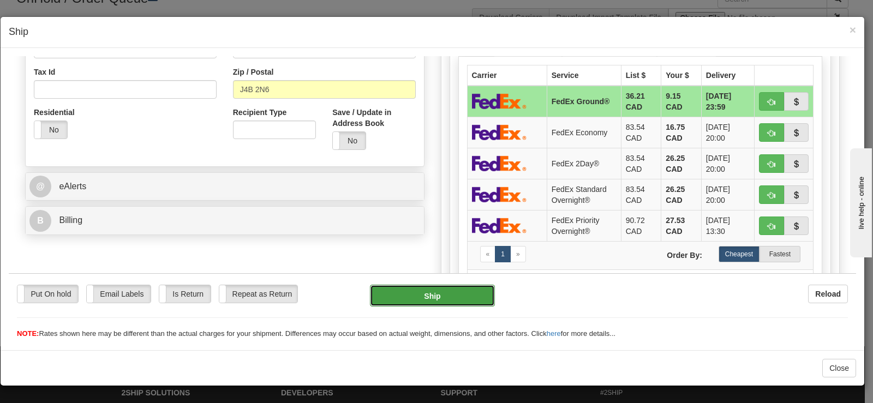
click at [379, 297] on button "Ship" at bounding box center [432, 295] width 125 height 22
type input "92"
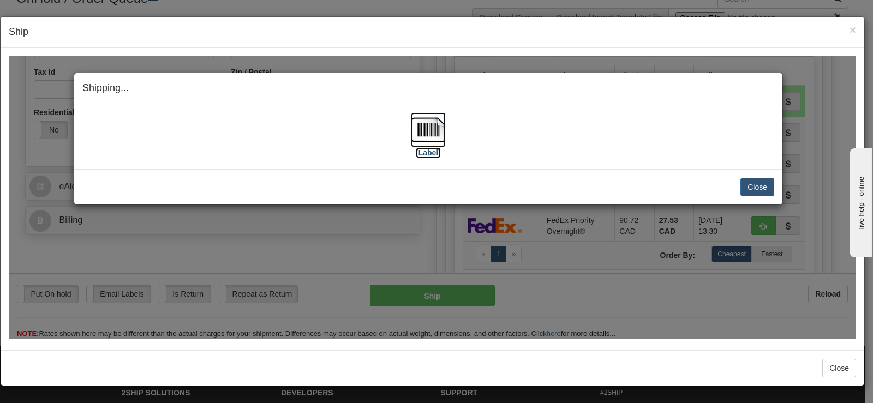
click at [423, 122] on img at bounding box center [428, 129] width 35 height 35
click at [767, 182] on button "Close" at bounding box center [757, 186] width 34 height 19
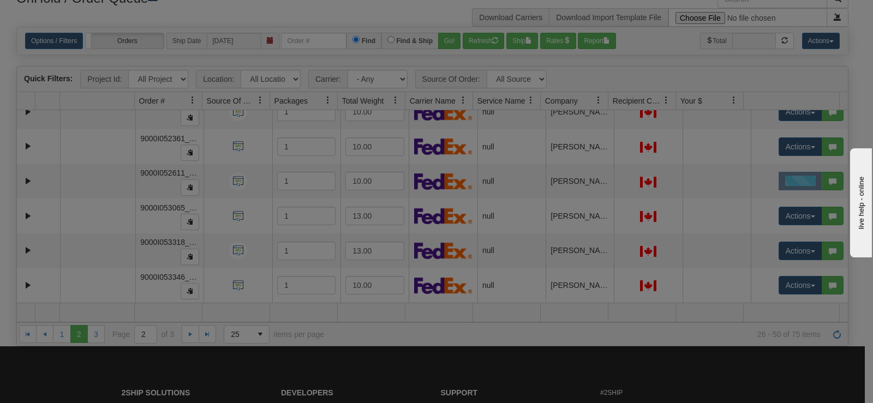
scroll to position [0, 0]
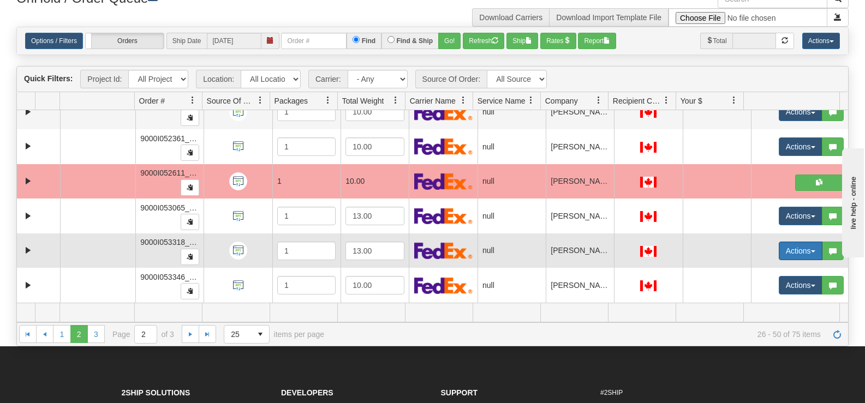
click at [780, 250] on button "Actions" at bounding box center [801, 251] width 44 height 19
click at [743, 270] on span "Open" at bounding box center [751, 271] width 26 height 9
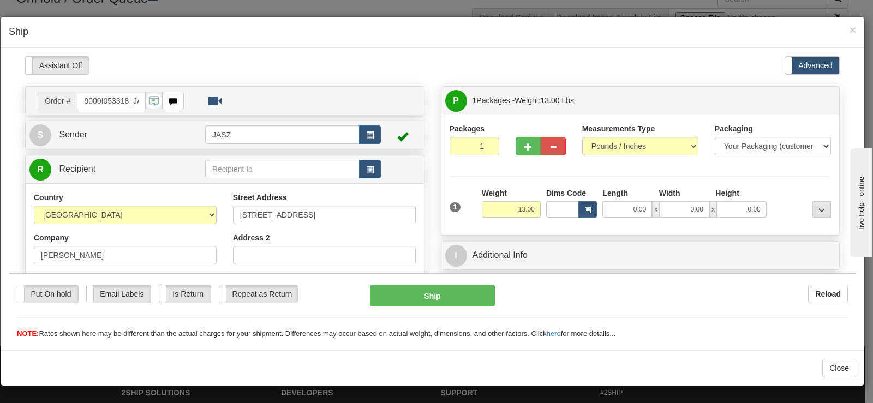
drag, startPoint x: 844, startPoint y: 165, endPoint x: 841, endPoint y: 181, distance: 15.5
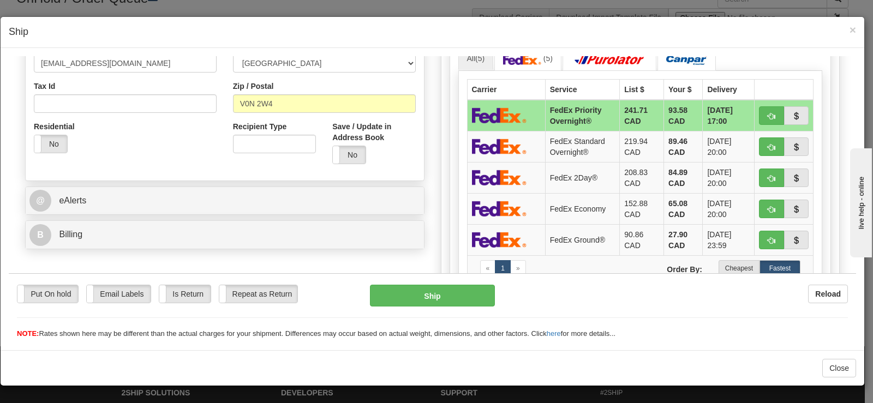
scroll to position [319, 0]
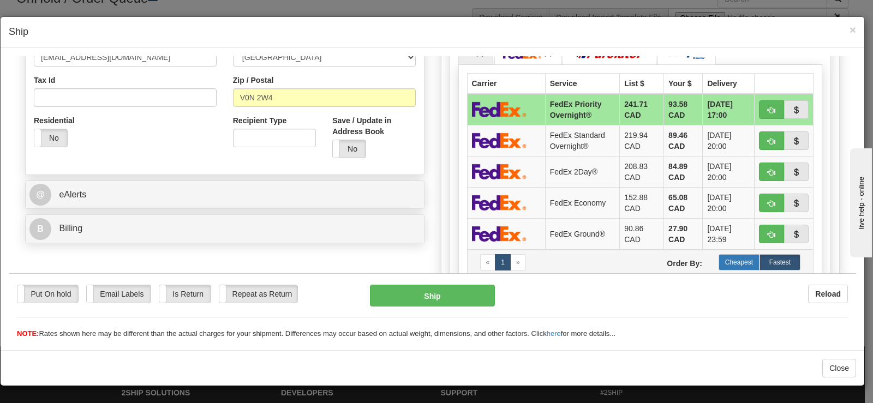
click at [722, 259] on label "Cheapest" at bounding box center [739, 262] width 41 height 16
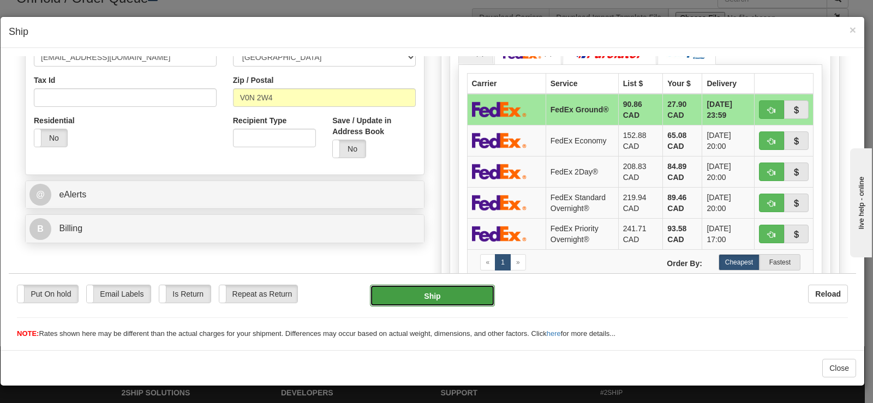
click at [409, 303] on button "Ship" at bounding box center [432, 295] width 125 height 22
type input "92"
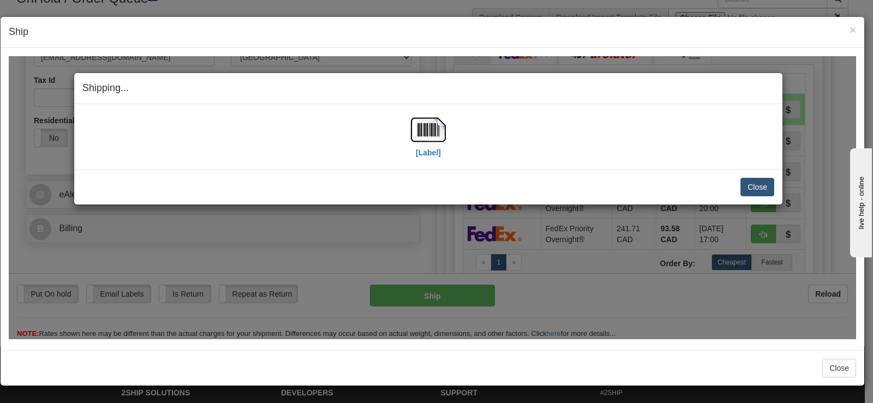
click at [408, 148] on div "[Label]" at bounding box center [428, 136] width 692 height 49
click at [421, 125] on img at bounding box center [428, 129] width 35 height 35
click at [754, 178] on button "Close" at bounding box center [757, 186] width 34 height 19
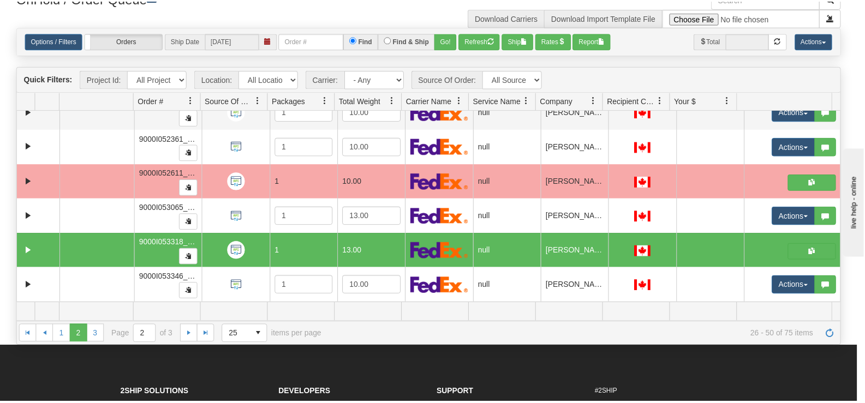
scroll to position [0, 0]
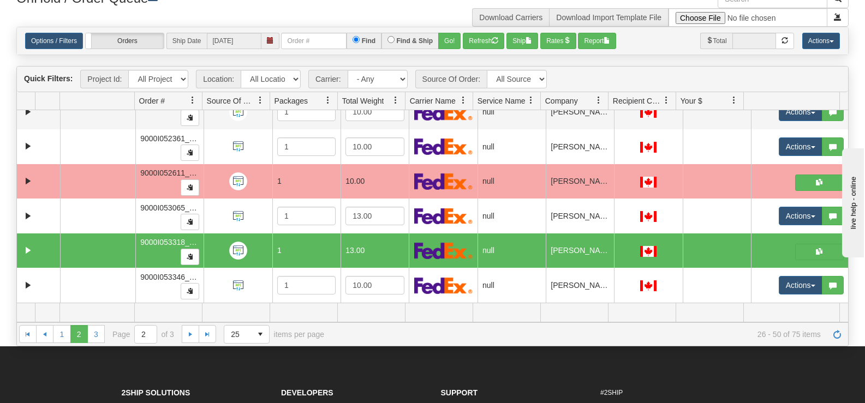
click at [833, 236] on td at bounding box center [799, 251] width 97 height 35
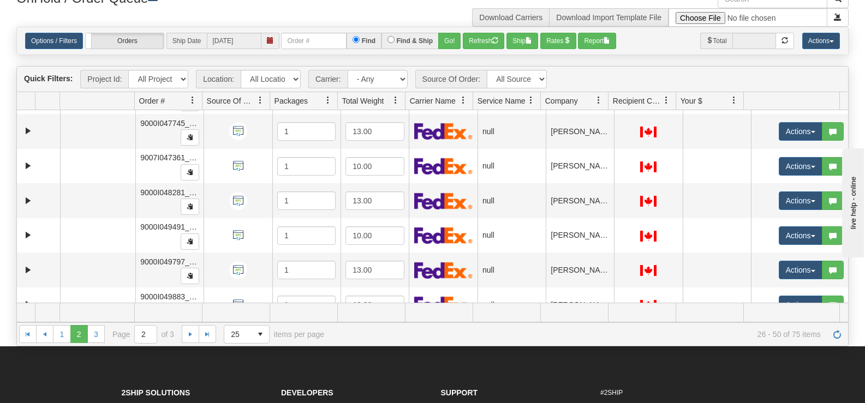
scroll to position [115, 0]
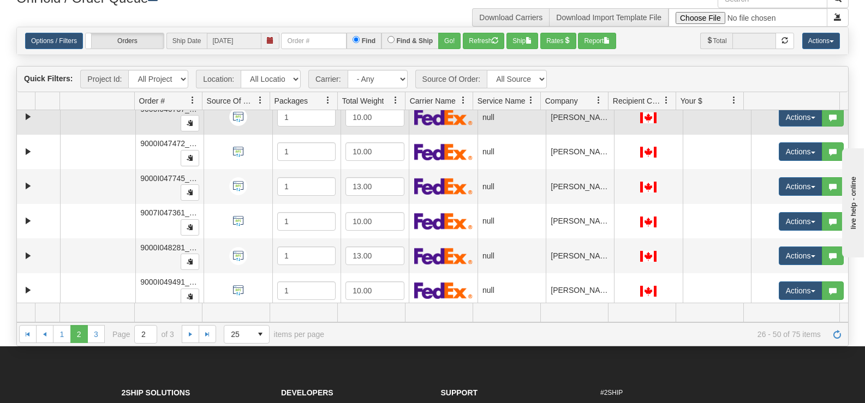
click at [834, 130] on td "Actions Open Refresh Rates Rate All Services Ship Delete Edit Items Aggregation…" at bounding box center [799, 117] width 97 height 35
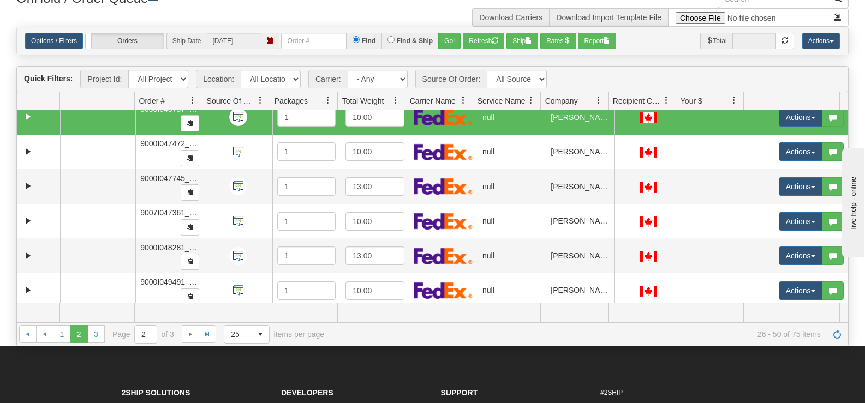
click at [834, 130] on td "Actions Open Refresh Rates Rate All Services Ship Delete Edit Items Aggregation…" at bounding box center [799, 117] width 97 height 35
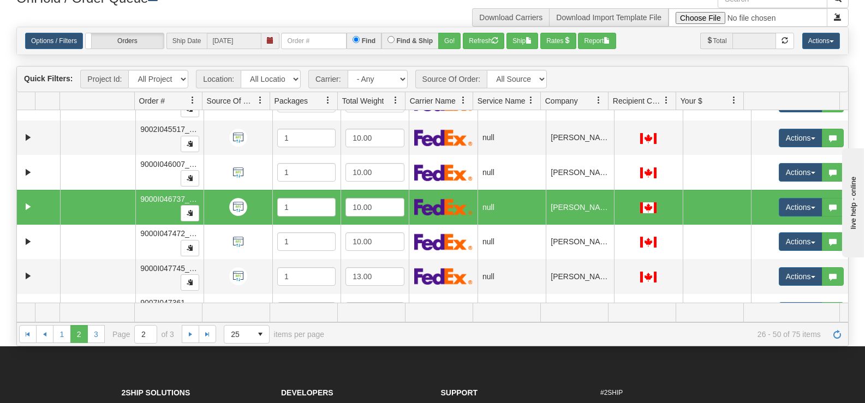
scroll to position [0, 0]
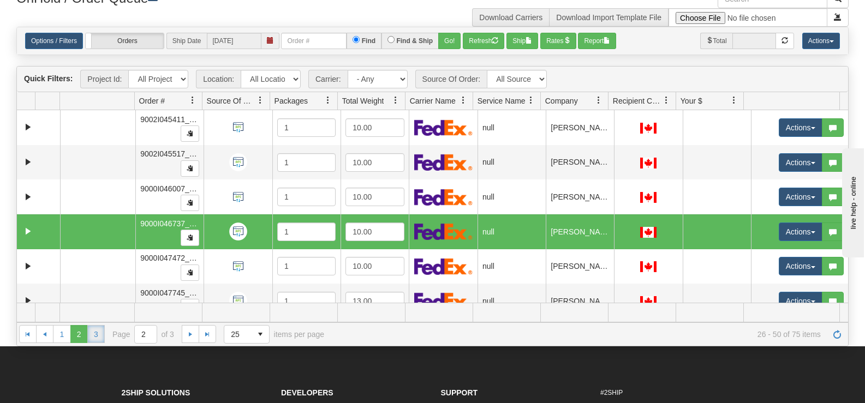
click at [95, 332] on link "3" at bounding box center [95, 333] width 17 height 17
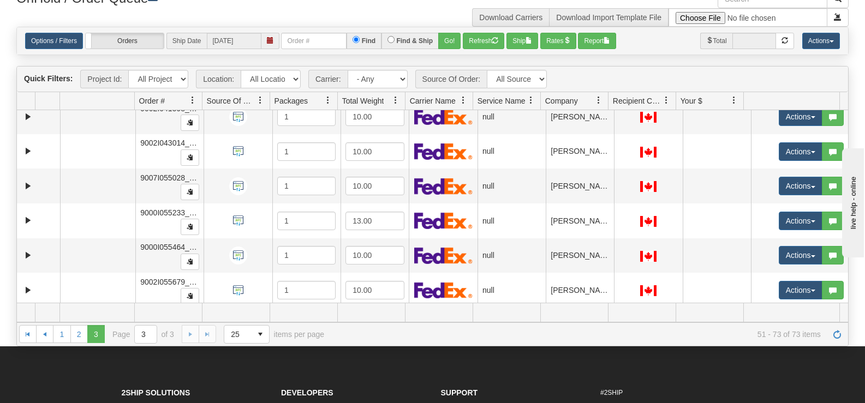
scroll to position [606, 0]
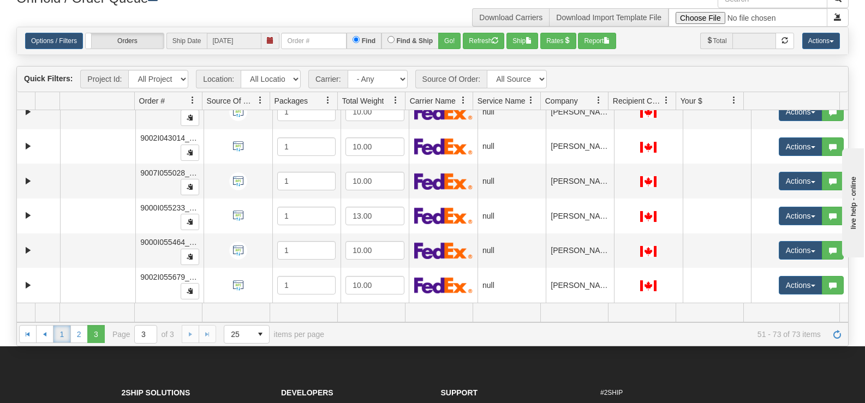
click at [60, 336] on link "1" at bounding box center [61, 333] width 17 height 17
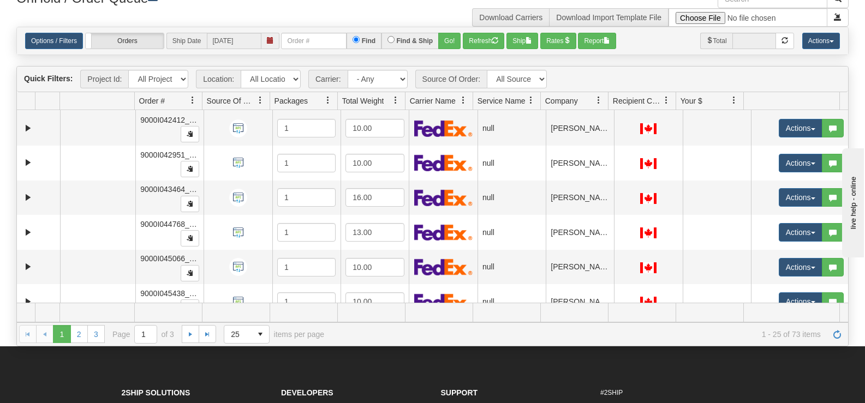
scroll to position [675, 0]
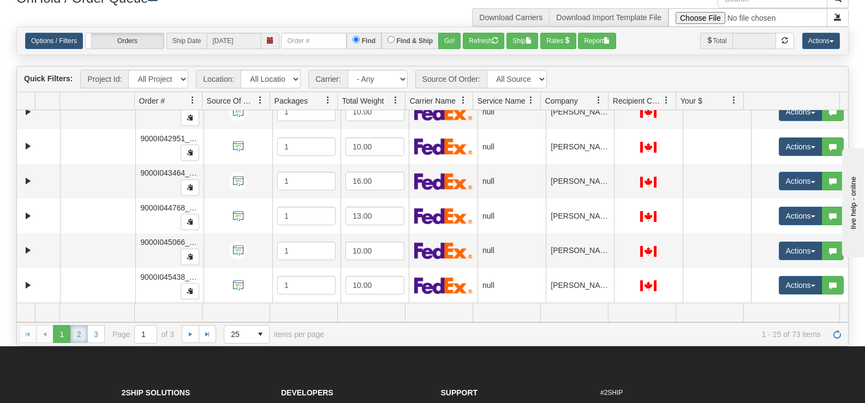
click at [79, 337] on link "2" at bounding box center [78, 333] width 17 height 17
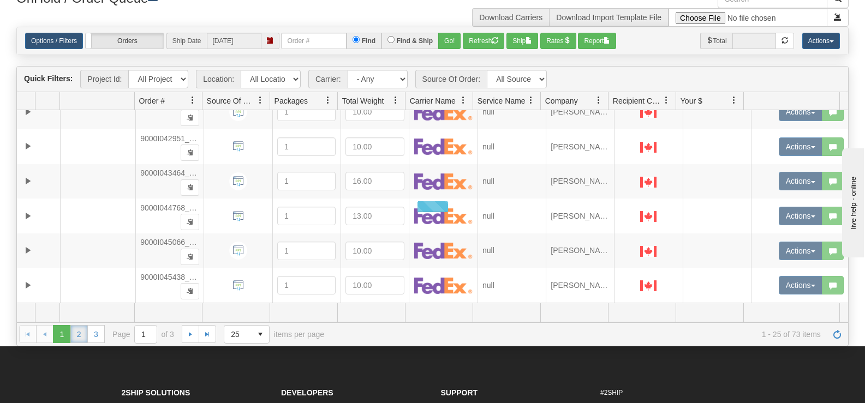
click at [79, 337] on link "2" at bounding box center [78, 333] width 17 height 17
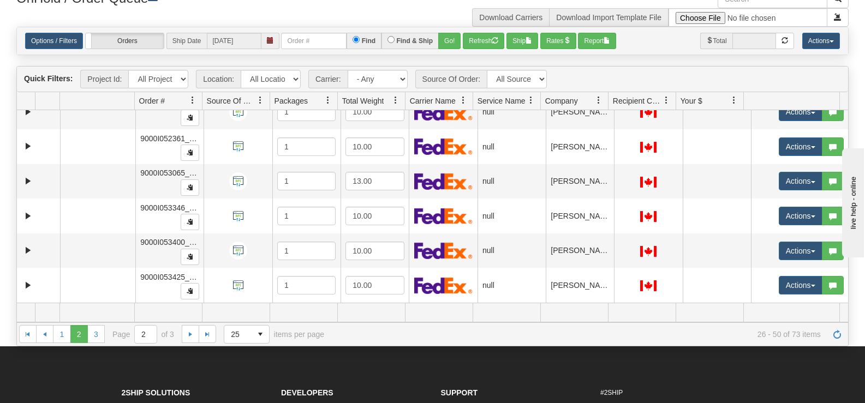
scroll to position [634, 0]
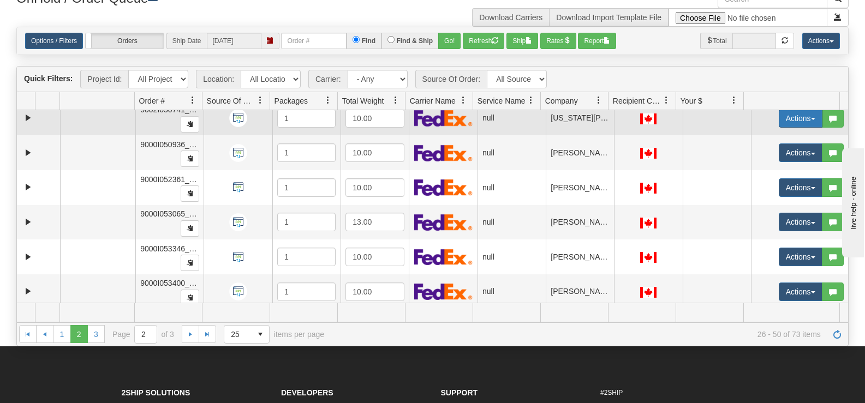
click at [791, 119] on button "Actions" at bounding box center [801, 118] width 44 height 19
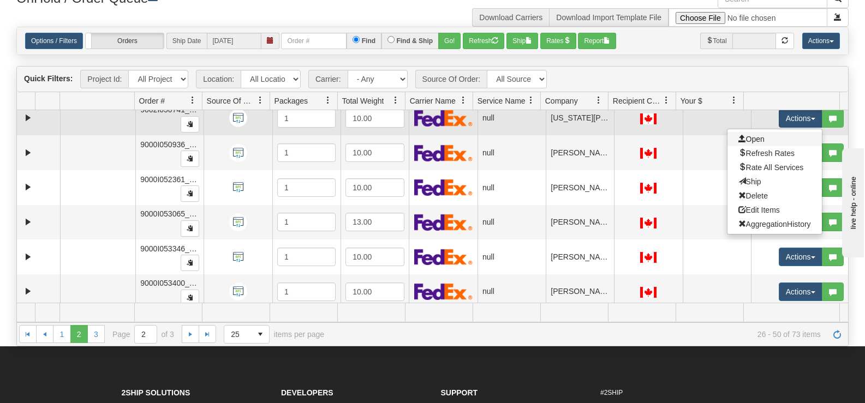
click at [780, 137] on link "Open" at bounding box center [774, 139] width 94 height 14
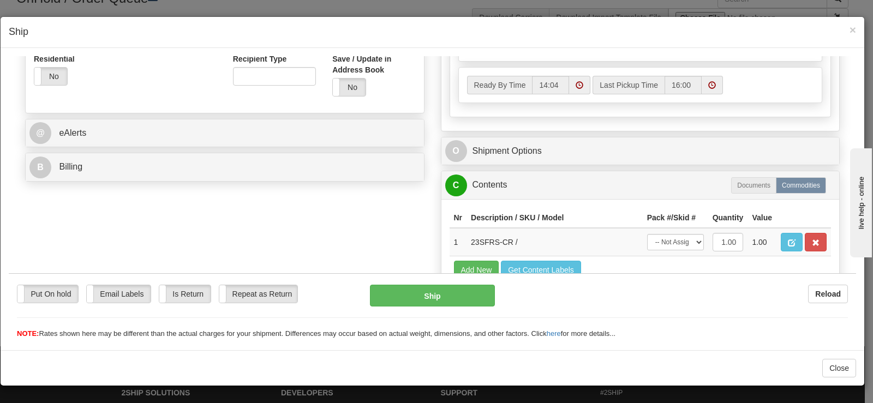
scroll to position [382, 0]
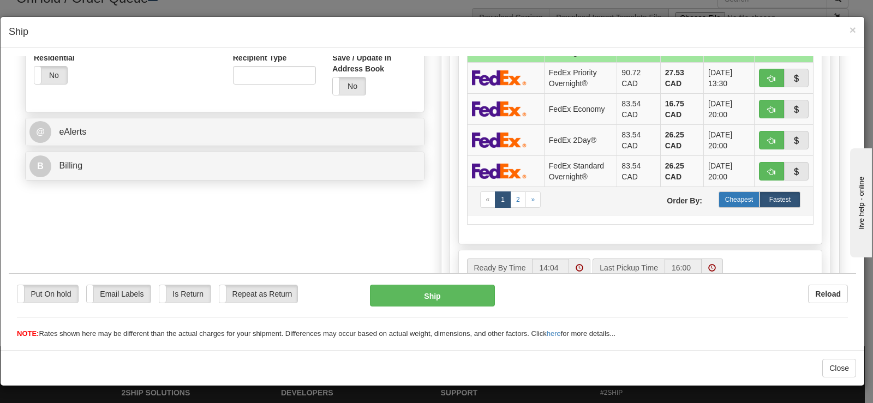
click at [729, 196] on label "Cheapest" at bounding box center [739, 199] width 41 height 16
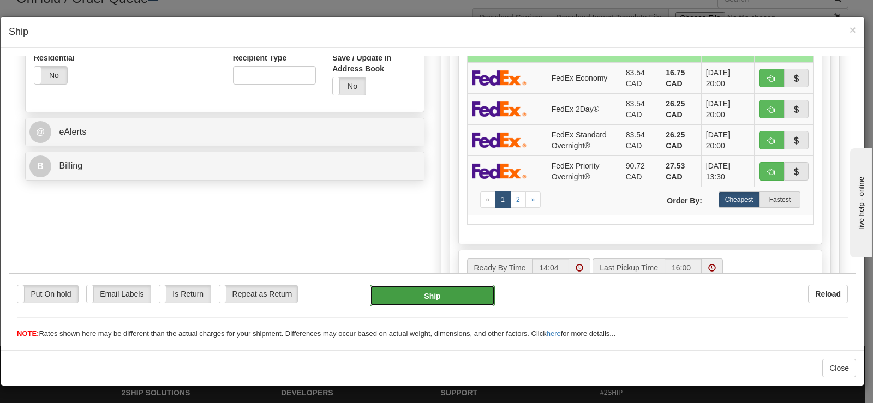
click at [425, 290] on button "Ship" at bounding box center [432, 295] width 125 height 22
type input "92"
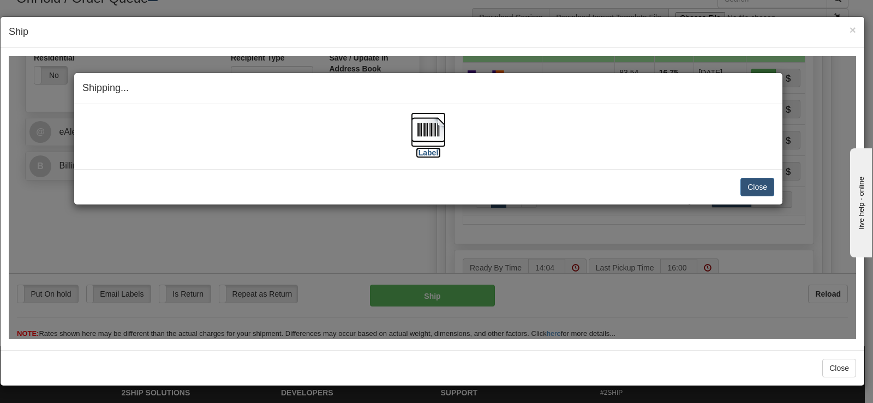
click at [416, 131] on img at bounding box center [428, 129] width 35 height 35
click at [753, 184] on button "Close" at bounding box center [757, 186] width 34 height 19
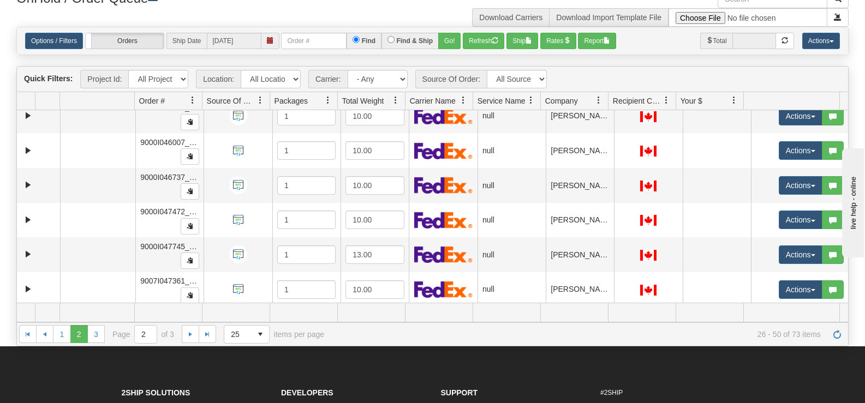
scroll to position [0, 0]
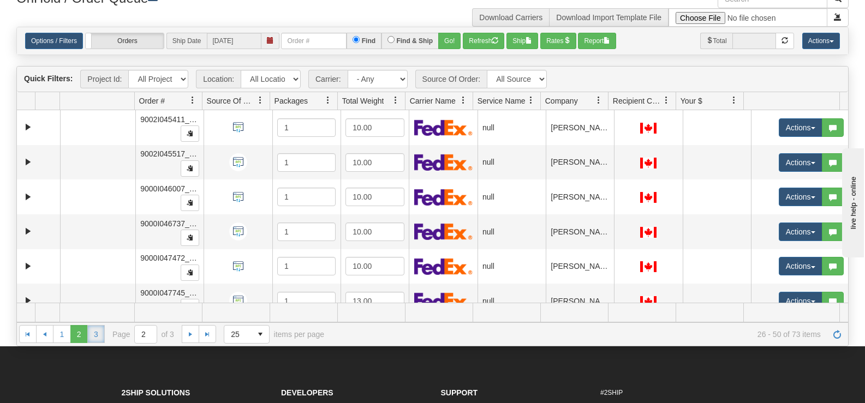
click at [91, 333] on link "3" at bounding box center [95, 333] width 17 height 17
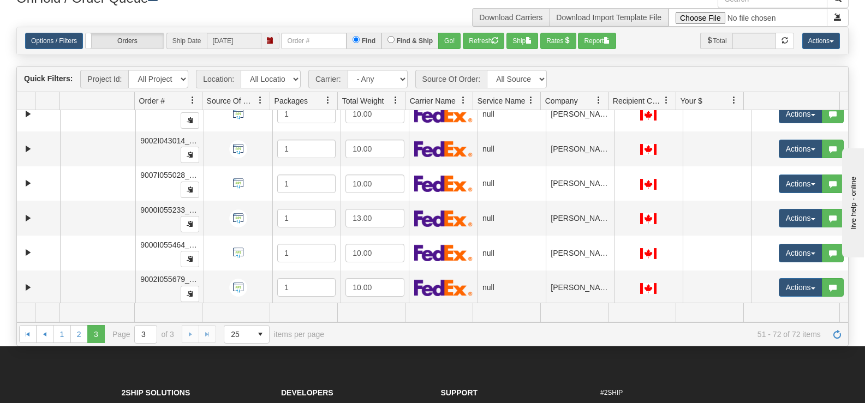
scroll to position [571, 0]
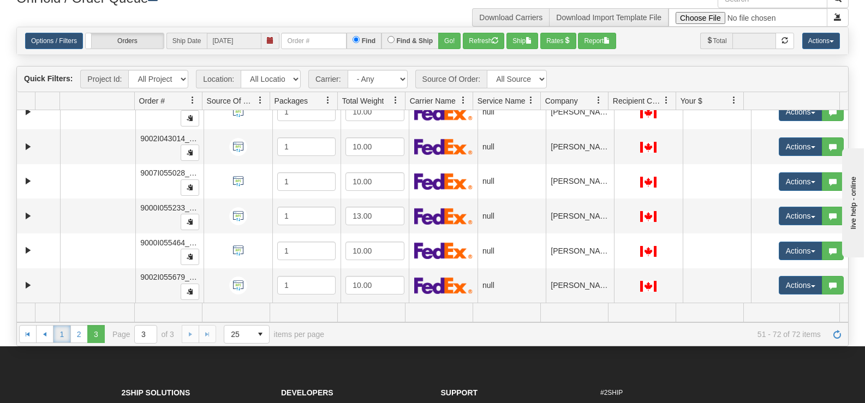
click at [58, 334] on link "1" at bounding box center [61, 333] width 17 height 17
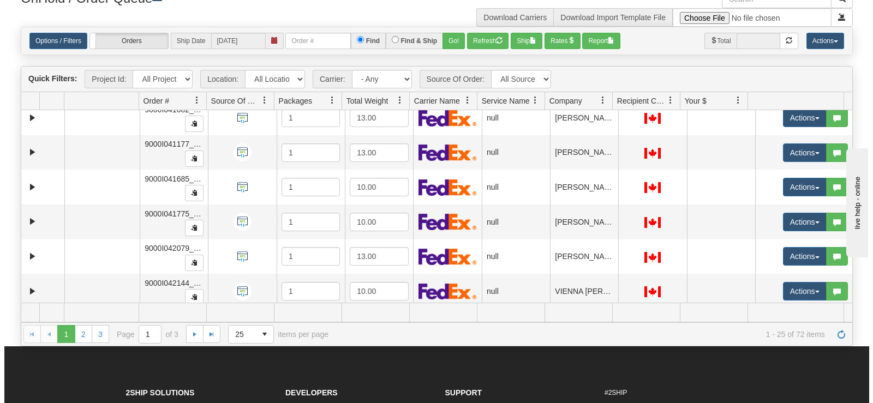
scroll to position [418, 0]
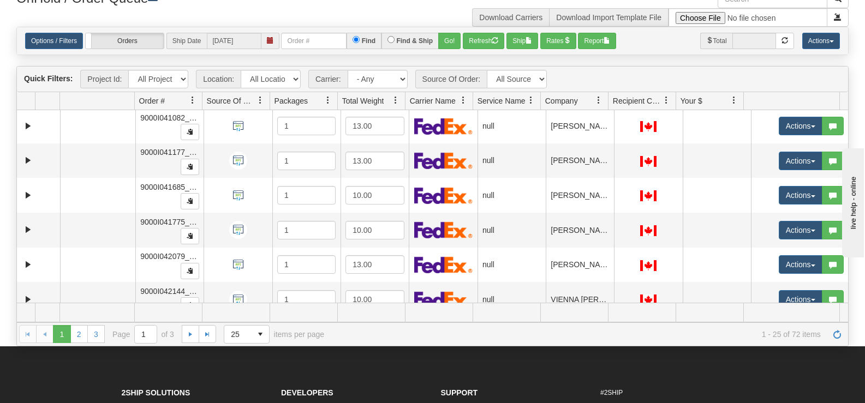
drag, startPoint x: 845, startPoint y: 273, endPoint x: 32, endPoint y: 4, distance: 856.3
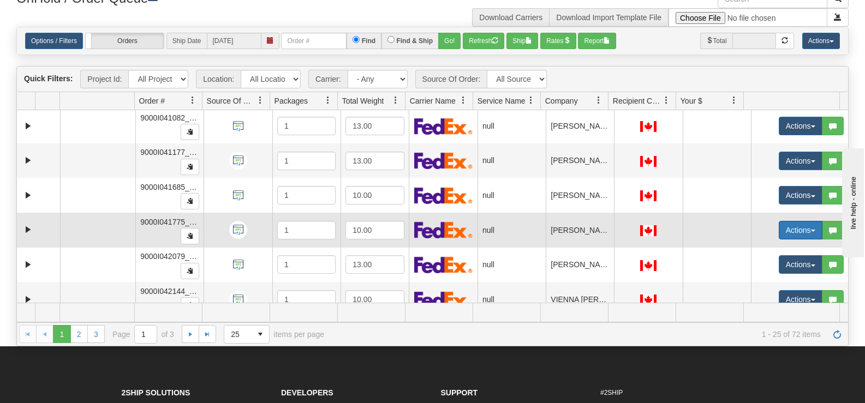
click at [789, 226] on button "Actions" at bounding box center [801, 230] width 44 height 19
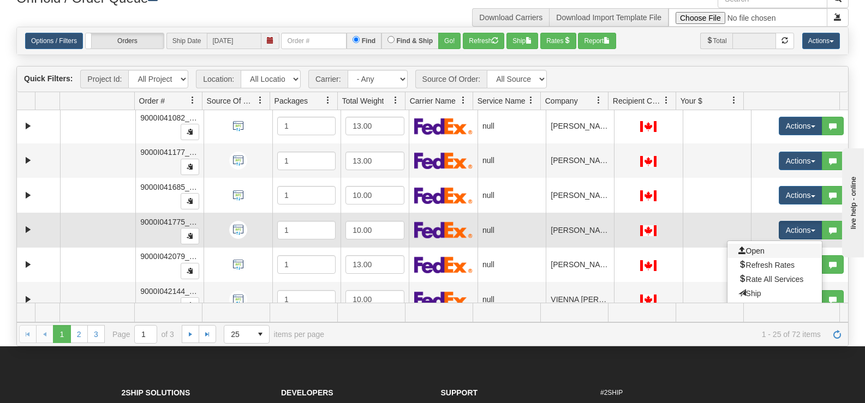
click at [778, 250] on link "Open" at bounding box center [774, 251] width 94 height 14
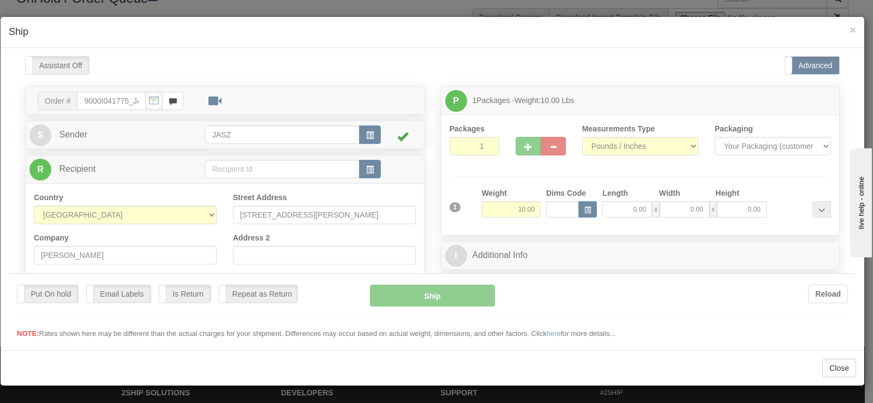
scroll to position [0, 0]
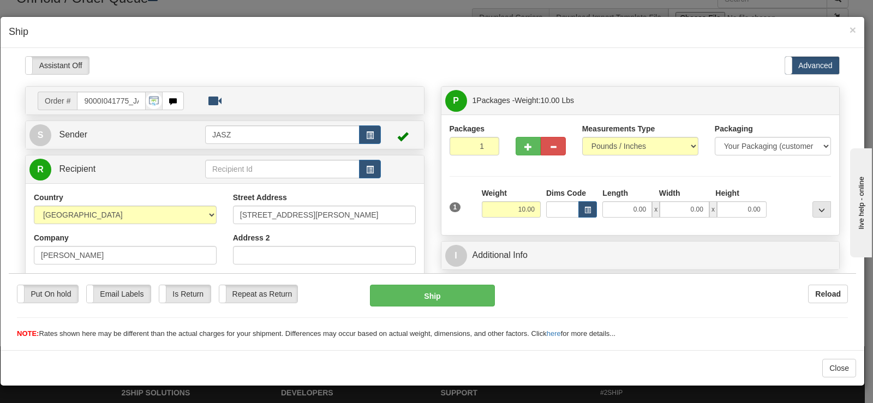
drag, startPoint x: 843, startPoint y: 89, endPoint x: 845, endPoint y: 102, distance: 13.2
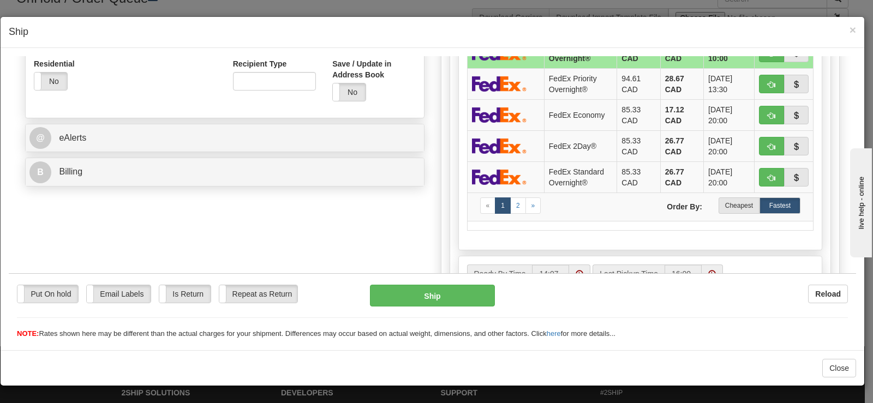
scroll to position [380, 0]
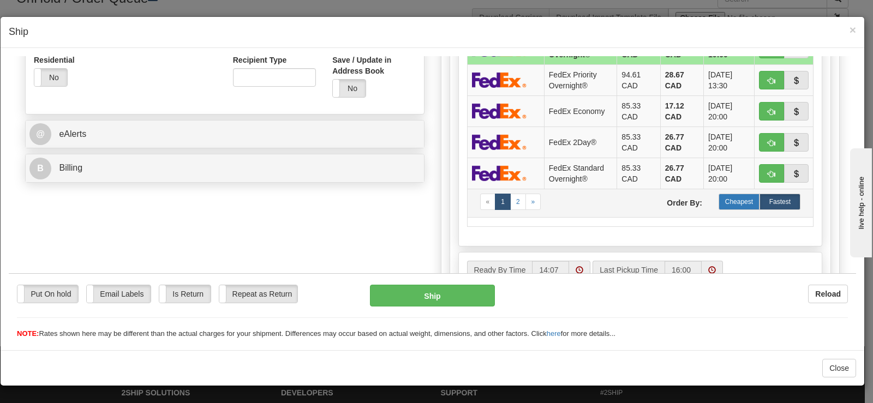
click at [729, 205] on label "Cheapest" at bounding box center [739, 201] width 41 height 16
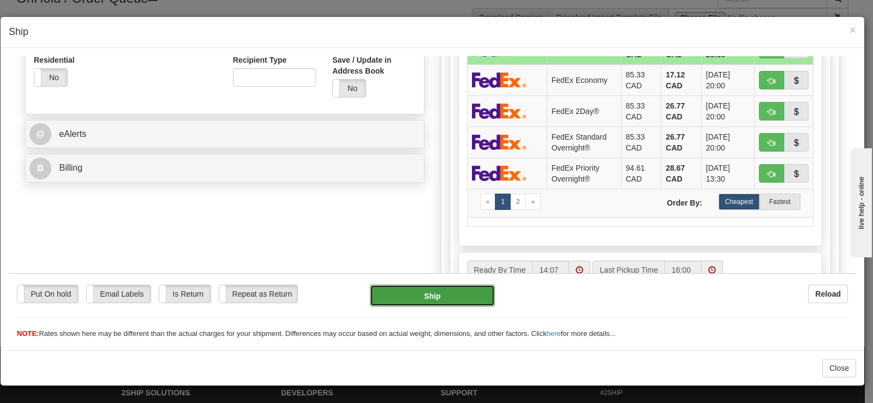
click at [408, 296] on button "Ship" at bounding box center [432, 295] width 125 height 22
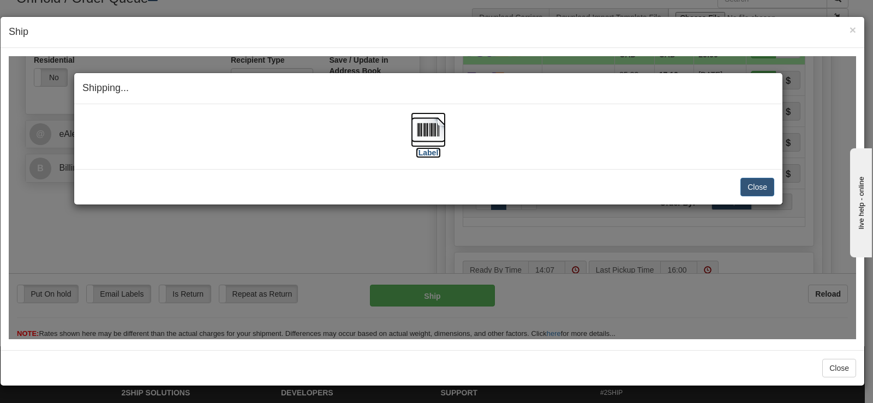
click at [429, 143] on img at bounding box center [428, 129] width 35 height 35
click at [752, 189] on button "Close" at bounding box center [757, 186] width 34 height 19
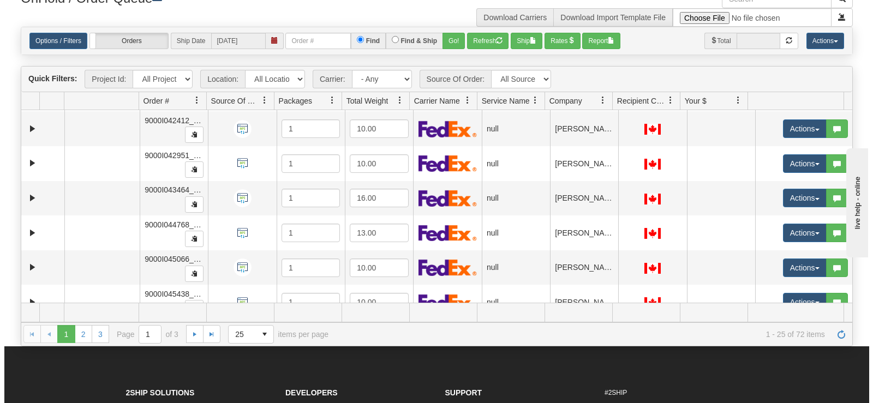
scroll to position [675, 0]
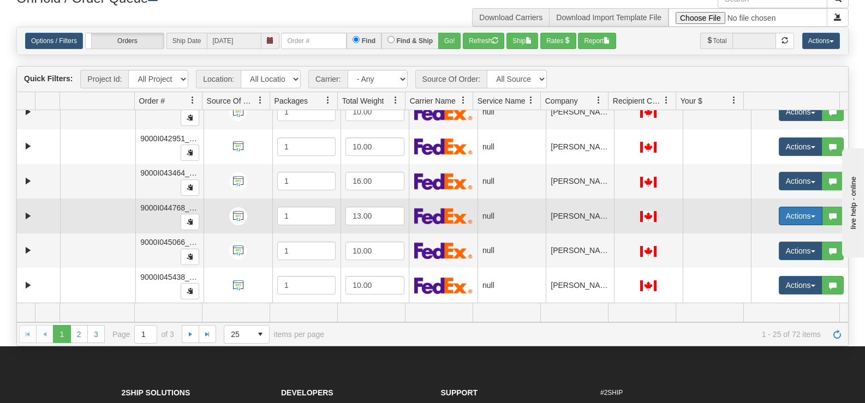
click at [786, 212] on button "Actions" at bounding box center [801, 216] width 44 height 19
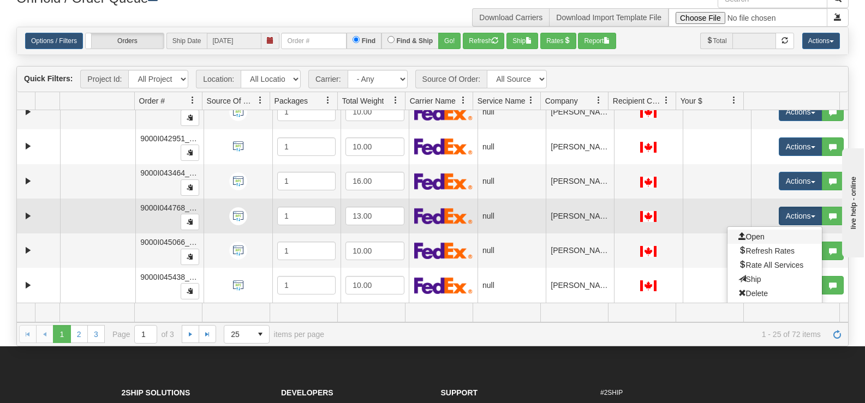
click at [763, 237] on link "Open" at bounding box center [774, 237] width 94 height 14
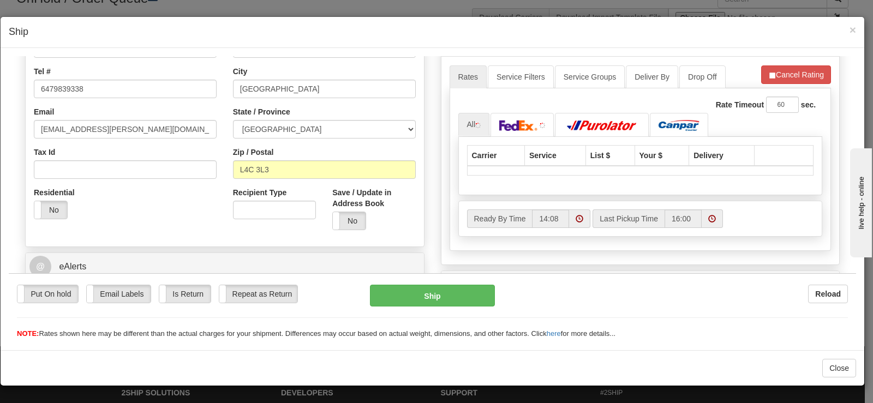
scroll to position [327, 0]
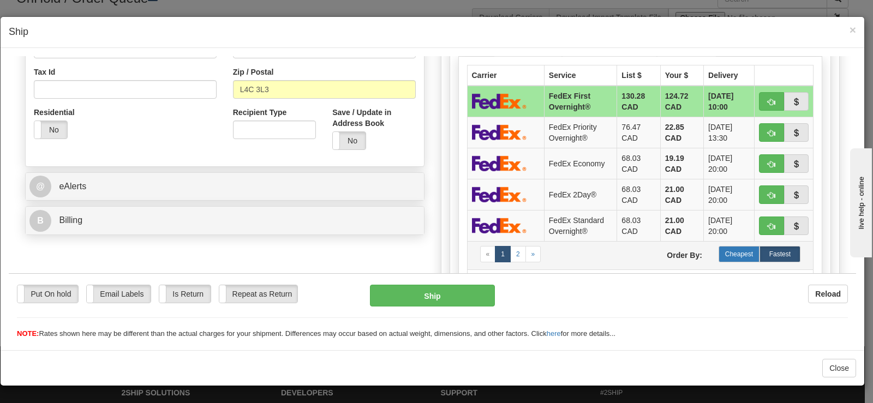
click at [738, 257] on label "Cheapest" at bounding box center [739, 254] width 41 height 16
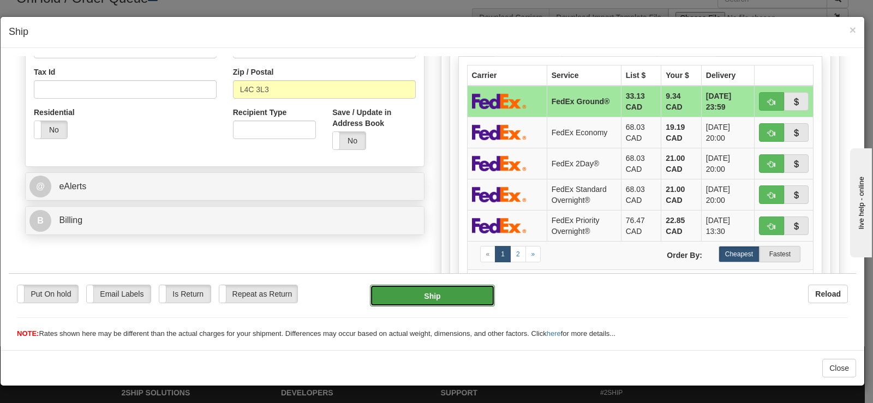
click at [465, 296] on button "Ship" at bounding box center [432, 295] width 125 height 22
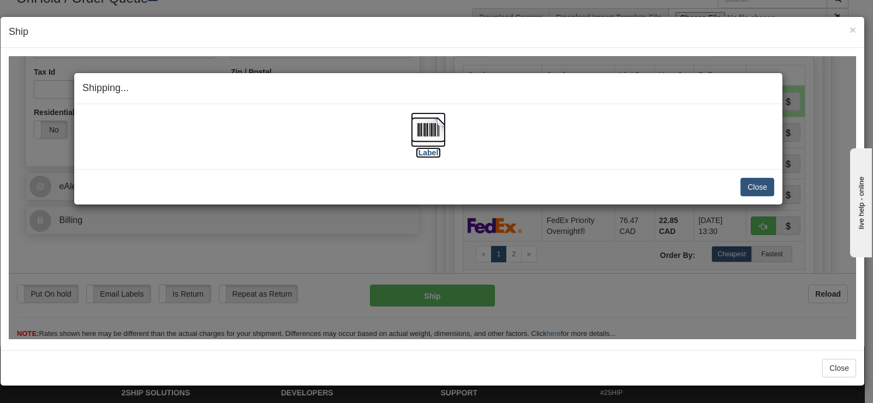
click at [421, 128] on img at bounding box center [428, 129] width 35 height 35
click at [774, 185] on div "Close Cancel Cancel Shipment and Quit Pickup Quit Pickup ONLY" at bounding box center [428, 186] width 708 height 35
click at [770, 185] on button "Close" at bounding box center [757, 186] width 34 height 19
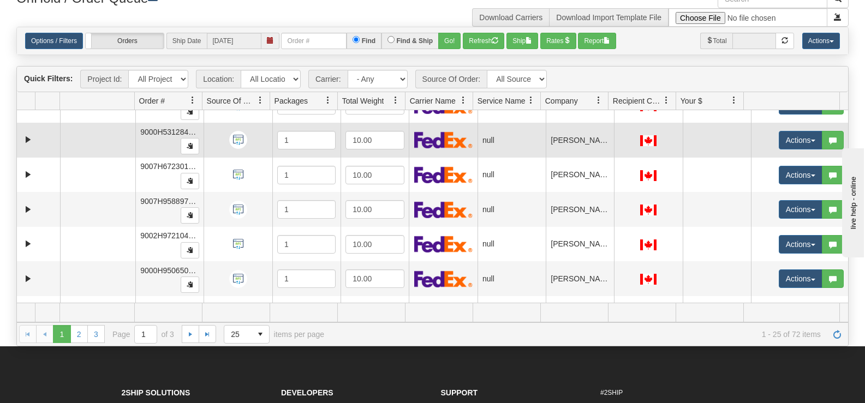
scroll to position [136, 0]
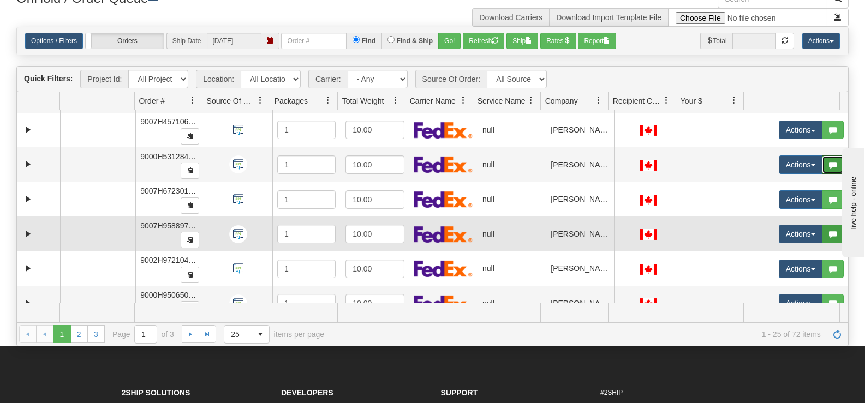
drag, startPoint x: 822, startPoint y: 154, endPoint x: 827, endPoint y: 142, distance: 12.7
click at [821, 238] on tbody "29943447 JASZ 86781035 0 1006927-152554 1 6.00 null integrate2oracle Sleep Coun…" at bounding box center [432, 407] width 831 height 867
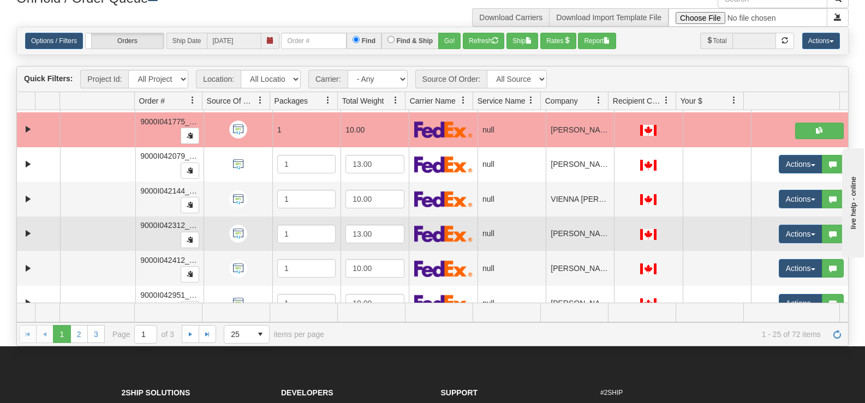
scroll to position [675, 0]
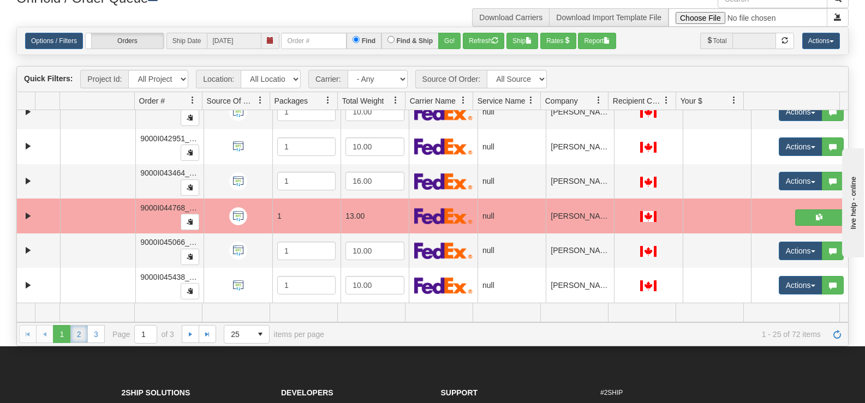
click at [79, 334] on link "2" at bounding box center [78, 333] width 17 height 17
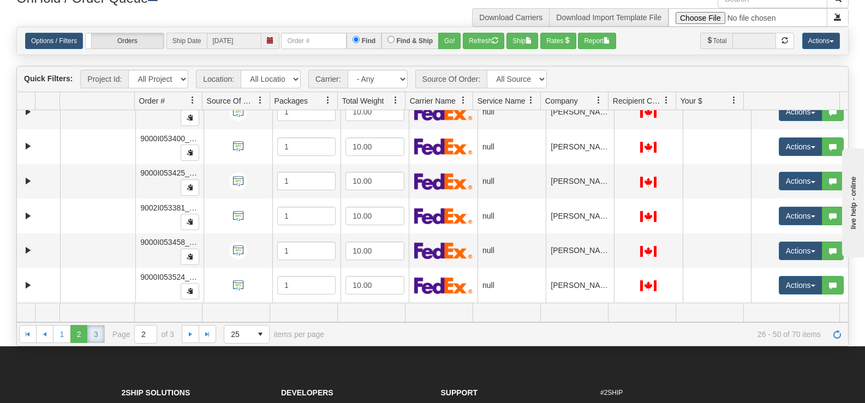
click at [89, 339] on link "3" at bounding box center [95, 333] width 17 height 17
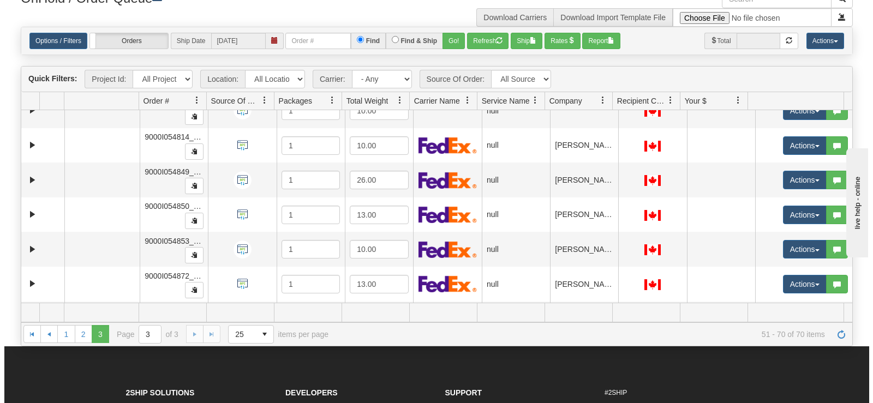
scroll to position [186, 0]
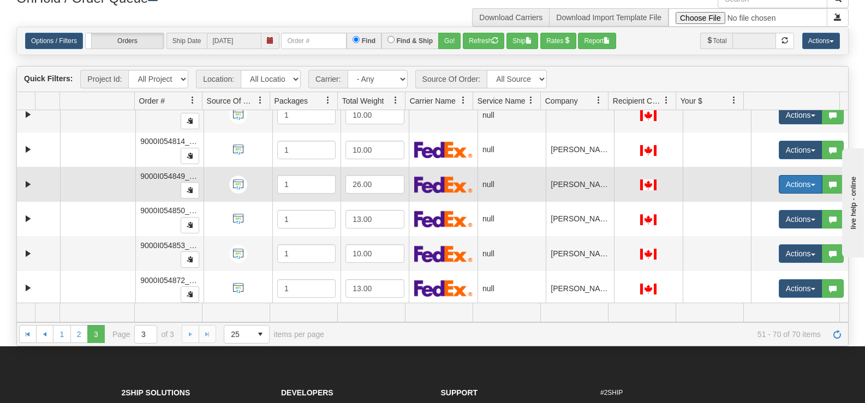
click at [783, 185] on button "Actions" at bounding box center [801, 184] width 44 height 19
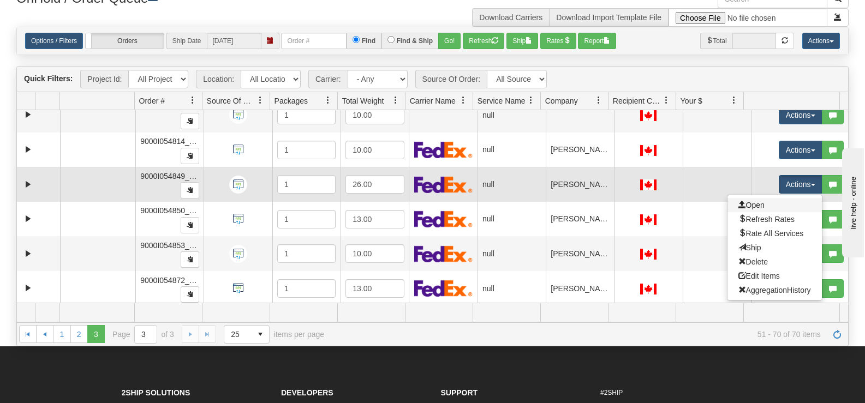
click at [763, 207] on link "Open" at bounding box center [774, 205] width 94 height 14
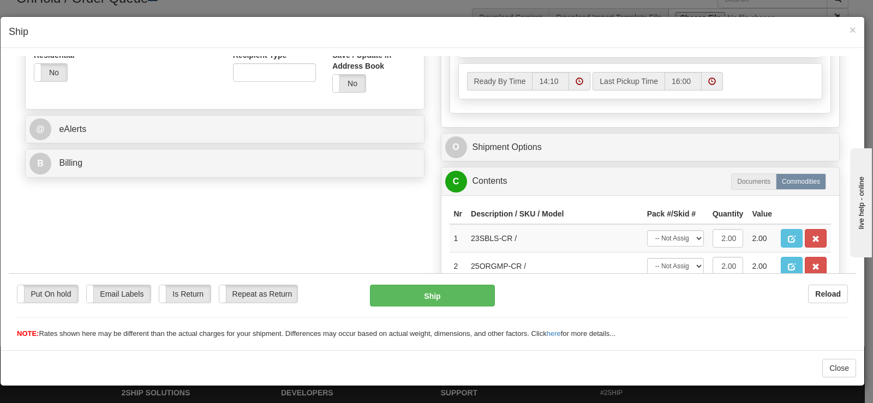
scroll to position [436, 0]
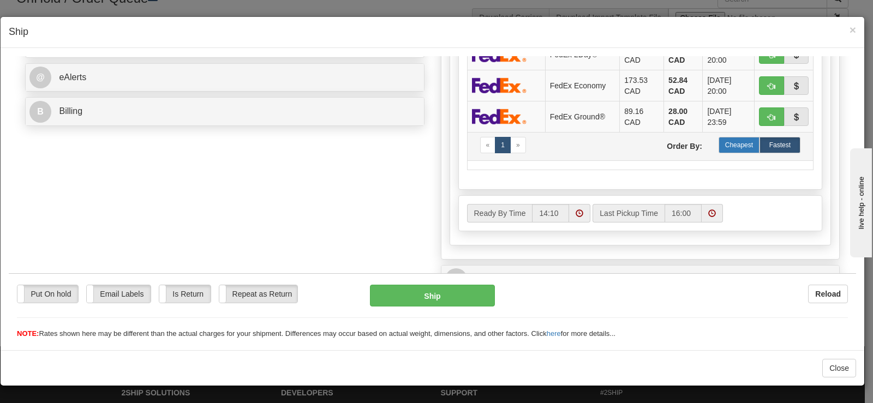
click at [720, 147] on label "Cheapest" at bounding box center [739, 144] width 41 height 16
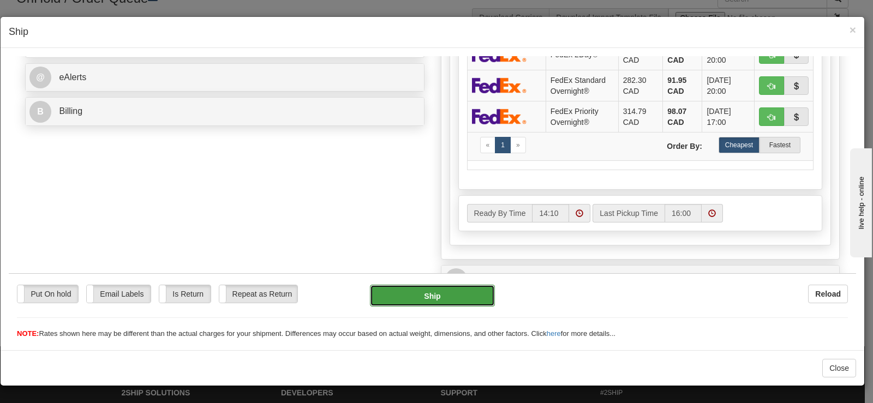
click at [445, 289] on button "Ship" at bounding box center [432, 295] width 125 height 22
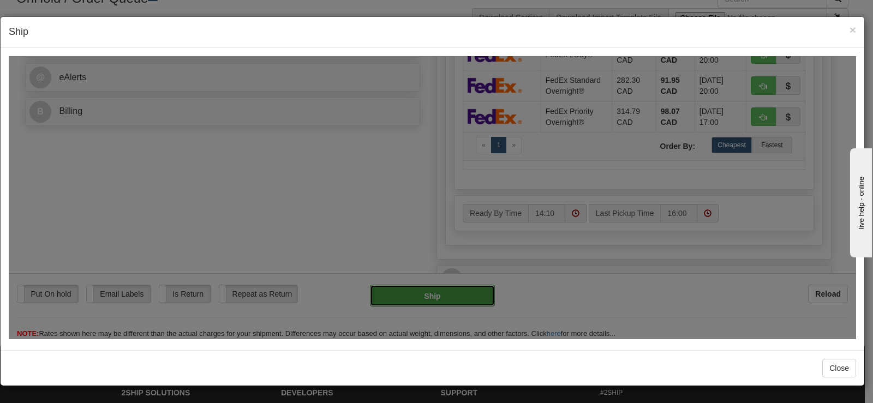
type input "92"
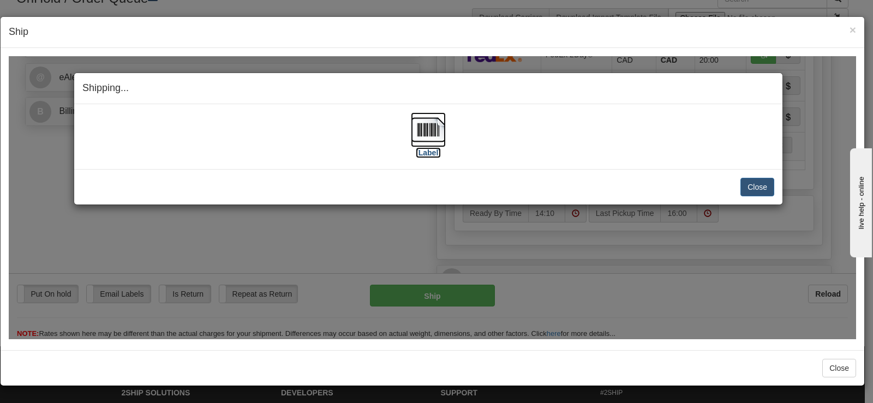
click at [417, 151] on label "[Label]" at bounding box center [428, 152] width 25 height 11
click at [428, 139] on img at bounding box center [428, 129] width 35 height 35
click at [767, 191] on button "Close" at bounding box center [757, 186] width 34 height 19
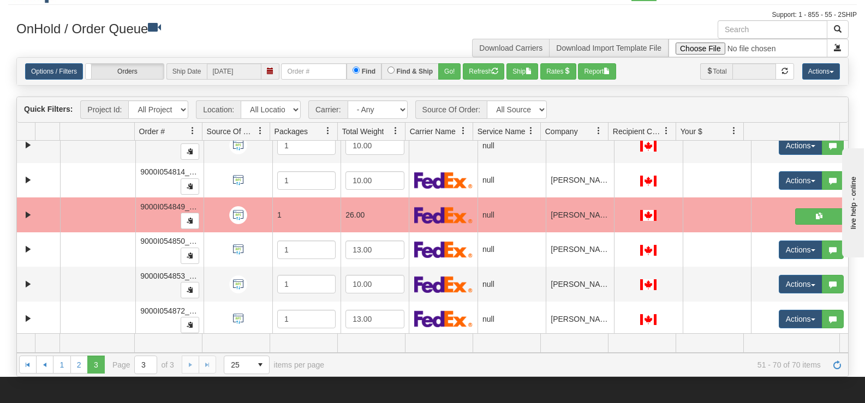
scroll to position [0, 0]
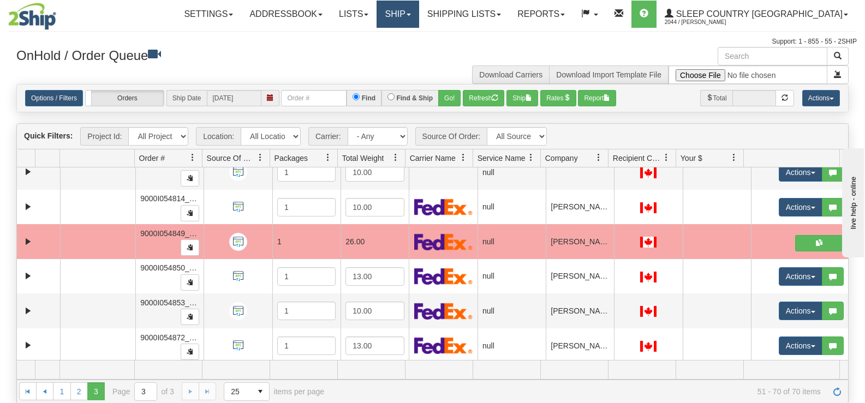
click at [418, 15] on link "Ship" at bounding box center [397, 14] width 42 height 27
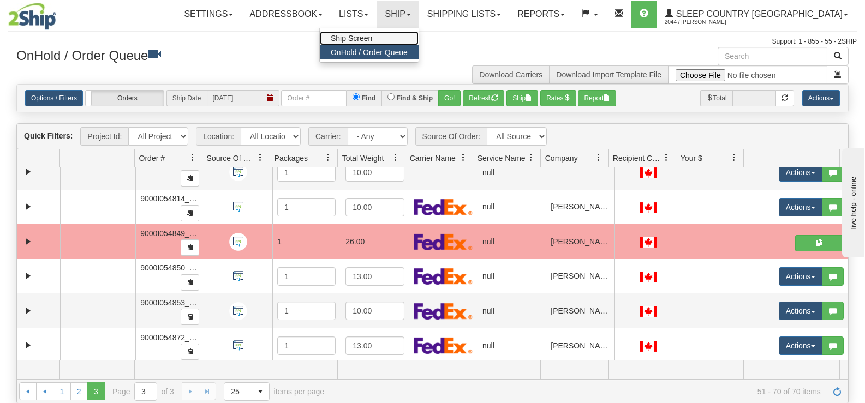
click at [418, 32] on link "Ship Screen" at bounding box center [369, 38] width 99 height 14
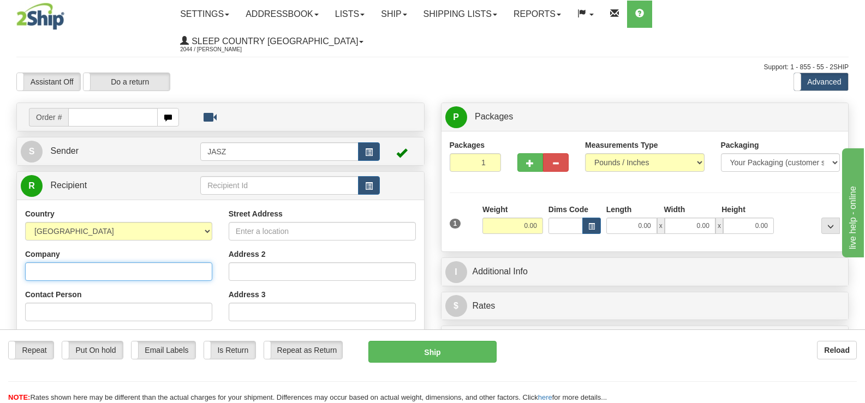
click at [111, 262] on input "Company" at bounding box center [118, 271] width 187 height 19
type input "[PERSON_NAME]"
type input "306-713-5340"
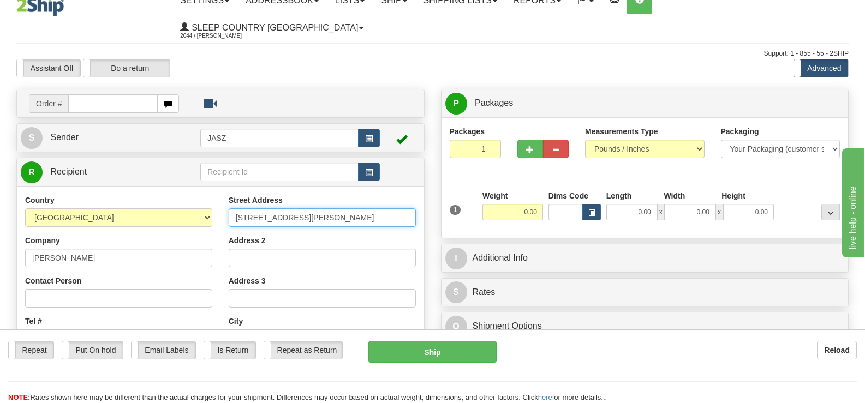
type input "2369 CLARKE DRIVE"
type input "ABBOTSFORD"
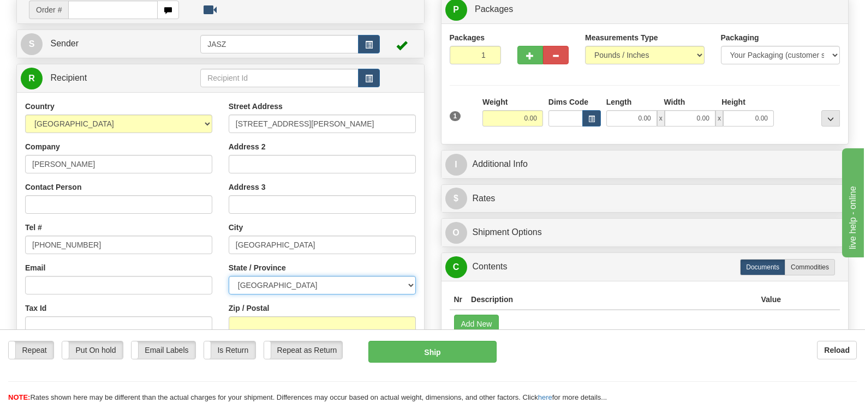
scroll to position [109, 0]
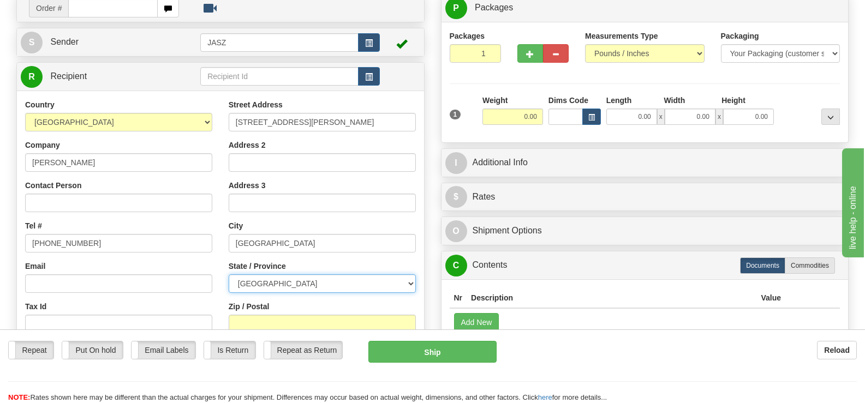
click at [287, 274] on select "ALBERTA BRITISH COLUMBIA MANITOBA NEW BRUNSWICK NEWFOUNDLAND NOVA SCOTIA NUNAVU…" at bounding box center [322, 283] width 187 height 19
select select "BC"
click at [229, 274] on select "ALBERTA BRITISH COLUMBIA MANITOBA NEW BRUNSWICK NEWFOUNDLAND NOVA SCOTIA NUNAVU…" at bounding box center [322, 283] width 187 height 19
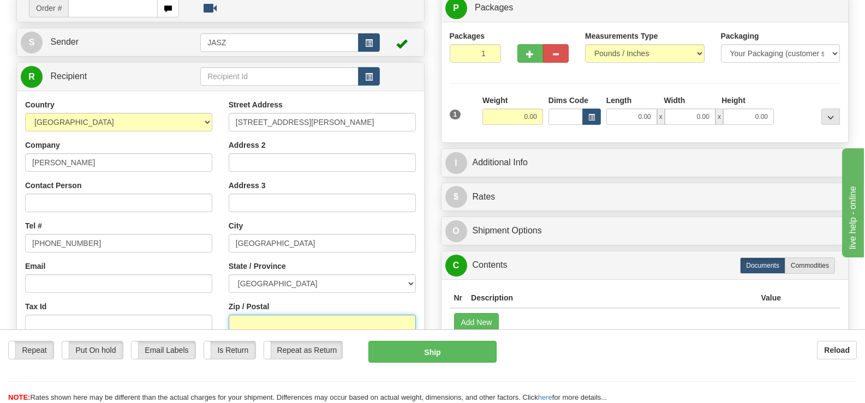
click at [256, 315] on input "Zip / Postal" at bounding box center [322, 324] width 187 height 19
type input "V2S3V4"
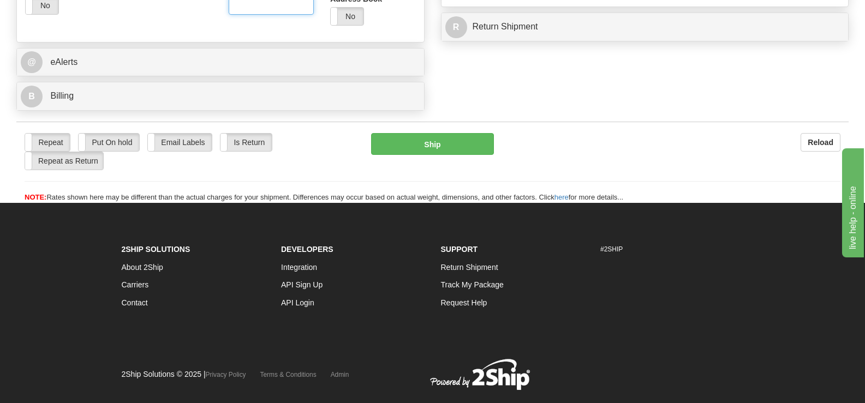
scroll to position [469, 0]
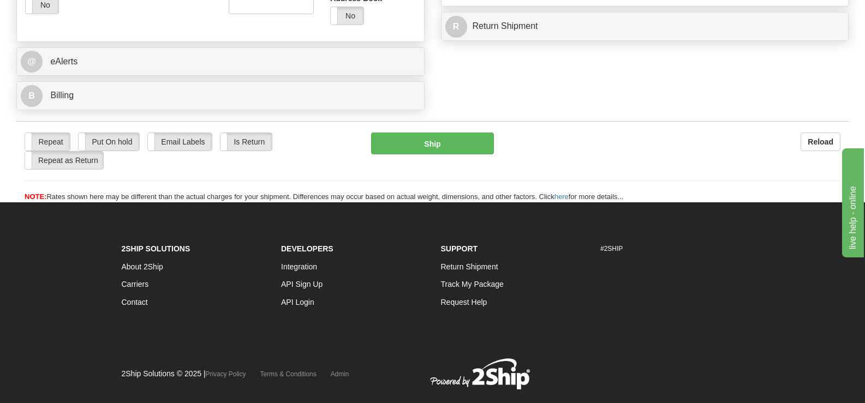
drag, startPoint x: 1703, startPoint y: 547, endPoint x: 916, endPoint y: 278, distance: 831.3
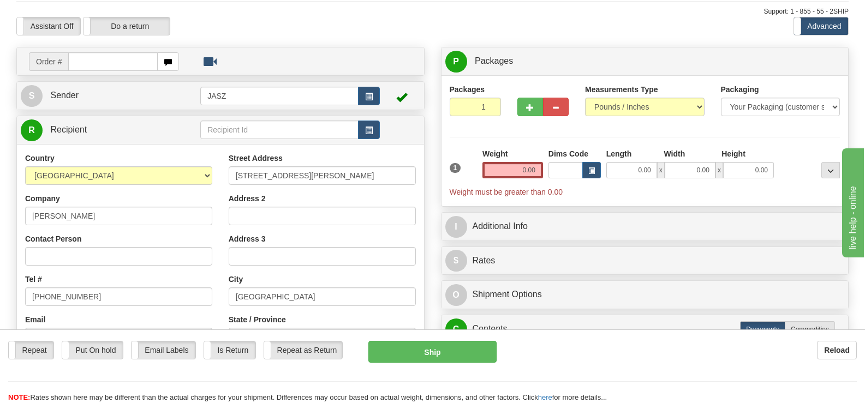
scroll to position [38, 0]
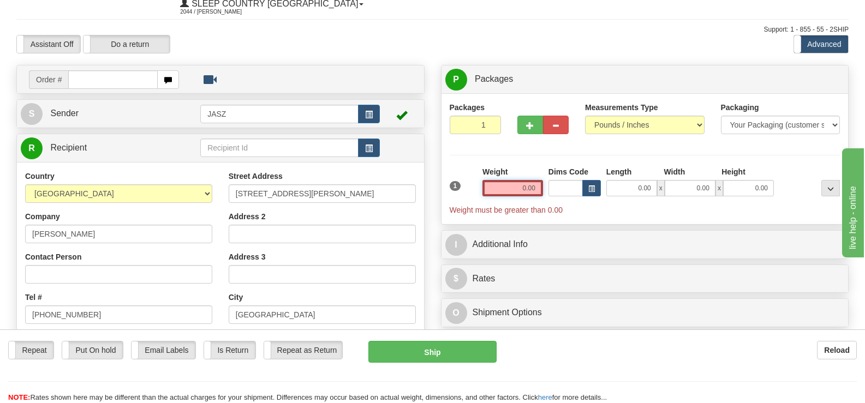
drag, startPoint x: 519, startPoint y: 169, endPoint x: 576, endPoint y: 166, distance: 56.8
click at [576, 166] on div "1 Weight 0.00 Dims Code 0.00" at bounding box center [645, 190] width 396 height 49
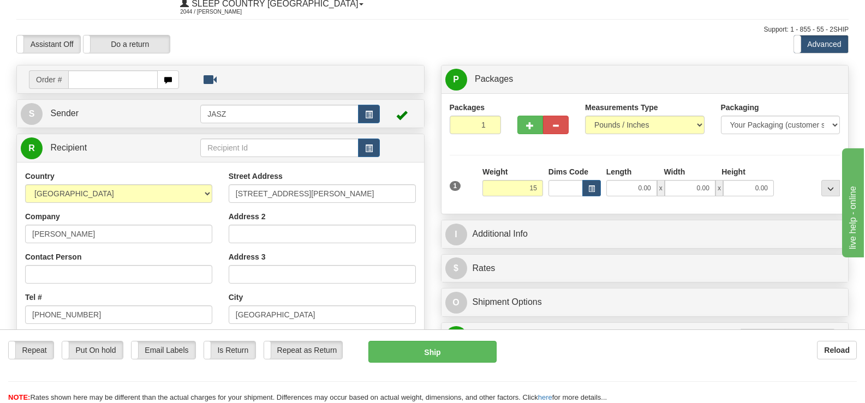
type input "15.00"
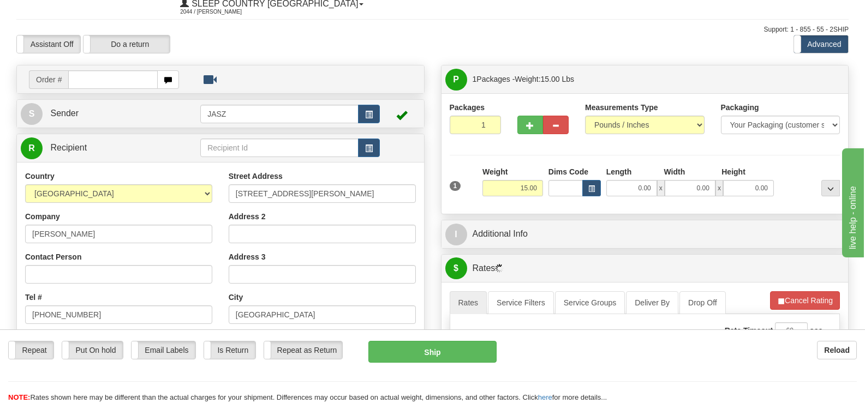
click at [482, 130] on div "Packages 1 1 Measurements Type" at bounding box center [645, 154] width 391 height 104
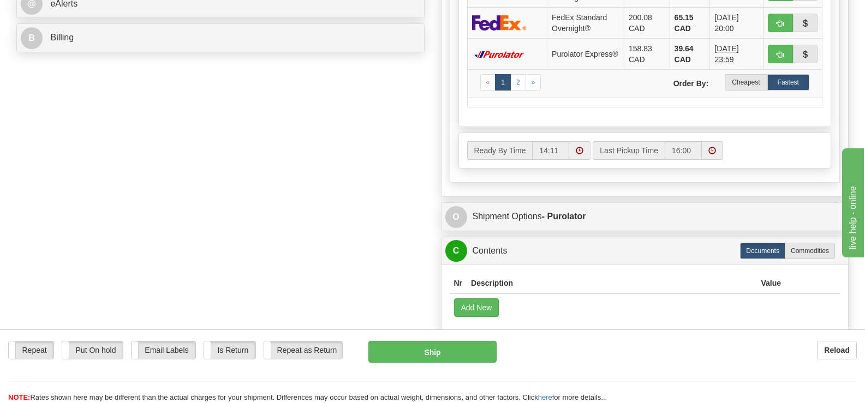
scroll to position [529, 0]
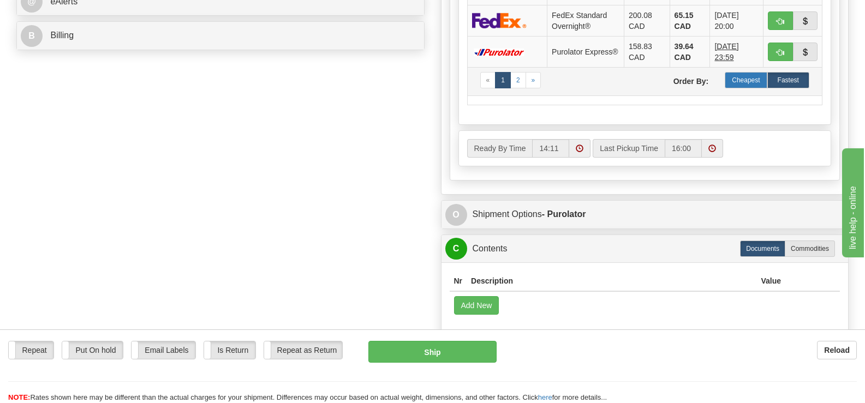
click at [755, 72] on label "Cheapest" at bounding box center [746, 80] width 42 height 16
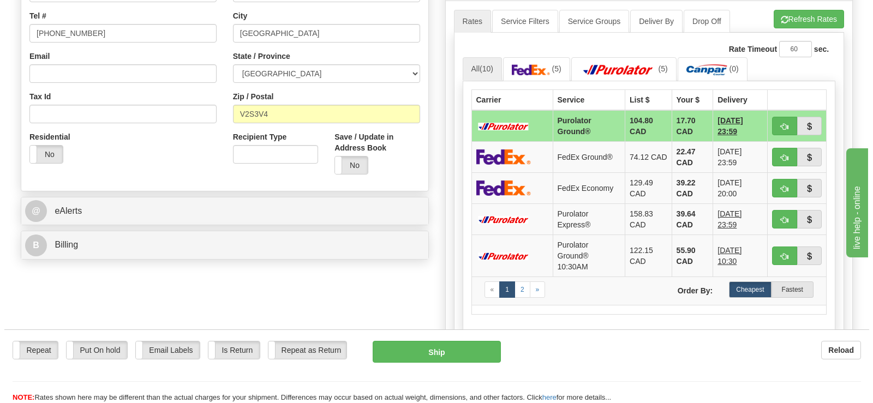
scroll to position [310, 0]
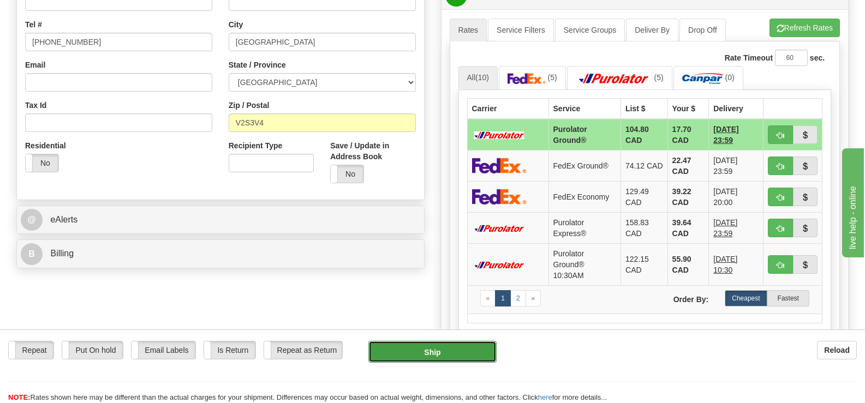
click at [411, 352] on button "Ship" at bounding box center [432, 352] width 128 height 22
type input "260"
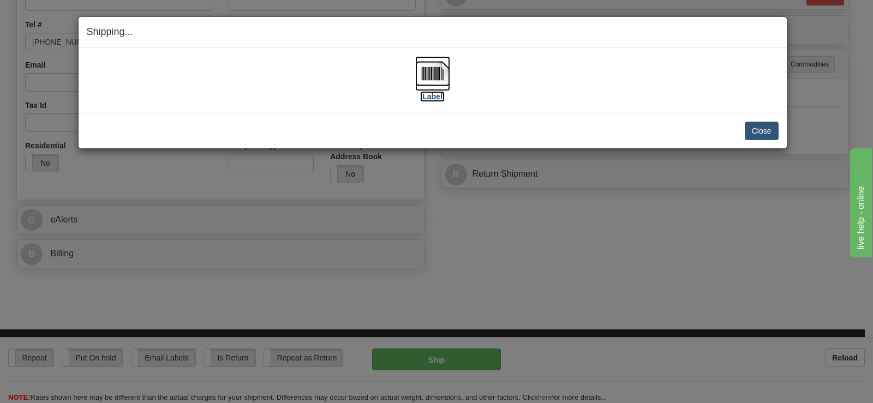
click at [426, 71] on img at bounding box center [432, 73] width 35 height 35
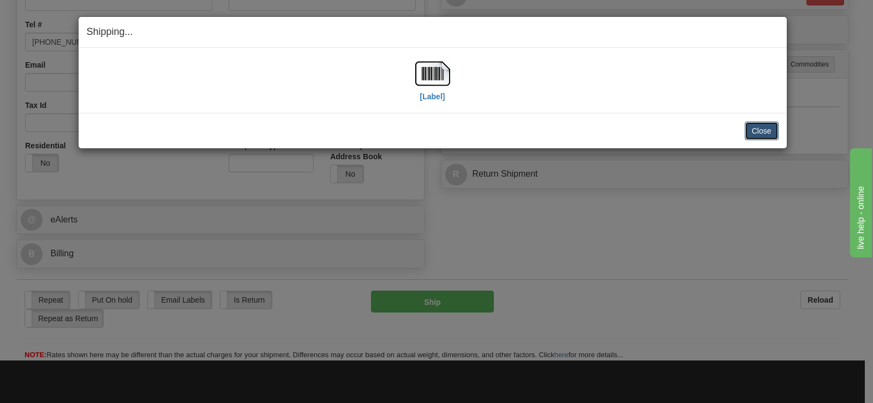
click at [754, 127] on button "Close" at bounding box center [762, 131] width 34 height 19
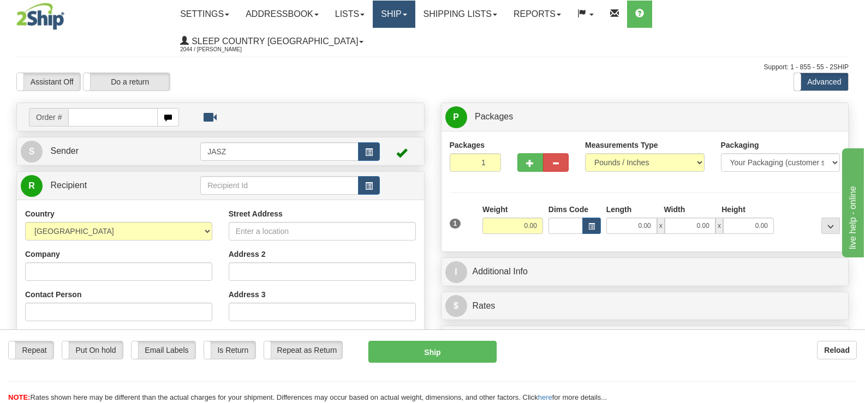
drag, startPoint x: 450, startPoint y: 9, endPoint x: 435, endPoint y: 20, distance: 18.0
click at [415, 10] on link "Ship" at bounding box center [394, 14] width 42 height 27
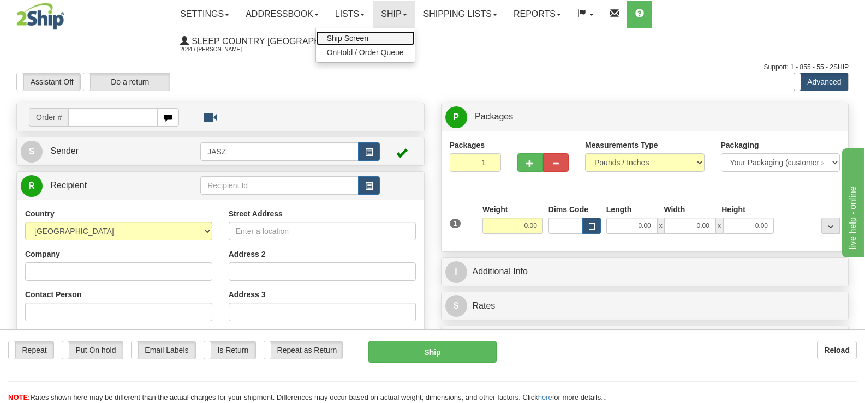
click at [368, 36] on span "Ship Screen" at bounding box center [347, 38] width 41 height 9
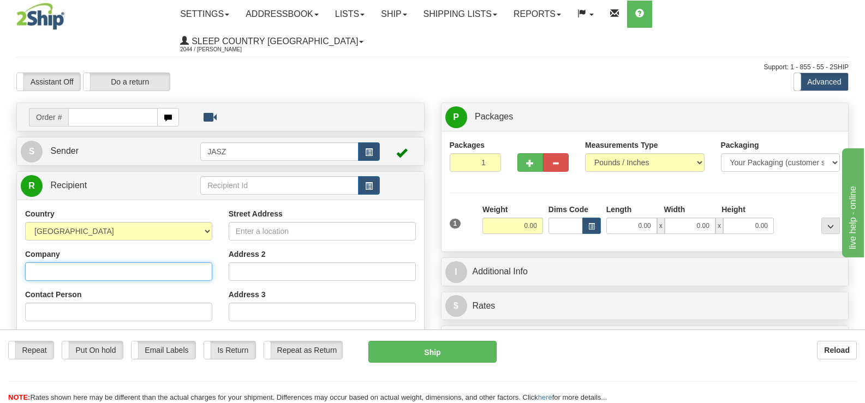
click at [177, 262] on input "Company" at bounding box center [118, 271] width 187 height 19
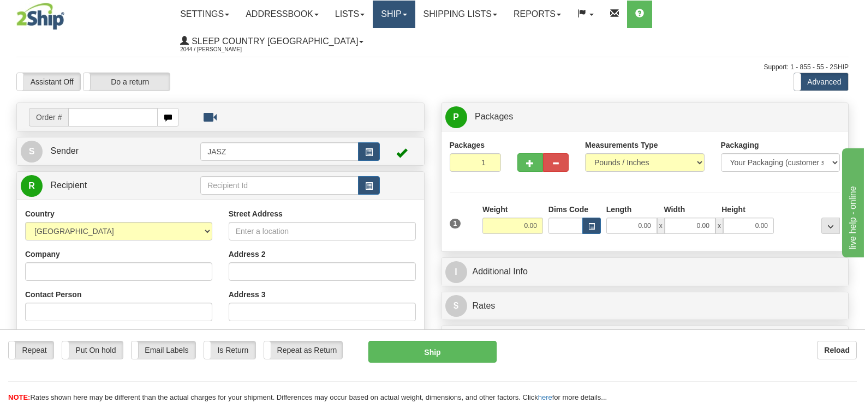
drag, startPoint x: 458, startPoint y: 20, endPoint x: 451, endPoint y: 22, distance: 6.9
click at [415, 20] on link "Ship" at bounding box center [394, 14] width 42 height 27
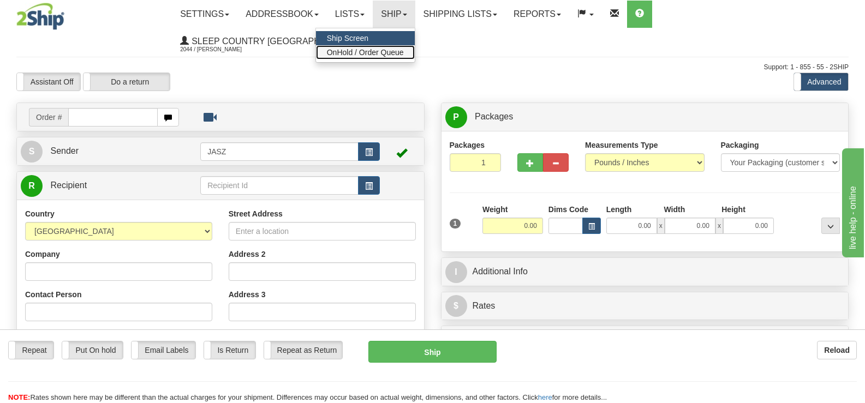
click at [404, 53] on span "OnHold / Order Queue" at bounding box center [365, 52] width 77 height 9
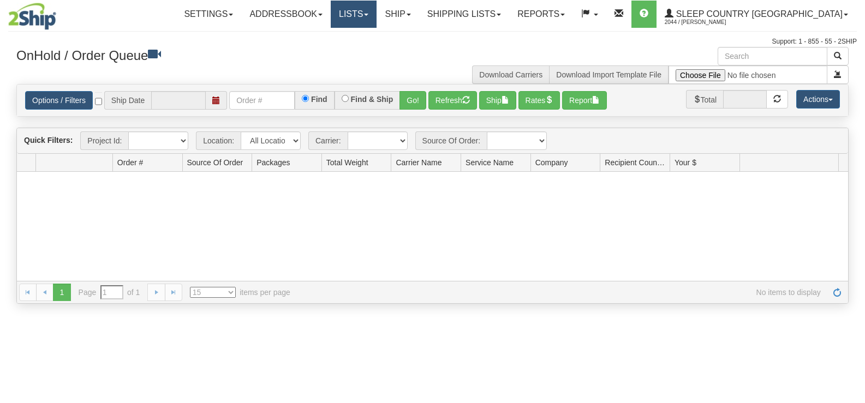
type input "[DATE]"
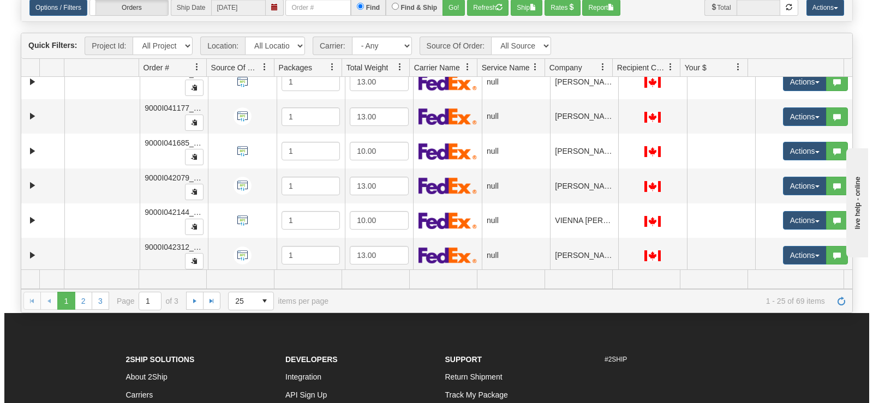
scroll to position [437, 0]
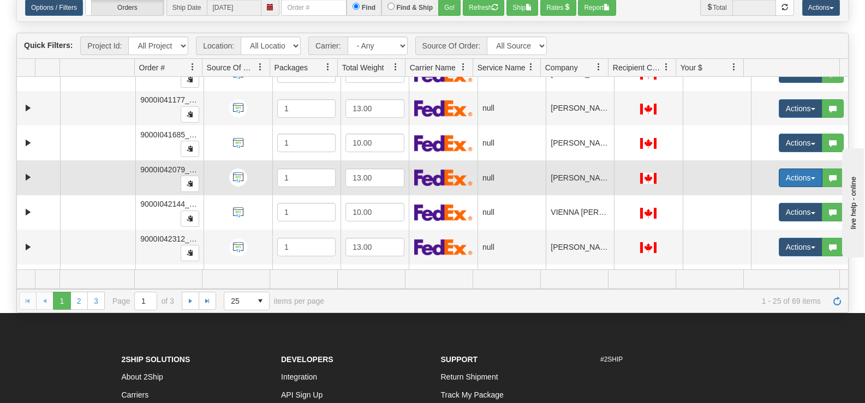
click at [781, 175] on button "Actions" at bounding box center [801, 178] width 44 height 19
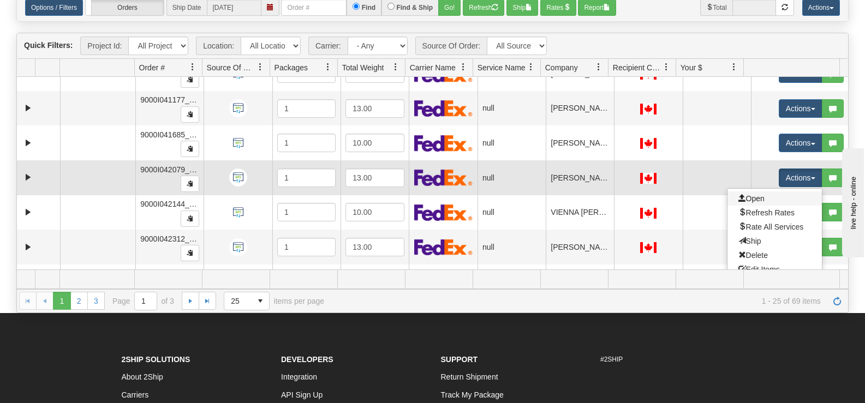
click at [758, 194] on link "Open" at bounding box center [774, 199] width 94 height 14
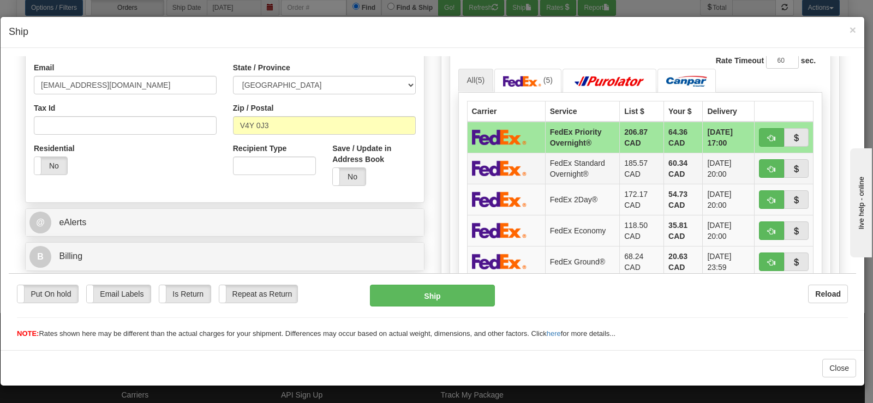
scroll to position [327, 0]
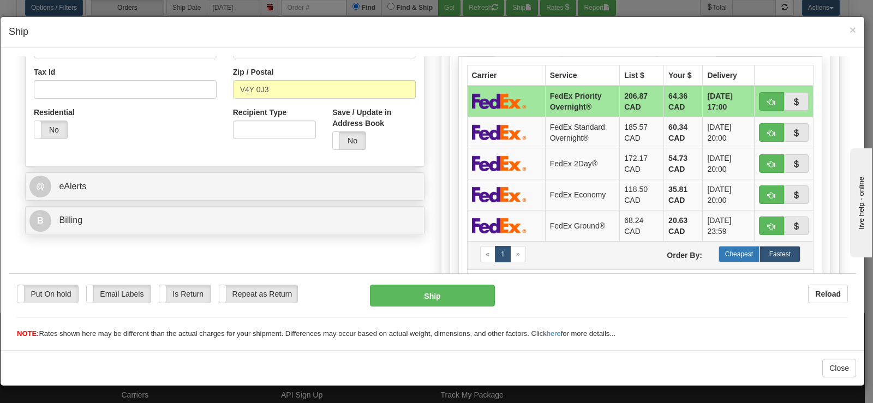
click at [719, 253] on label "Cheapest" at bounding box center [739, 254] width 41 height 16
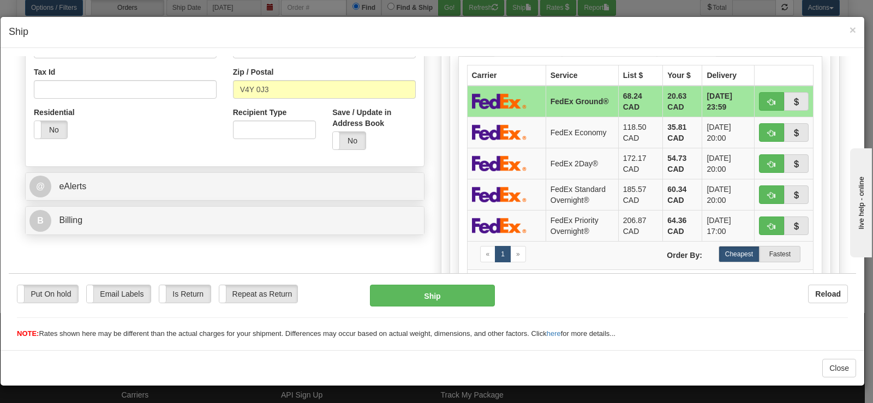
click at [429, 306] on div "Ship" at bounding box center [432, 295] width 141 height 22
click at [429, 303] on button "Ship" at bounding box center [432, 295] width 125 height 22
type input "92"
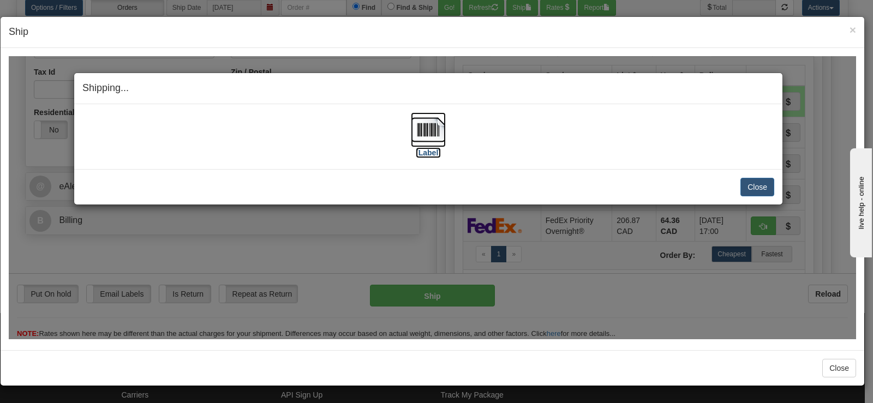
click at [427, 147] on label "[Label]" at bounding box center [428, 152] width 25 height 11
click at [425, 136] on img at bounding box center [428, 129] width 35 height 35
click at [759, 188] on button "Close" at bounding box center [757, 186] width 34 height 19
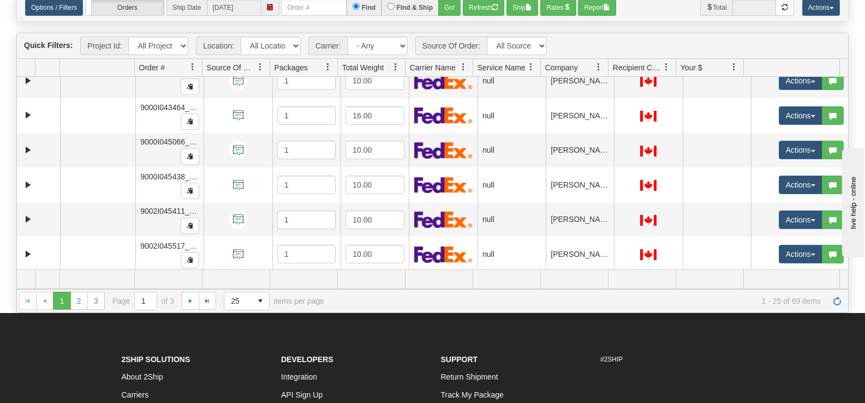
scroll to position [675, 0]
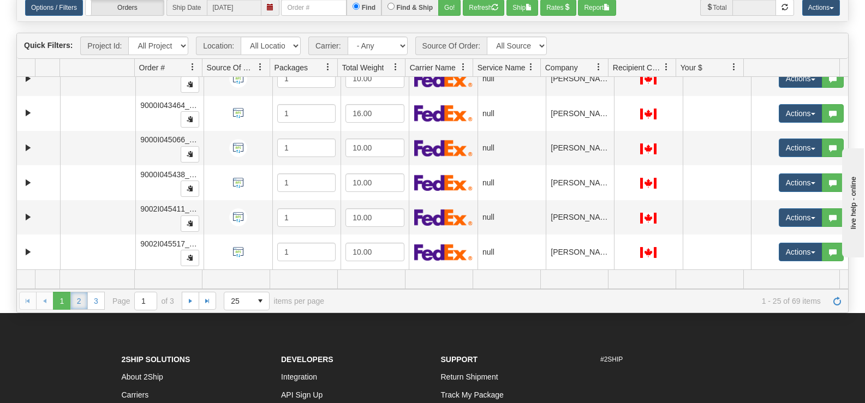
click at [74, 304] on link "2" at bounding box center [78, 300] width 17 height 17
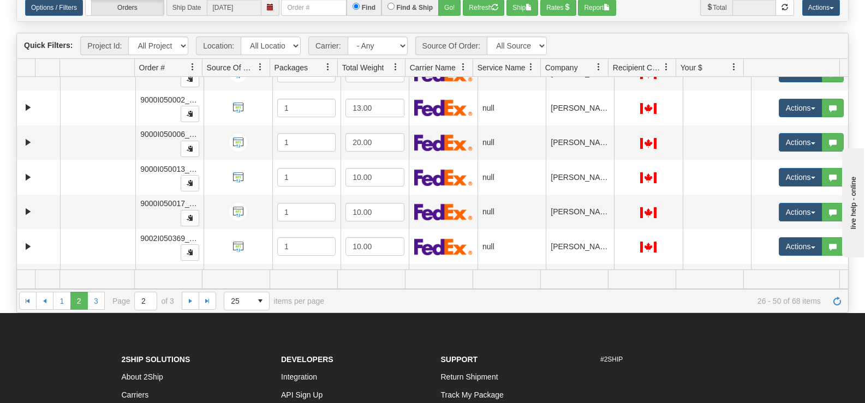
scroll to position [295, 0]
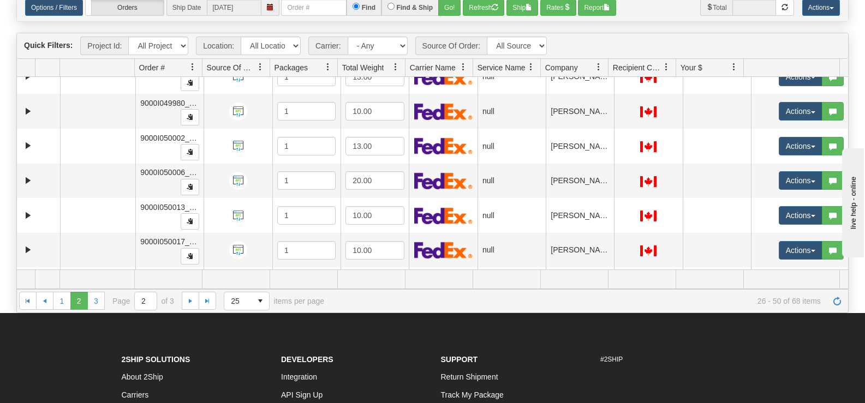
drag, startPoint x: 949, startPoint y: 260, endPoint x: 968, endPoint y: 260, distance: 19.1
click html "live help - online"
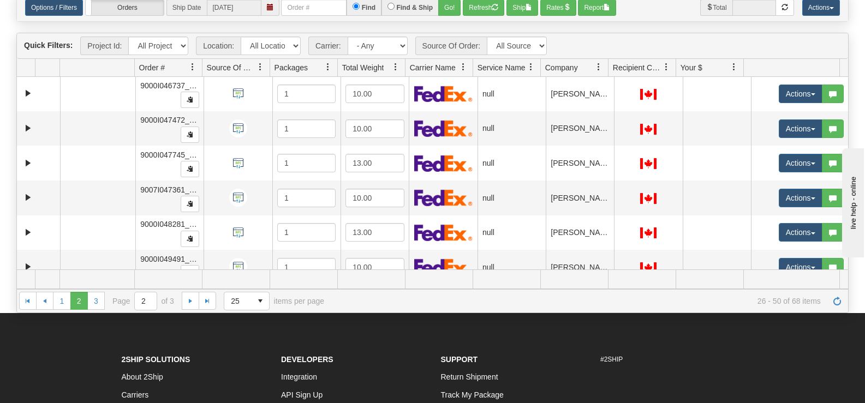
scroll to position [0, 0]
click at [91, 306] on link "3" at bounding box center [95, 300] width 17 height 17
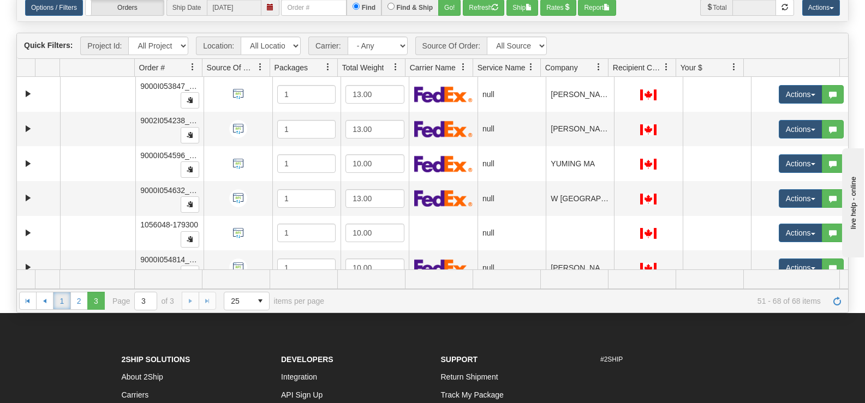
click at [59, 297] on link "1" at bounding box center [61, 300] width 17 height 17
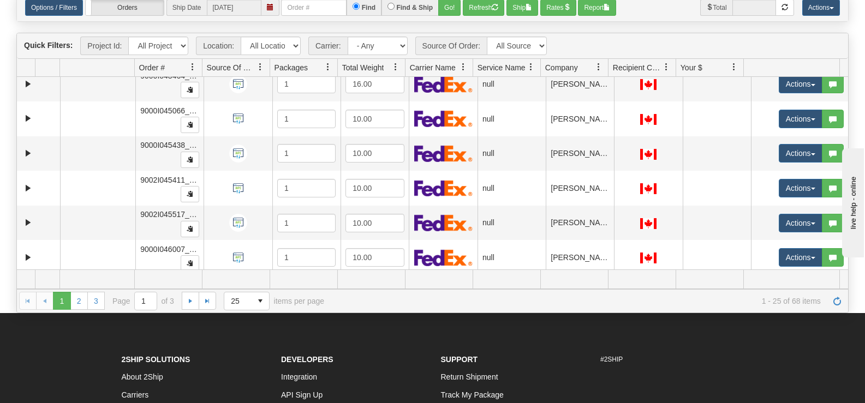
scroll to position [675, 0]
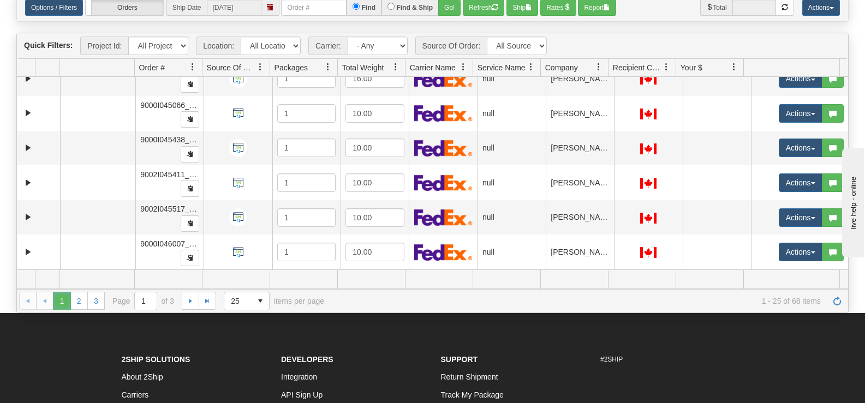
click at [69, 302] on span "1" at bounding box center [61, 300] width 17 height 17
click at [78, 298] on link "2" at bounding box center [78, 300] width 17 height 17
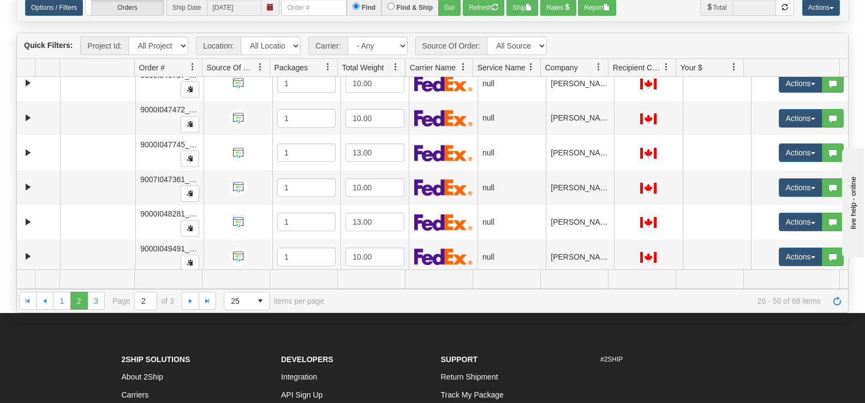
scroll to position [0, 0]
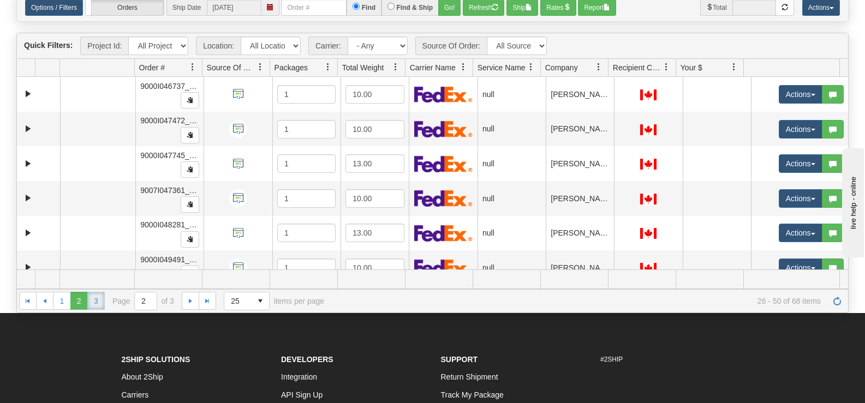
click at [99, 294] on link "3" at bounding box center [95, 300] width 17 height 17
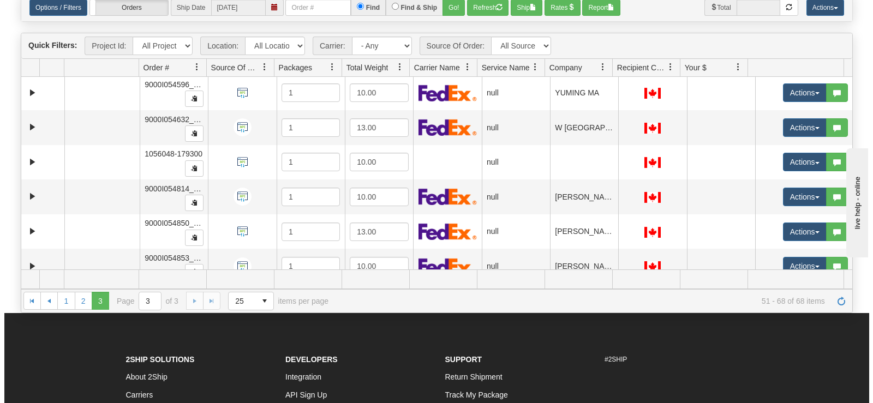
scroll to position [61, 0]
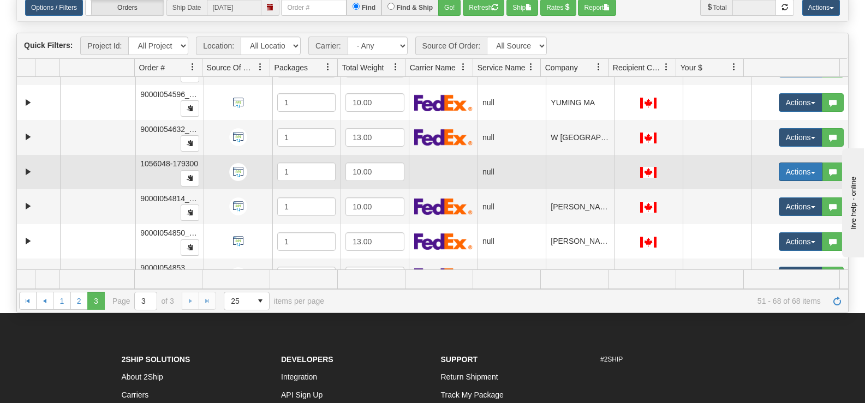
click at [785, 170] on button "Actions" at bounding box center [801, 172] width 44 height 19
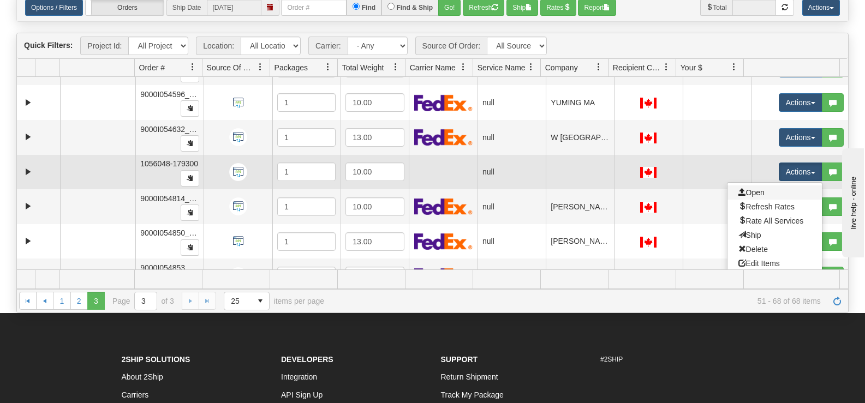
click at [777, 196] on link "Open" at bounding box center [774, 192] width 94 height 14
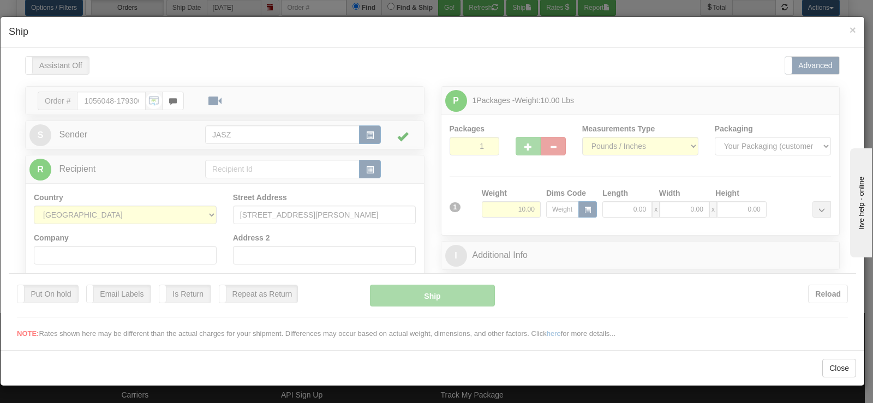
scroll to position [0, 0]
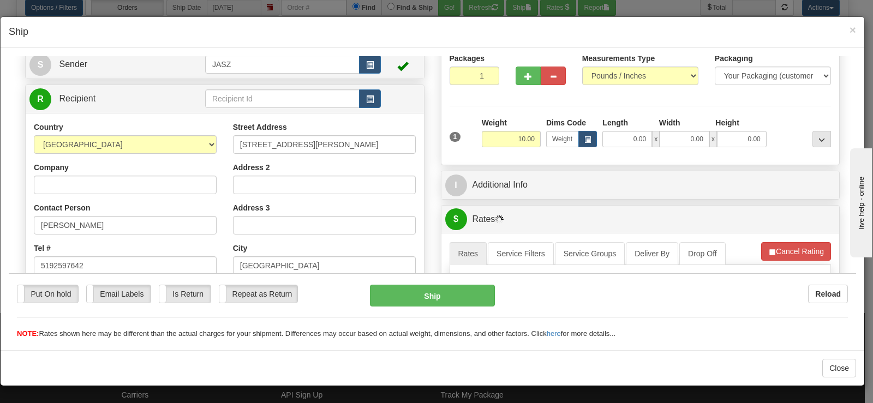
click at [843, 117] on div "Please wait... Attention! Ok Add to Bidding... Preview Custom Documents Preview…" at bounding box center [432, 393] width 847 height 817
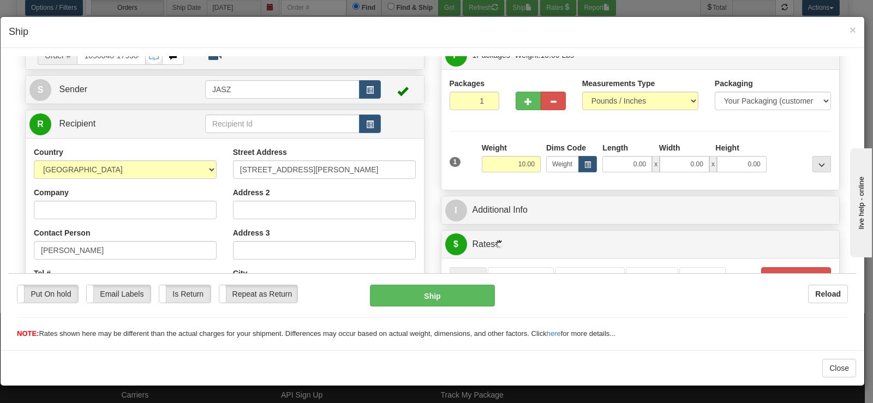
click at [851, 37] on h4 "Ship" at bounding box center [432, 32] width 847 height 14
click at [853, 29] on span "×" at bounding box center [852, 29] width 7 height 13
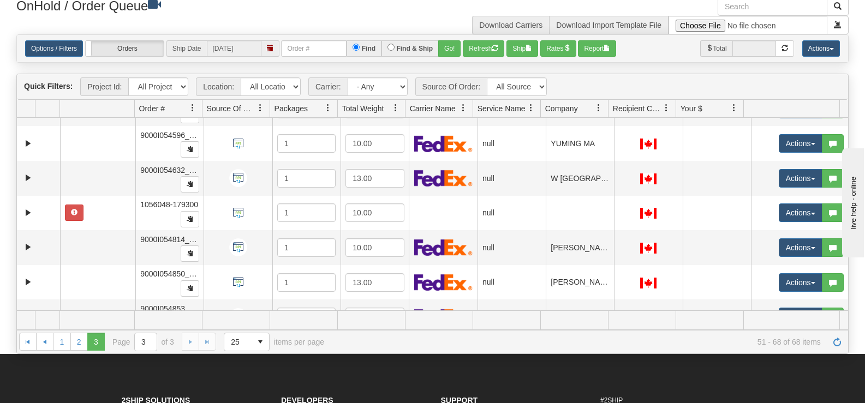
scroll to position [0, 0]
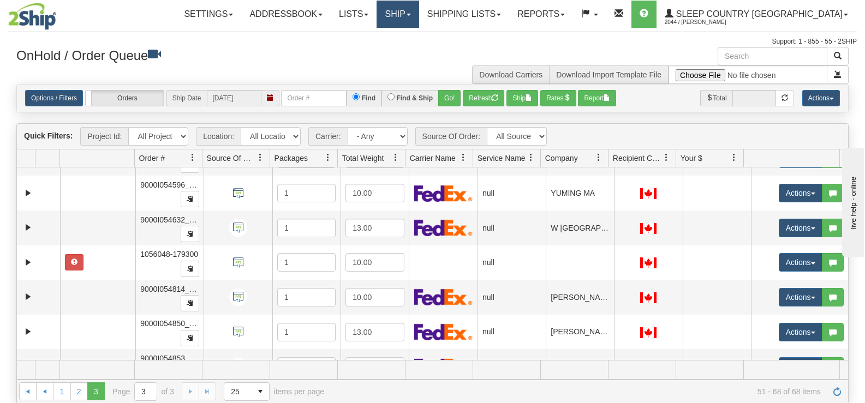
click at [418, 17] on link "Ship" at bounding box center [397, 14] width 42 height 27
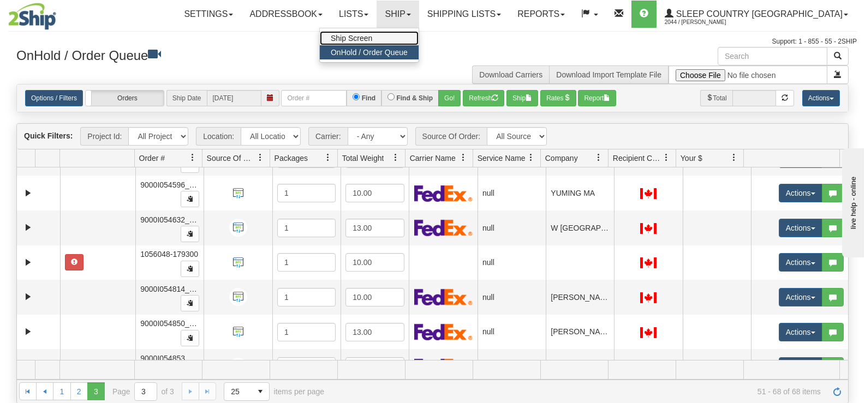
drag, startPoint x: 426, startPoint y: 38, endPoint x: 431, endPoint y: 47, distance: 10.8
click at [418, 37] on link "Ship Screen" at bounding box center [369, 38] width 99 height 14
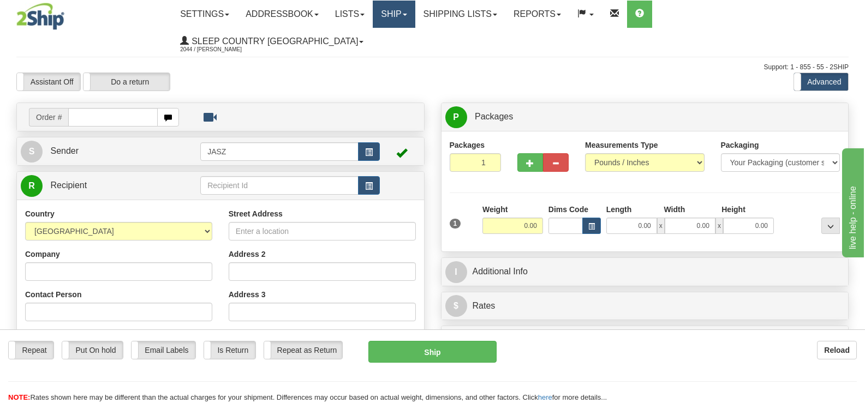
click at [415, 13] on link "Ship" at bounding box center [394, 14] width 42 height 27
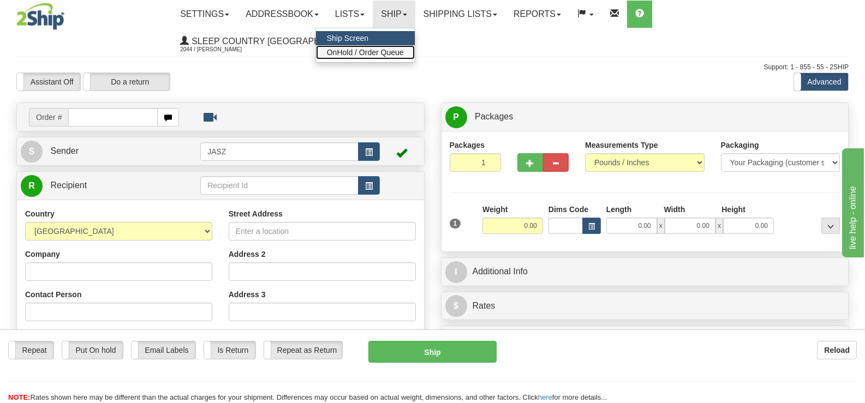
click at [407, 47] on link "OnHold / Order Queue" at bounding box center [365, 52] width 99 height 14
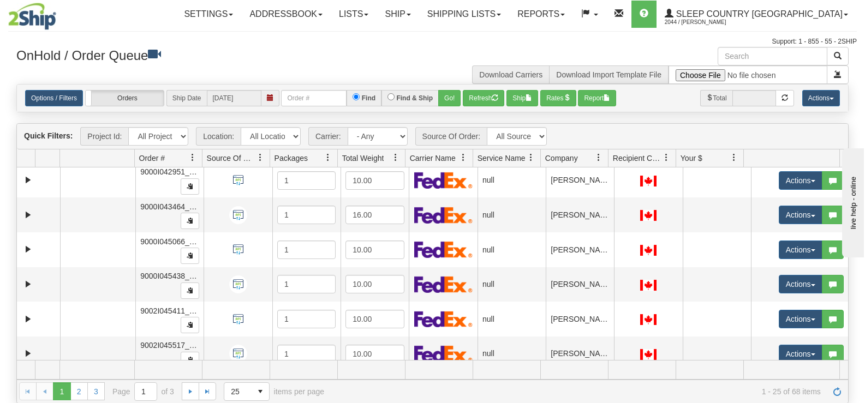
scroll to position [675, 0]
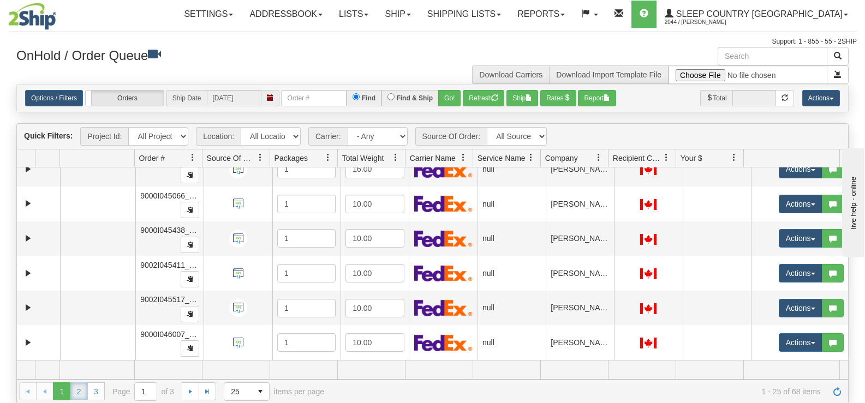
click at [77, 390] on link "2" at bounding box center [78, 390] width 17 height 17
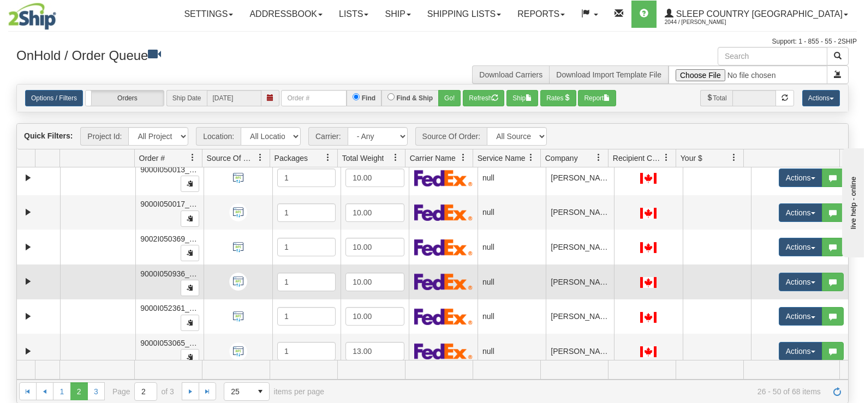
scroll to position [418, 0]
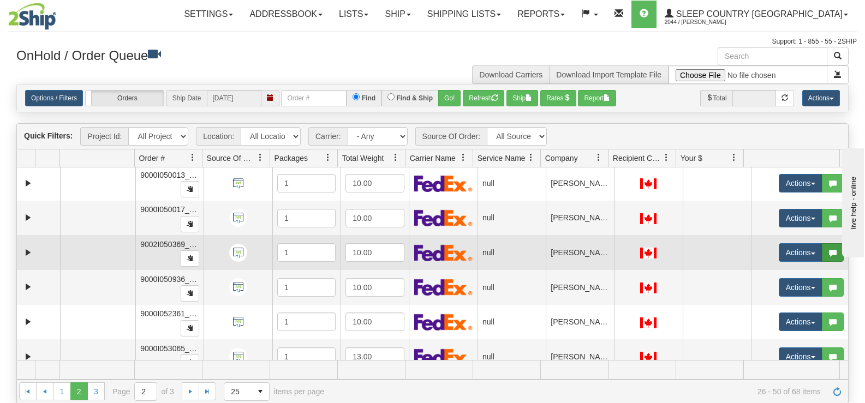
drag, startPoint x: 839, startPoint y: 270, endPoint x: 834, endPoint y: 258, distance: 13.3
click at [838, 269] on tbody "31552147 JASZ 90942605 0 9000I046737_JASZ 1 10.00 null Shipping department JASZ…" at bounding box center [432, 183] width 831 height 867
click at [833, 254] on td "Actions Open Refresh Rates Rate All Services Ship Delete Edit Items Aggregation…" at bounding box center [799, 252] width 97 height 35
drag, startPoint x: 839, startPoint y: 278, endPoint x: 834, endPoint y: 258, distance: 20.8
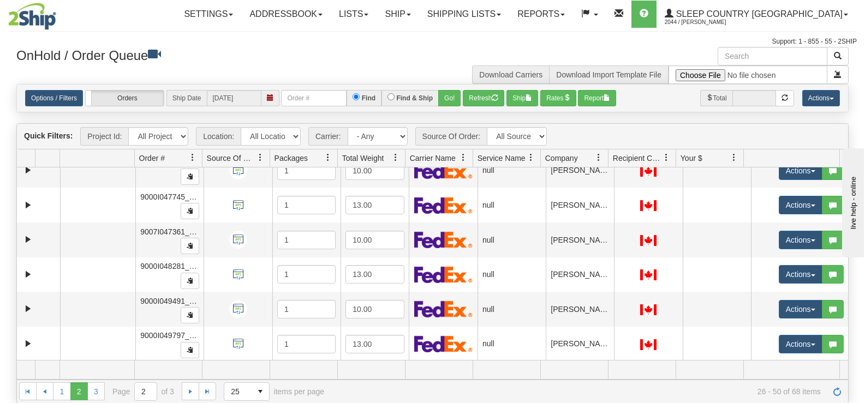
scroll to position [0, 0]
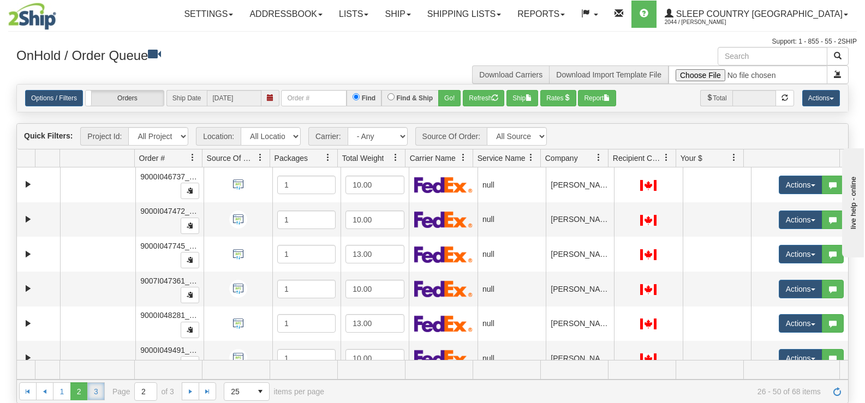
click at [93, 391] on link "3" at bounding box center [95, 390] width 17 height 17
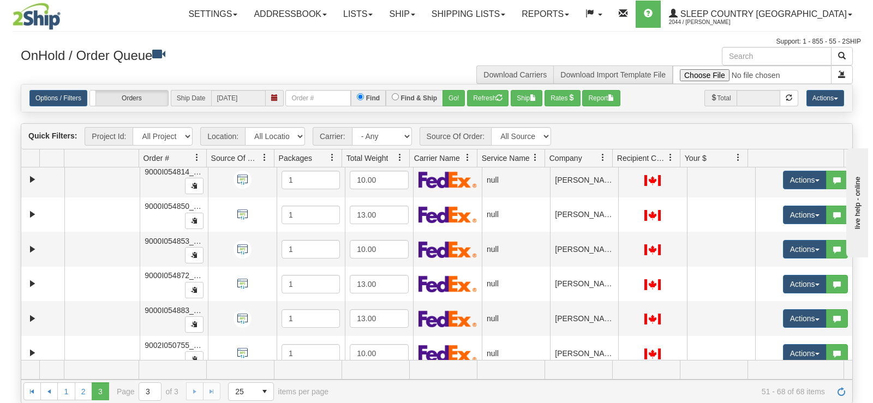
scroll to position [207, 0]
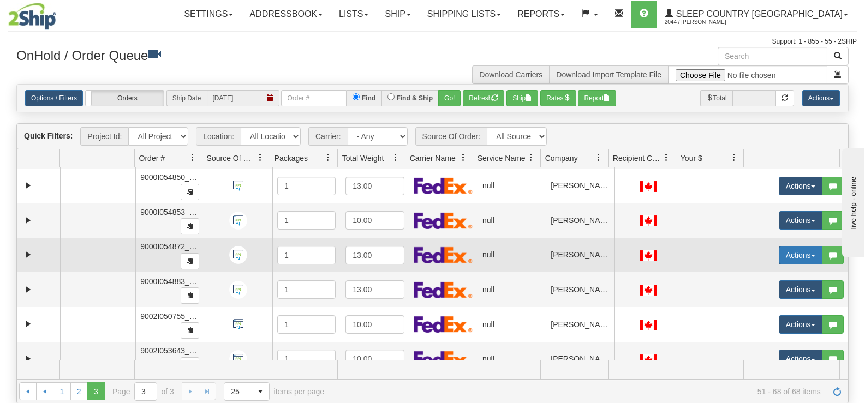
click at [780, 256] on button "Actions" at bounding box center [801, 255] width 44 height 19
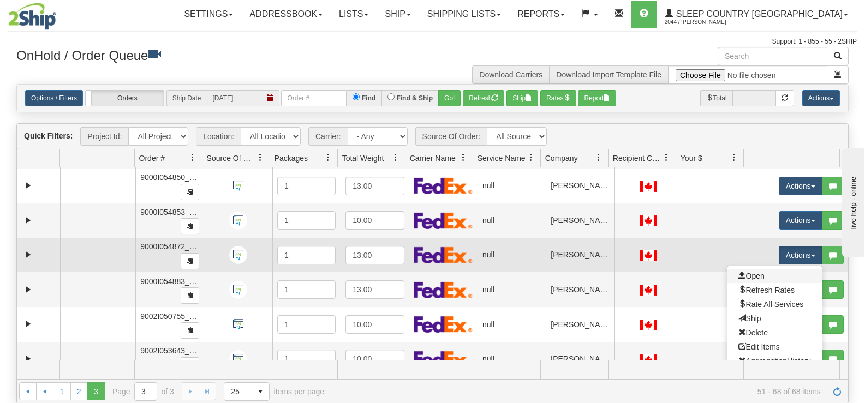
click at [757, 273] on link "Open" at bounding box center [774, 276] width 94 height 14
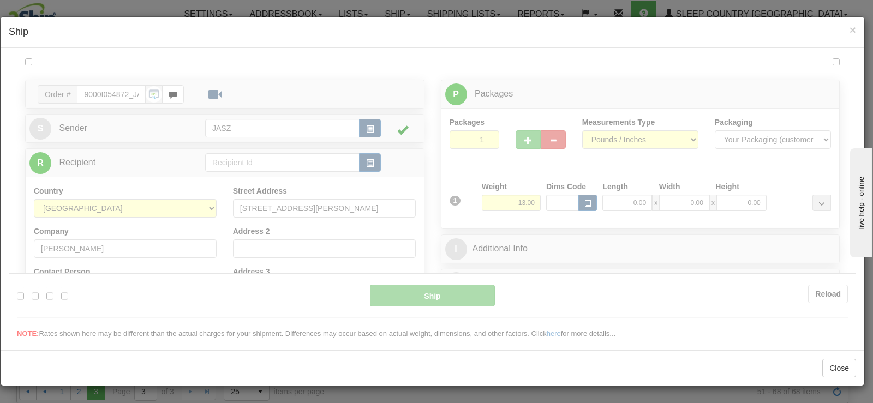
scroll to position [0, 0]
type input "14:25"
type input "16:00"
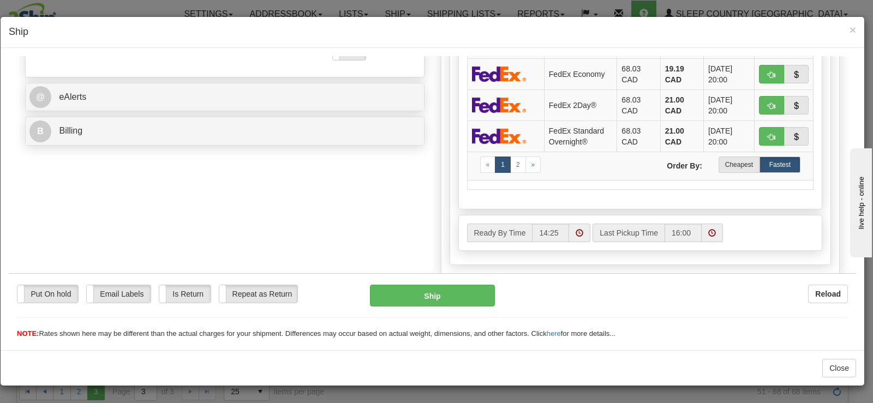
scroll to position [444, 0]
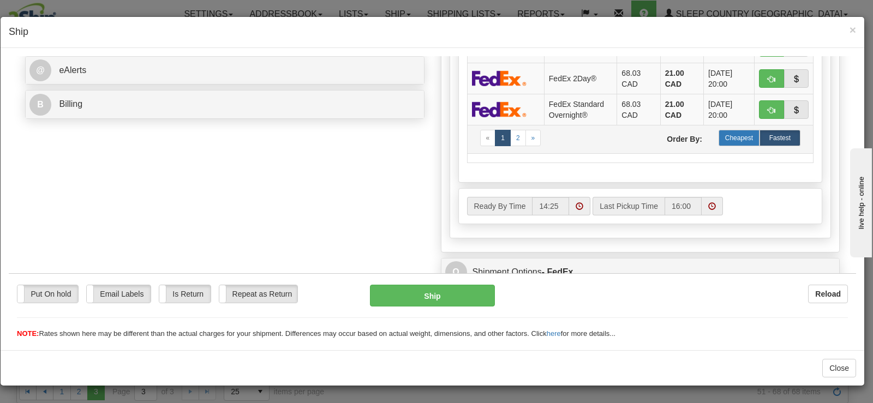
click at [729, 139] on label "Cheapest" at bounding box center [739, 137] width 41 height 16
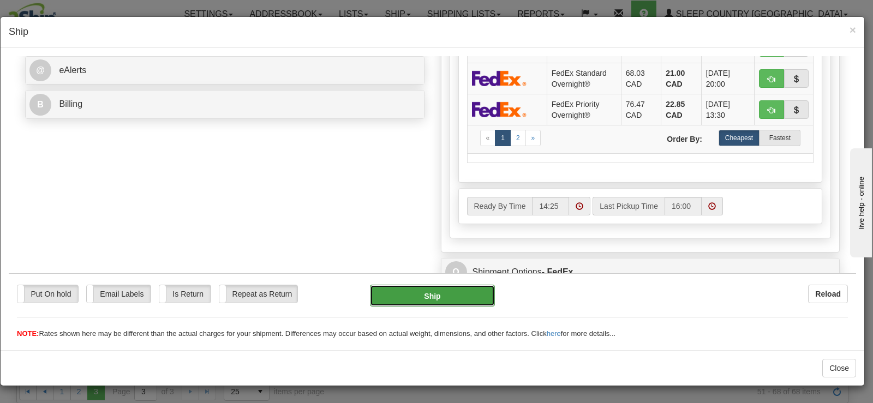
click at [482, 288] on button "Ship" at bounding box center [432, 295] width 125 height 22
type input "92"
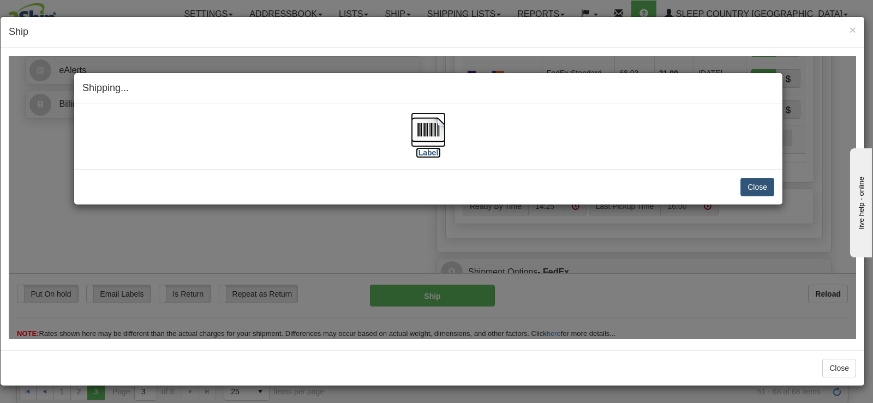
click at [439, 157] on label "[Label]" at bounding box center [428, 152] width 25 height 11
click at [756, 185] on button "Close" at bounding box center [757, 186] width 34 height 19
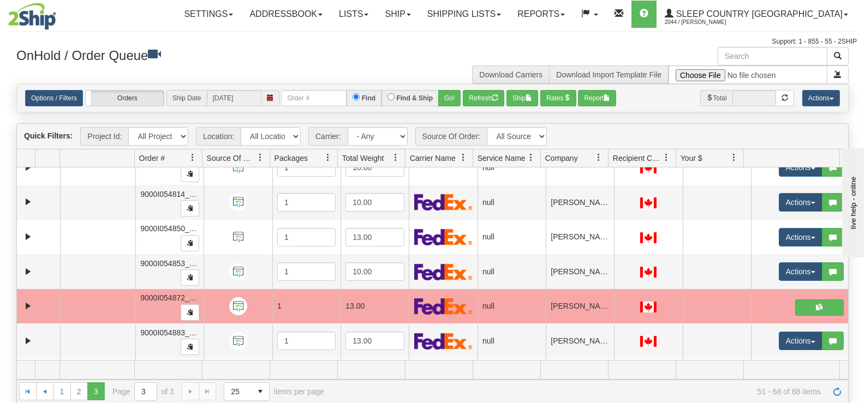
scroll to position [138, 0]
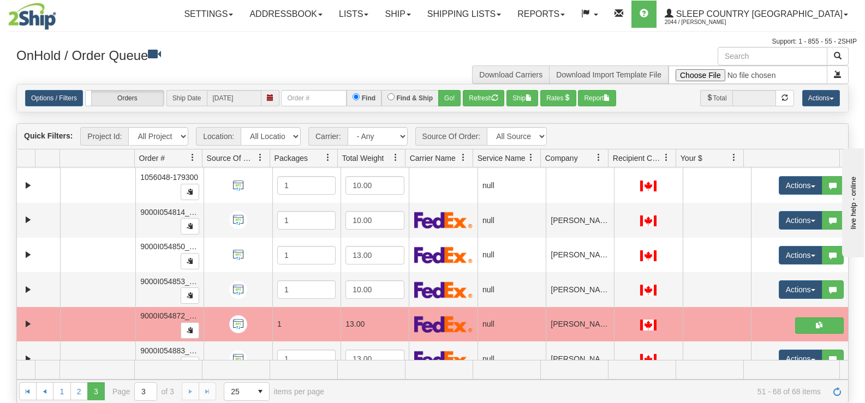
drag, startPoint x: 860, startPoint y: 261, endPoint x: 870, endPoint y: 262, distance: 9.8
click at [67, 396] on link "1" at bounding box center [61, 390] width 17 height 17
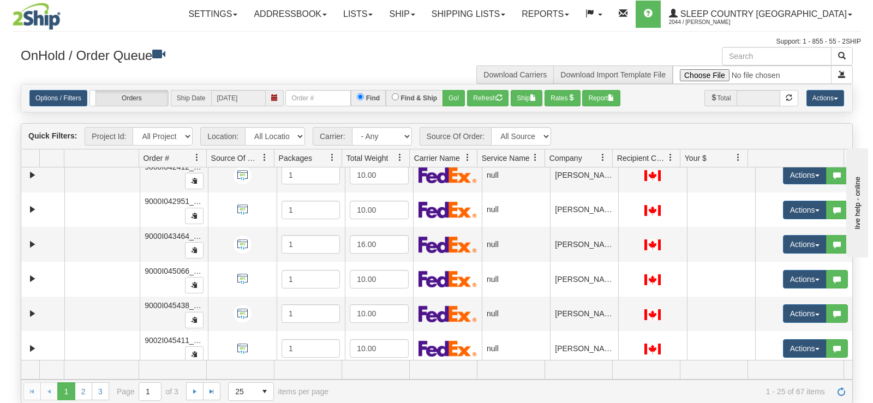
scroll to position [602, 0]
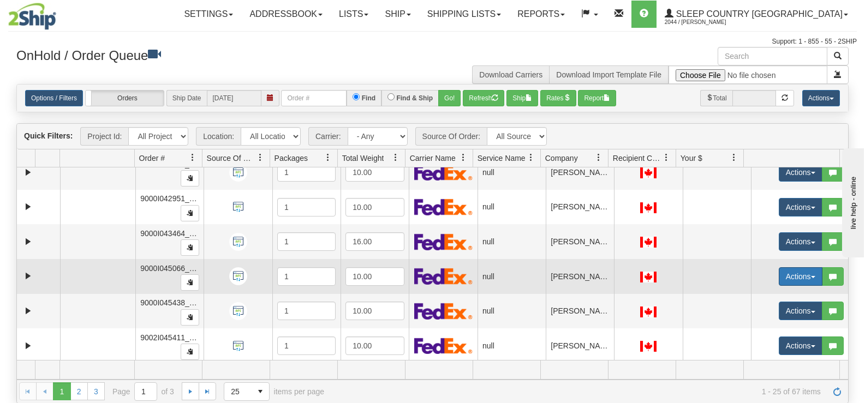
click at [779, 277] on button "Actions" at bounding box center [801, 276] width 44 height 19
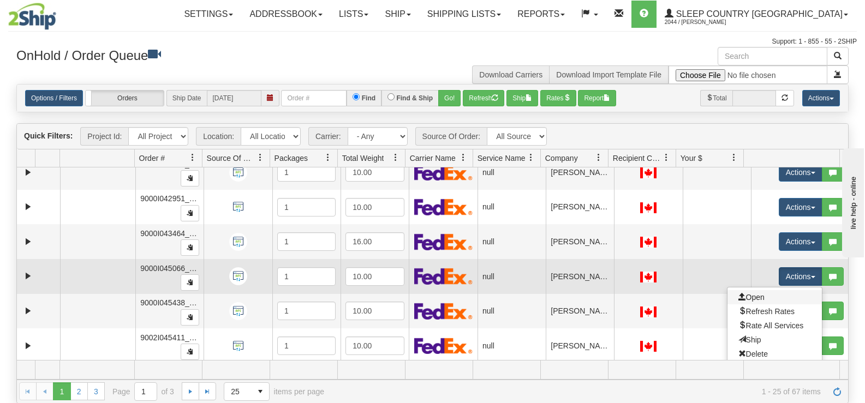
click at [763, 293] on link "Open" at bounding box center [774, 297] width 94 height 14
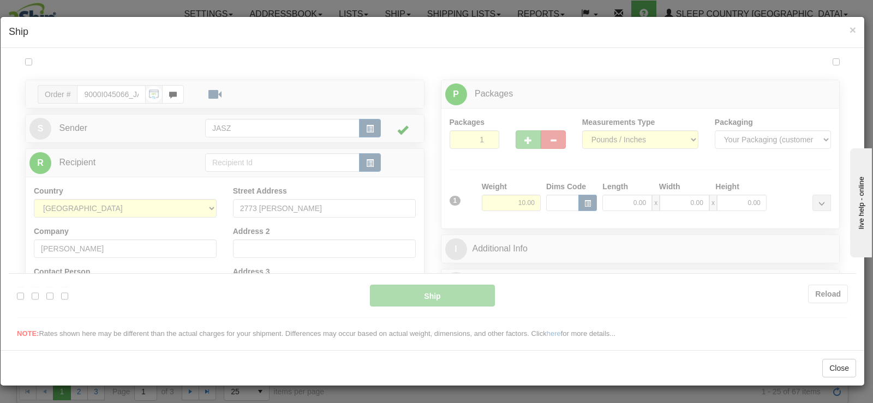
scroll to position [0, 0]
type input "14:27"
type input "16:00"
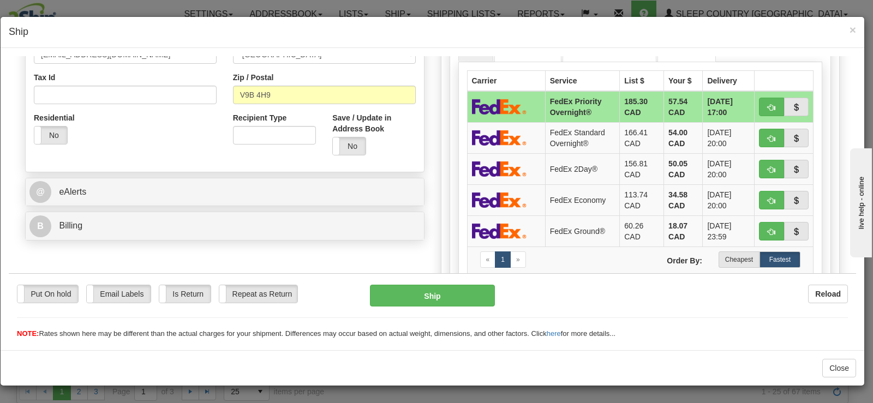
scroll to position [342, 0]
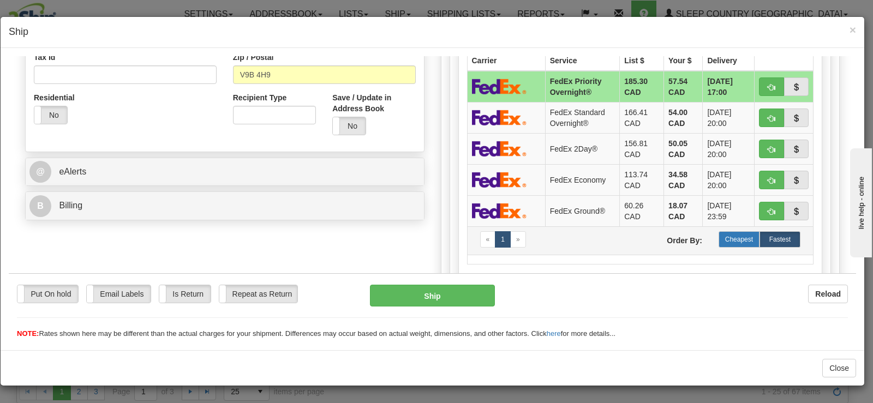
click at [724, 244] on label "Cheapest" at bounding box center [739, 239] width 41 height 16
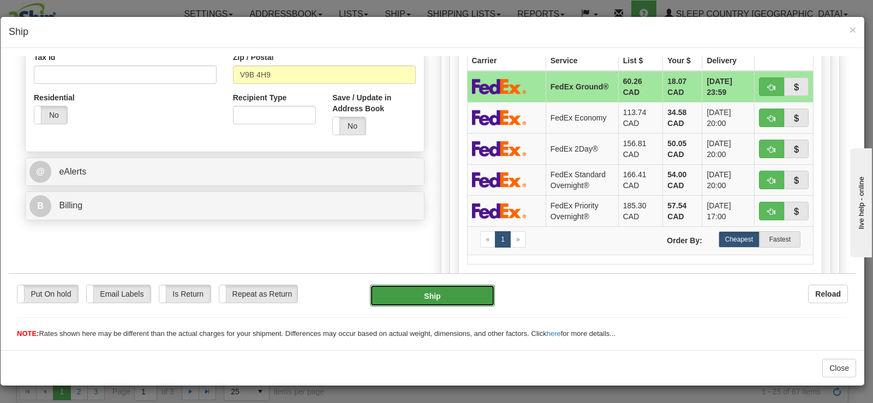
click at [452, 294] on button "Ship" at bounding box center [432, 295] width 125 height 22
type input "92"
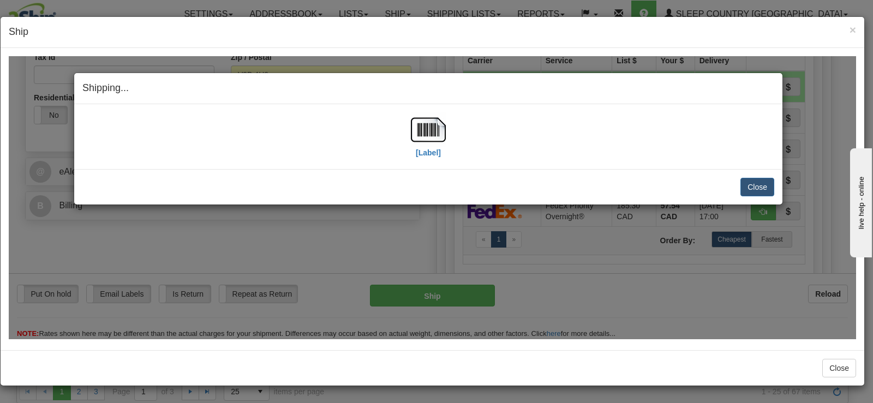
click at [415, 147] on div "[Label]" at bounding box center [428, 136] width 35 height 49
click at [431, 136] on img at bounding box center [428, 129] width 35 height 35
click at [749, 182] on button "Close" at bounding box center [757, 186] width 34 height 19
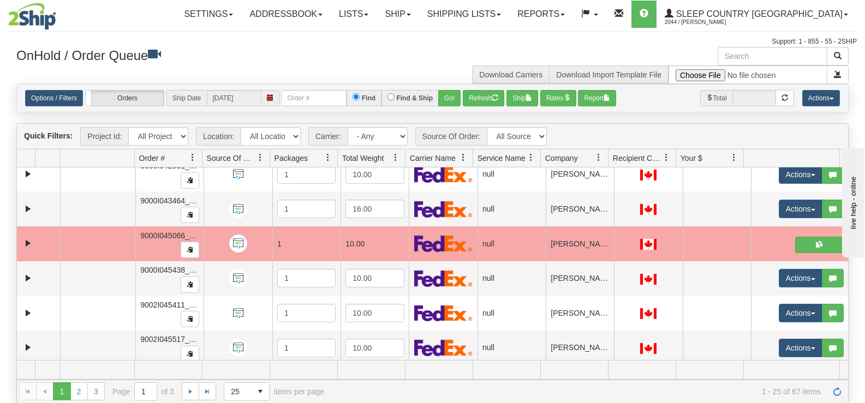
scroll to position [512, 0]
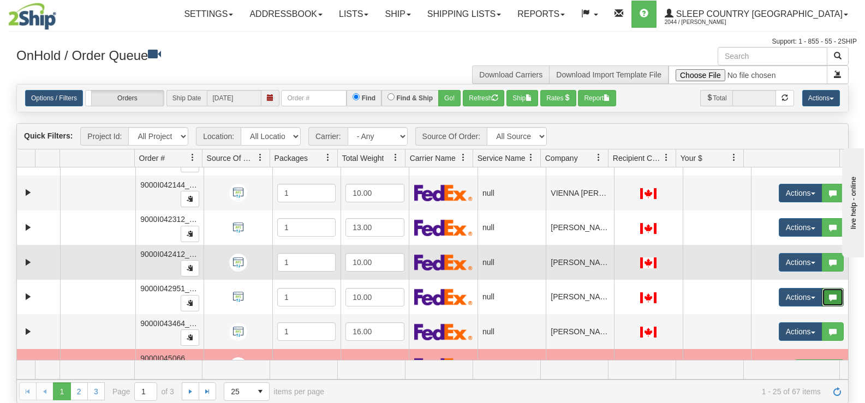
drag, startPoint x: 825, startPoint y: 279, endPoint x: 821, endPoint y: 250, distance: 28.7
click at [821, 250] on tbody "29943447 JASZ 86781035 0 1006927-152554 1 6.00 null integrate2oracle Sleep Coun…" at bounding box center [432, 88] width 831 height 867
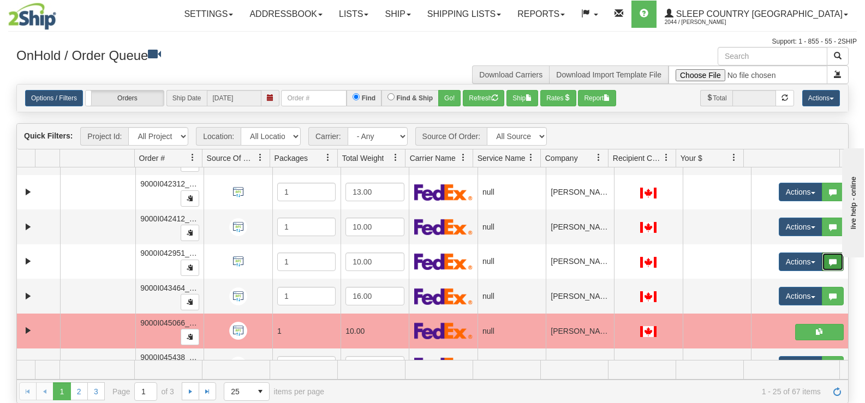
scroll to position [578, 0]
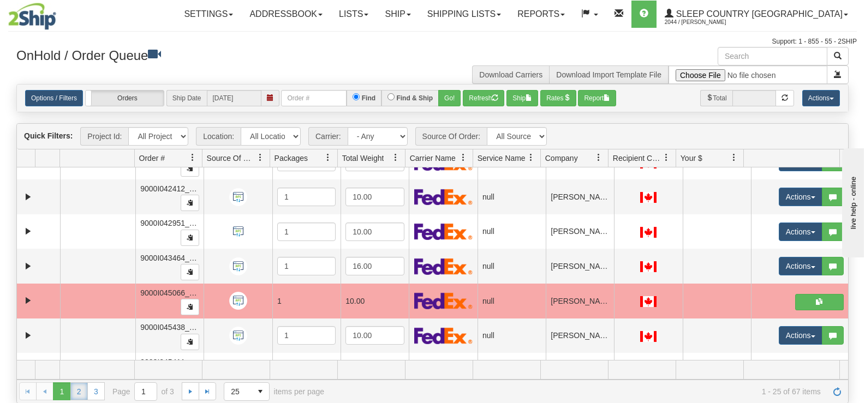
click at [81, 394] on link "2" at bounding box center [78, 390] width 17 height 17
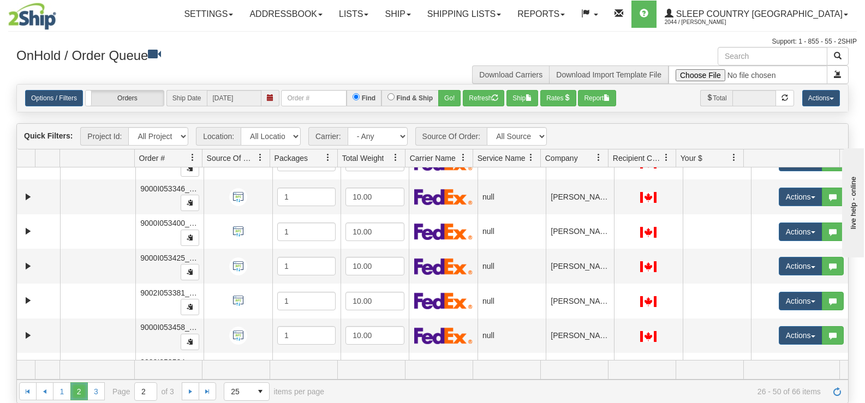
click at [81, 394] on span "2" at bounding box center [78, 390] width 17 height 17
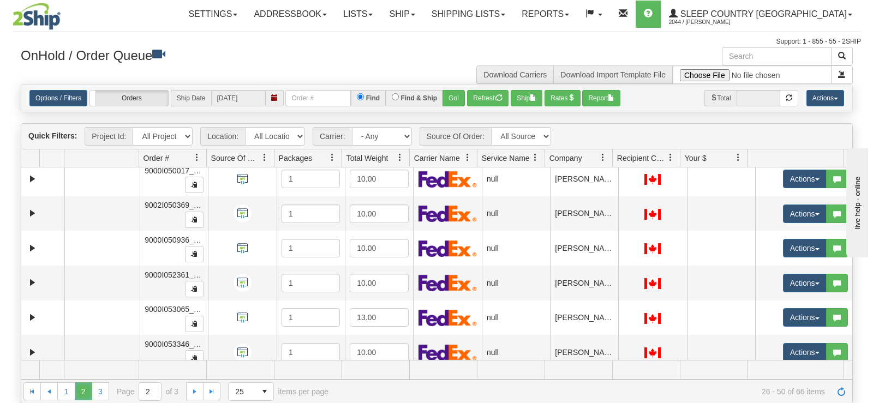
scroll to position [365, 0]
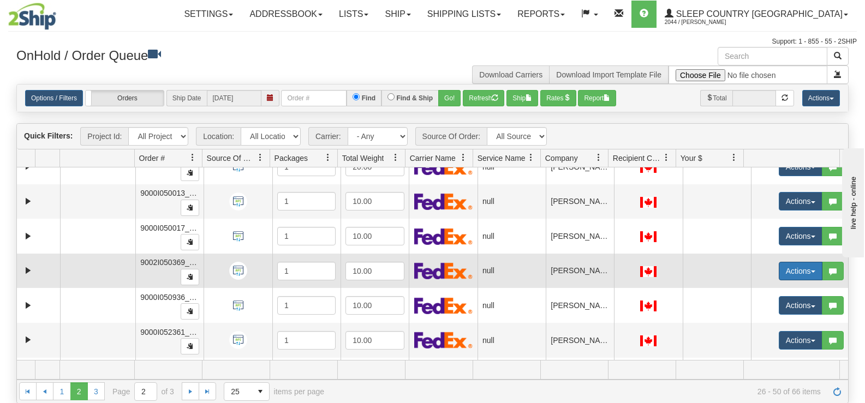
click at [793, 274] on button "Actions" at bounding box center [801, 271] width 44 height 19
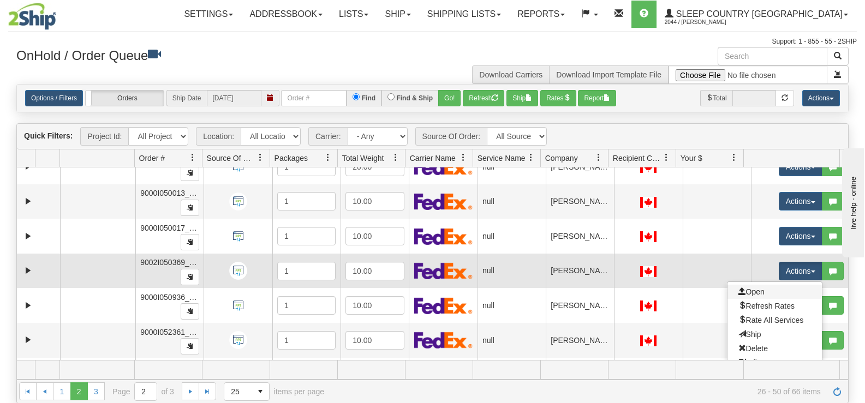
click at [757, 288] on link "Open" at bounding box center [774, 292] width 94 height 14
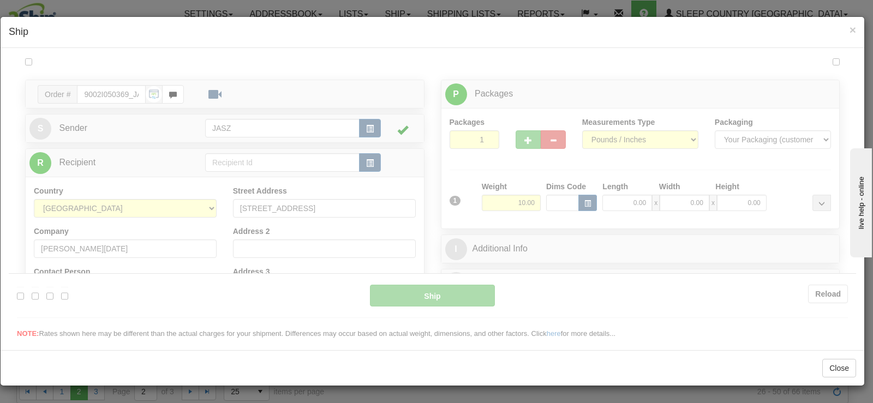
scroll to position [0, 0]
type input "14:28"
type input "16:00"
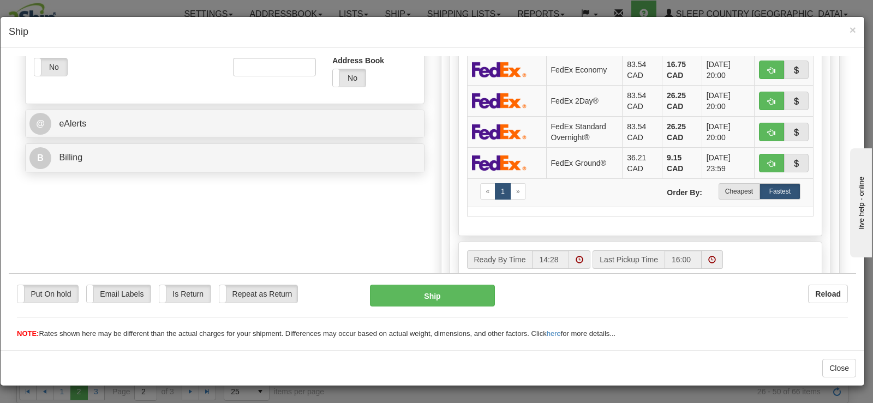
scroll to position [338, 0]
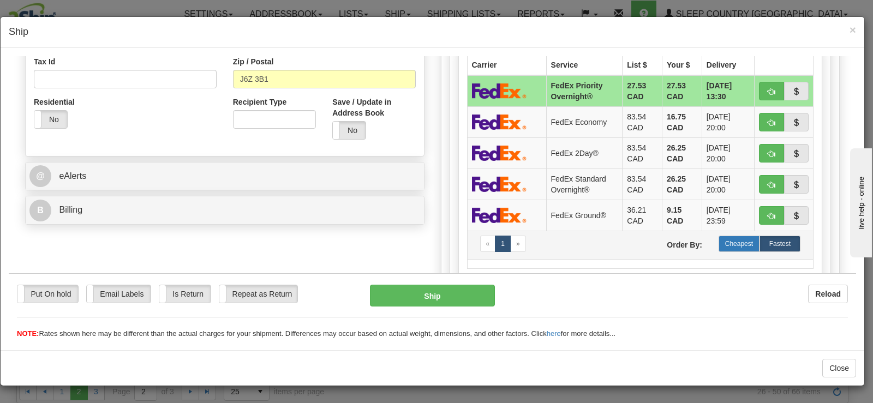
click at [725, 241] on label "Cheapest" at bounding box center [739, 243] width 41 height 16
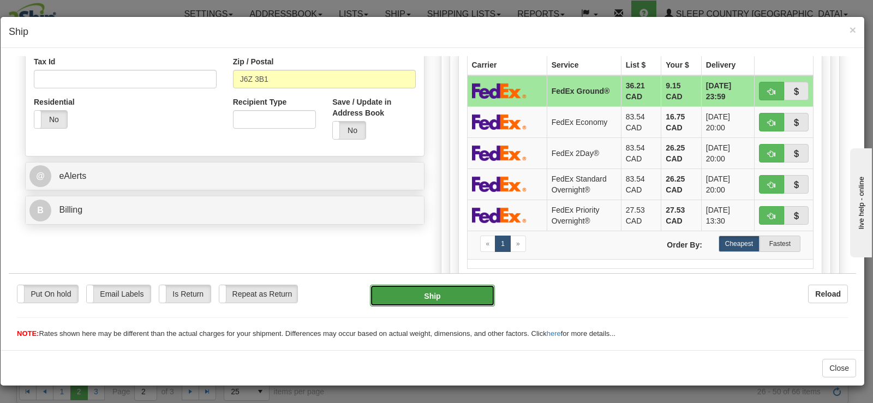
click at [458, 291] on button "Ship" at bounding box center [432, 295] width 125 height 22
type input "92"
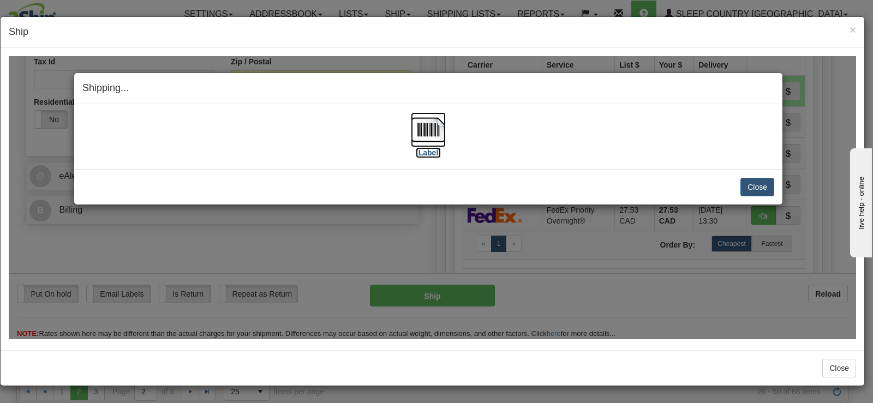
click at [421, 131] on img at bounding box center [428, 129] width 35 height 35
click at [772, 190] on button "Close" at bounding box center [757, 186] width 34 height 19
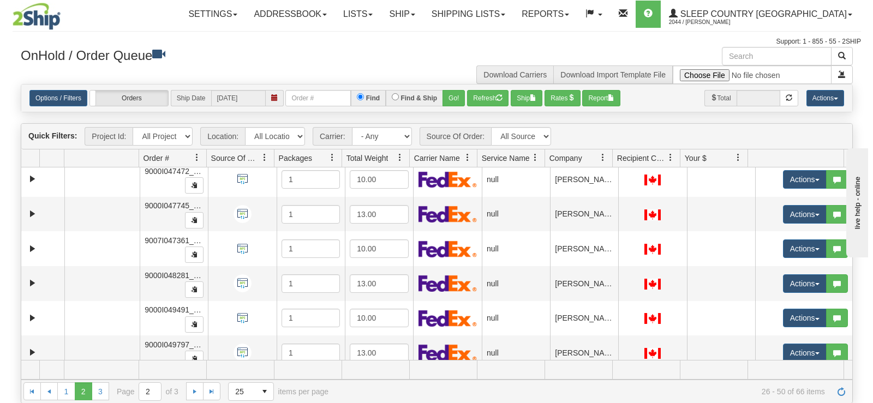
scroll to position [0, 0]
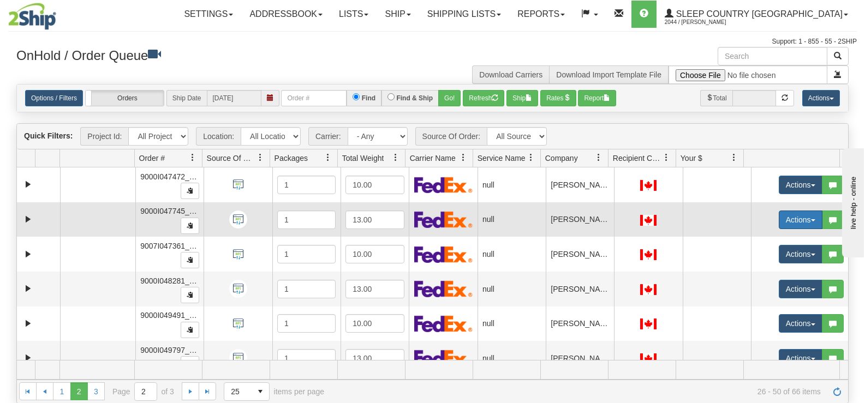
click at [781, 216] on button "Actions" at bounding box center [801, 220] width 44 height 19
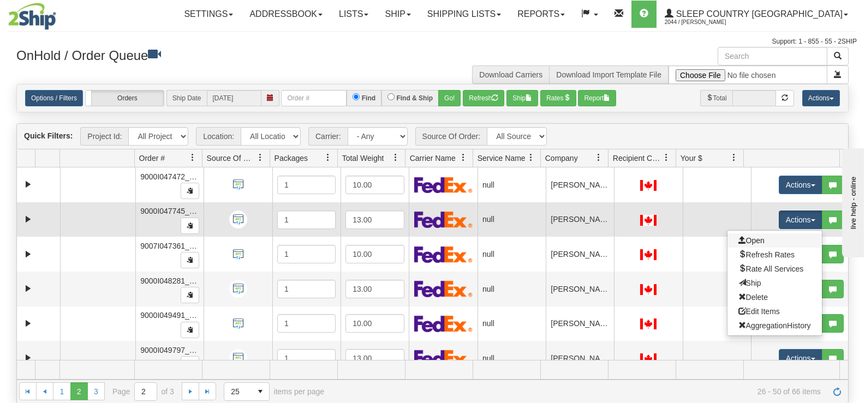
click at [770, 242] on link "Open" at bounding box center [774, 241] width 94 height 14
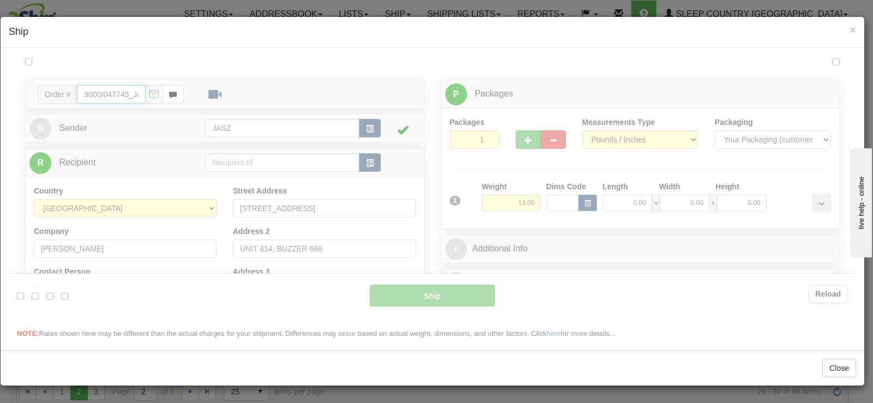
type input "14:29"
type input "16:00"
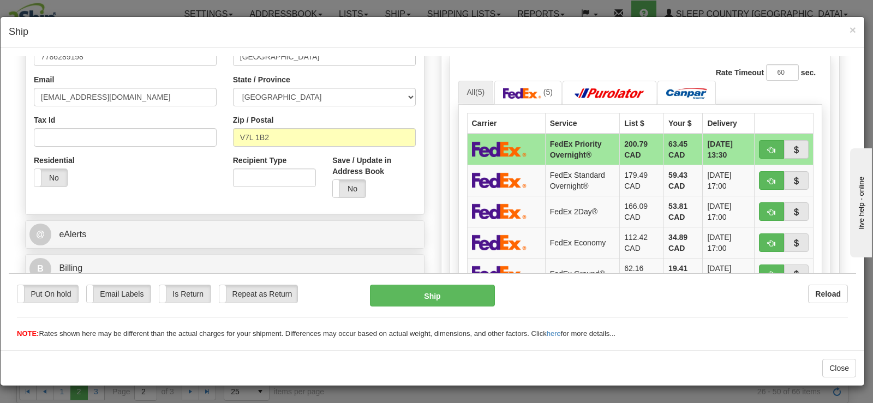
scroll to position [324, 0]
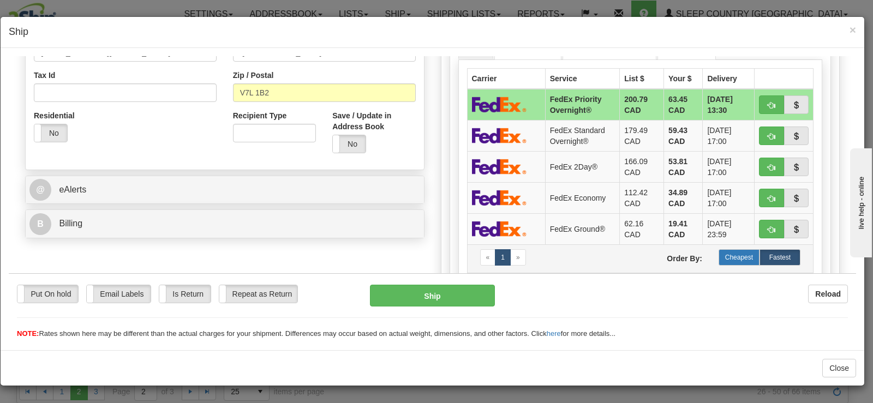
click at [719, 259] on label "Cheapest" at bounding box center [739, 257] width 41 height 16
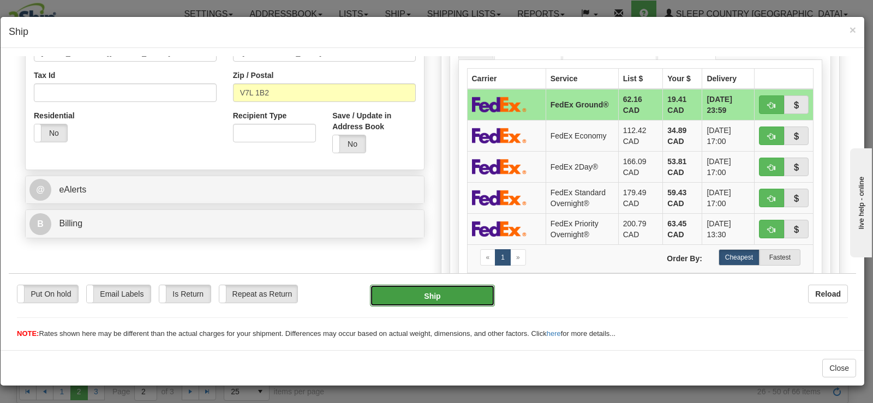
click at [443, 296] on button "Ship" at bounding box center [432, 295] width 125 height 22
type input "92"
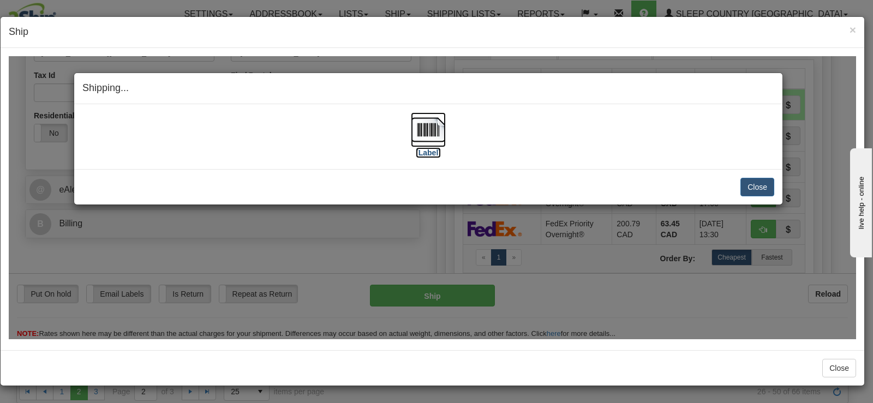
click at [423, 129] on img at bounding box center [428, 129] width 35 height 35
click at [740, 184] on button "Close" at bounding box center [757, 186] width 34 height 19
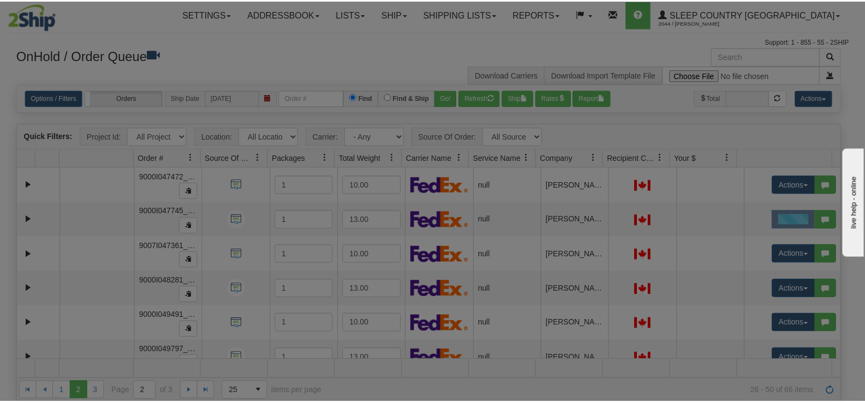
scroll to position [0, 0]
